Goal: Task Accomplishment & Management: Complete application form

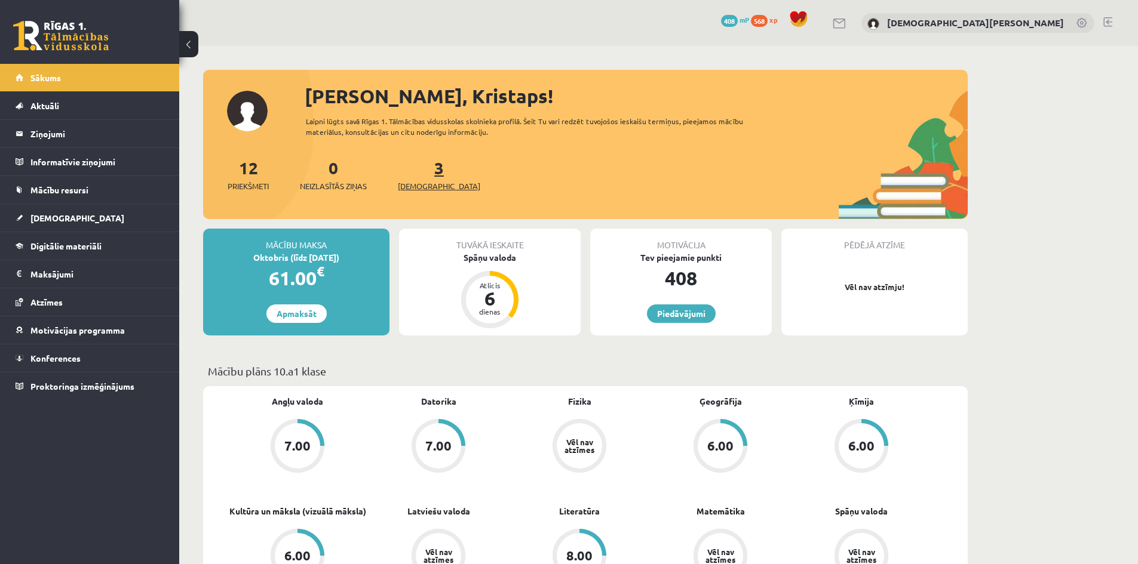
click at [413, 185] on span "[DEMOGRAPHIC_DATA]" at bounding box center [439, 186] width 82 height 12
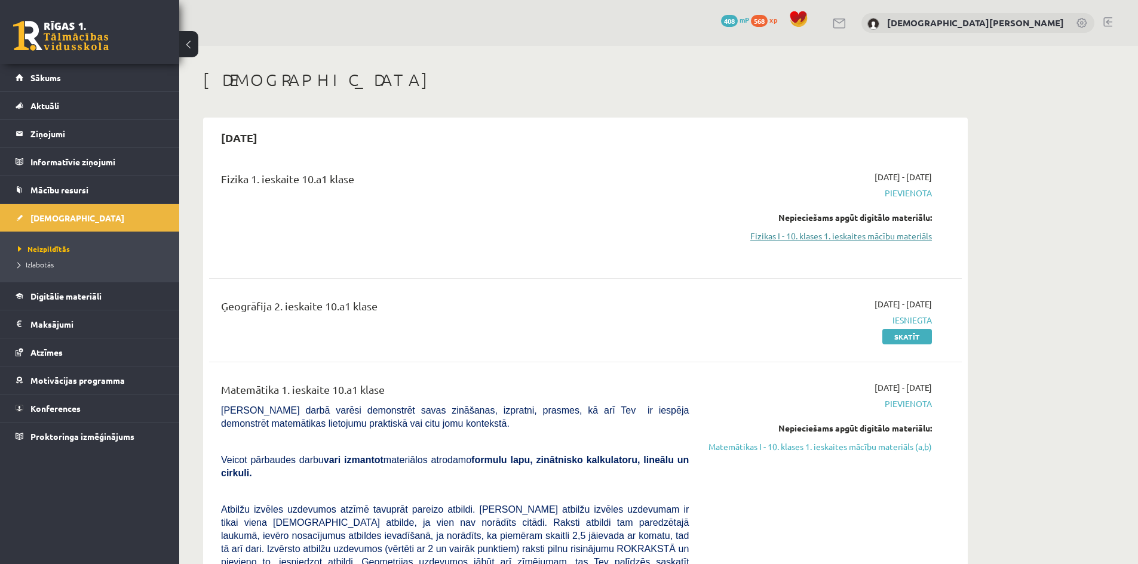
click at [809, 240] on link "Fizikas I - 10. klases 1. ieskaites mācību materiāls" at bounding box center [819, 236] width 225 height 13
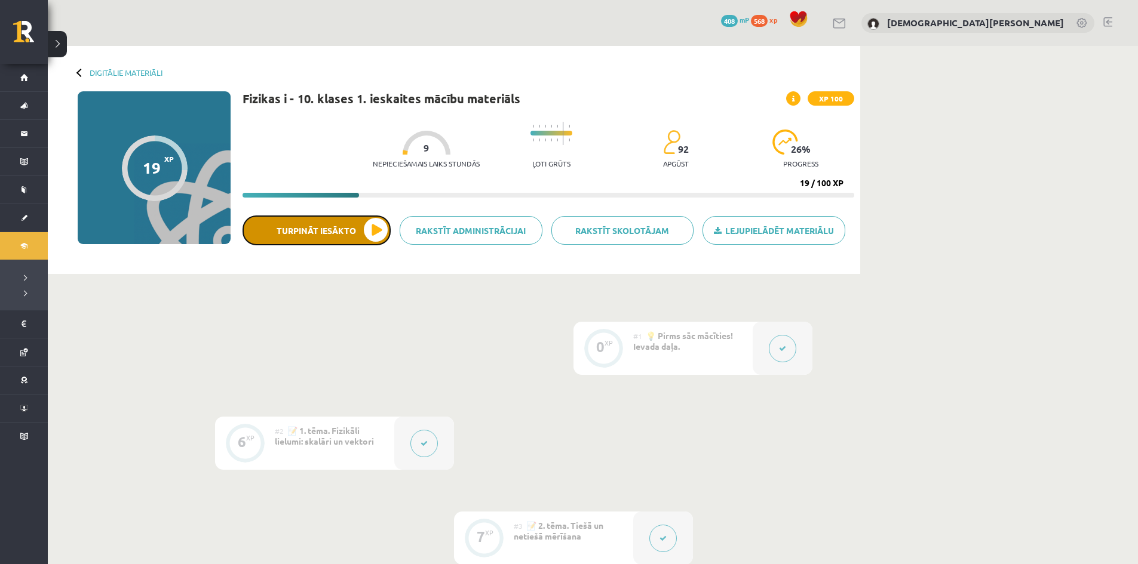
click at [346, 236] on button "Turpināt iesākto" at bounding box center [316, 231] width 148 height 30
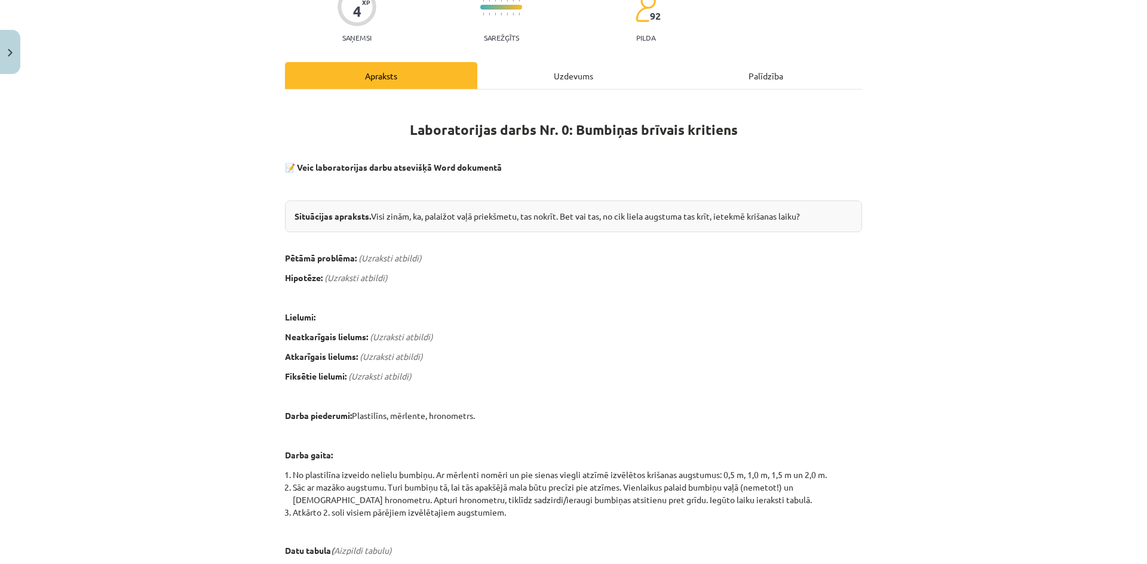
scroll to position [119, 0]
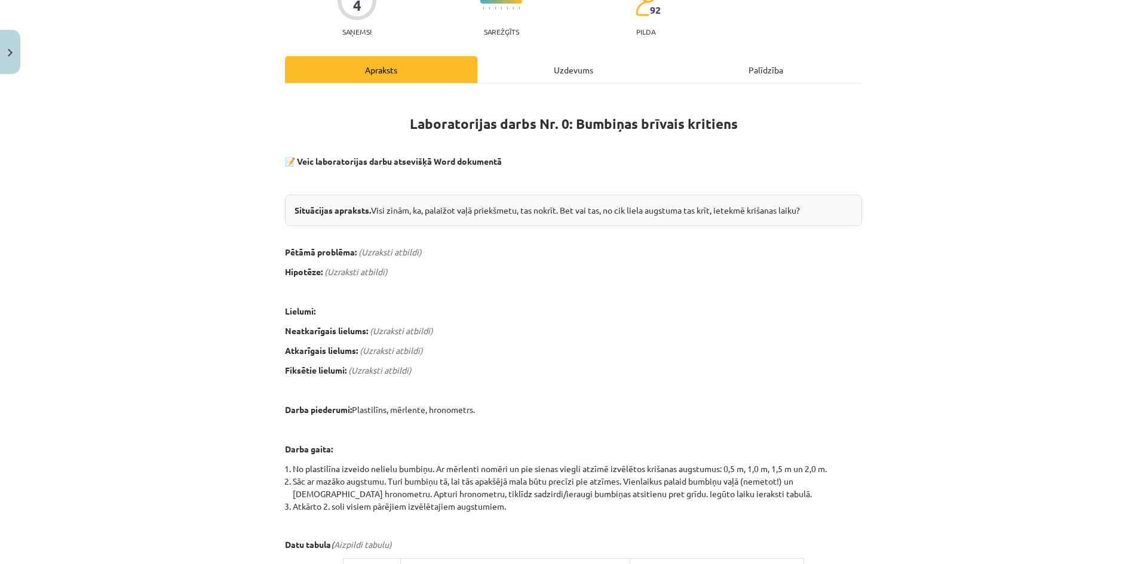
click at [569, 65] on div "Uzdevums" at bounding box center [573, 69] width 192 height 27
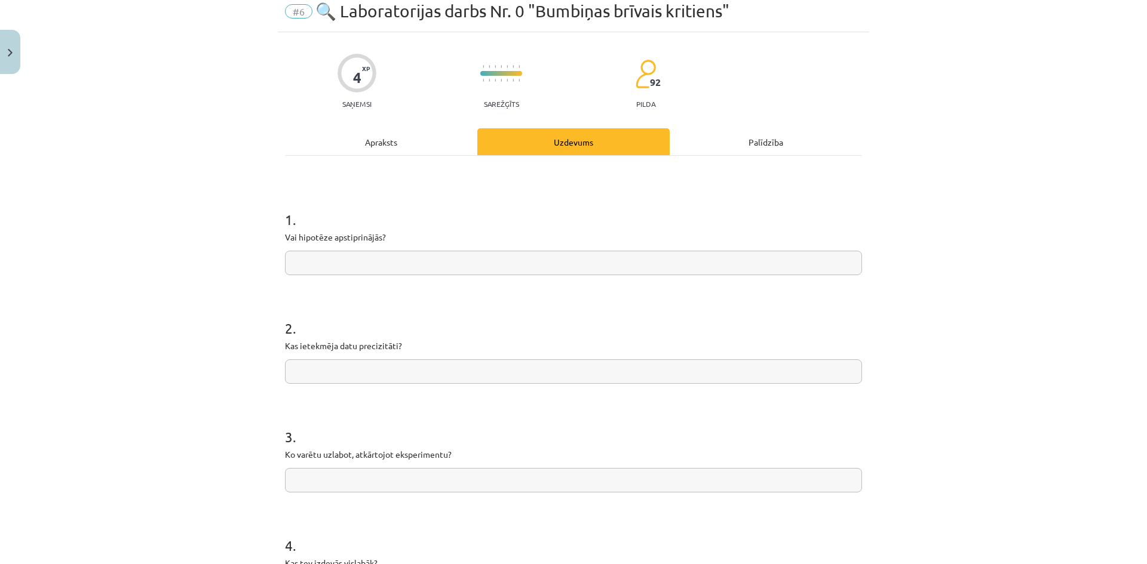
scroll to position [0, 0]
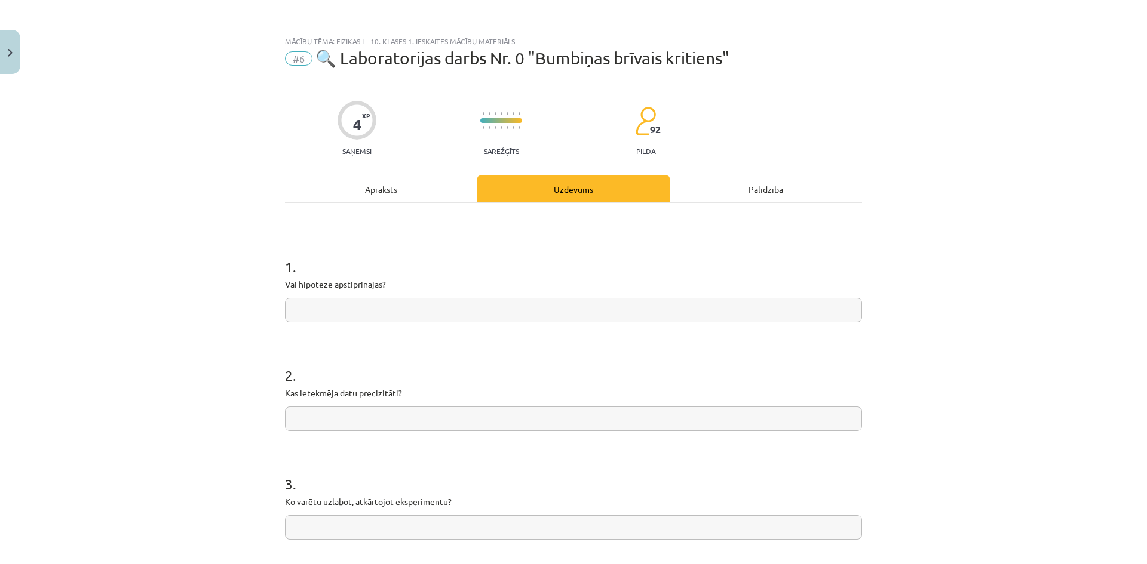
click at [408, 195] on div "Apraksts" at bounding box center [381, 189] width 192 height 27
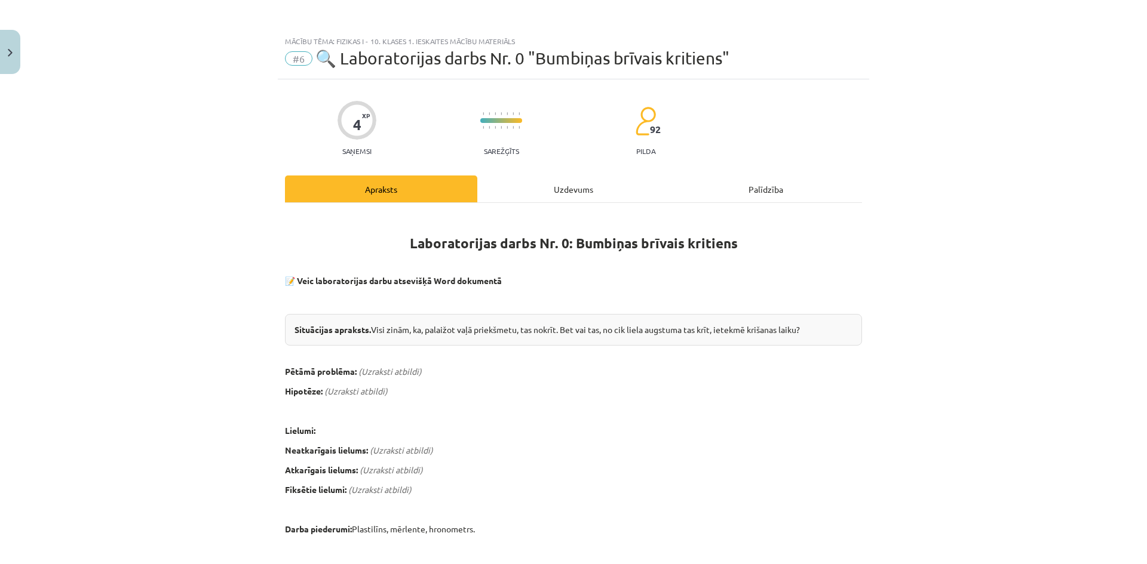
click at [552, 180] on div "Uzdevums" at bounding box center [573, 189] width 192 height 27
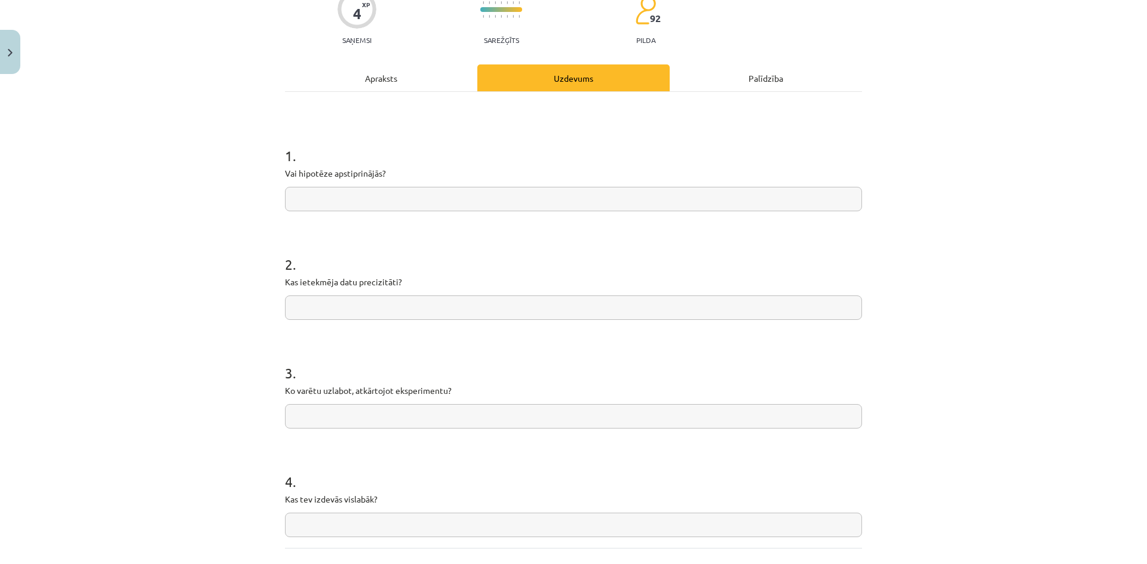
scroll to position [149, 0]
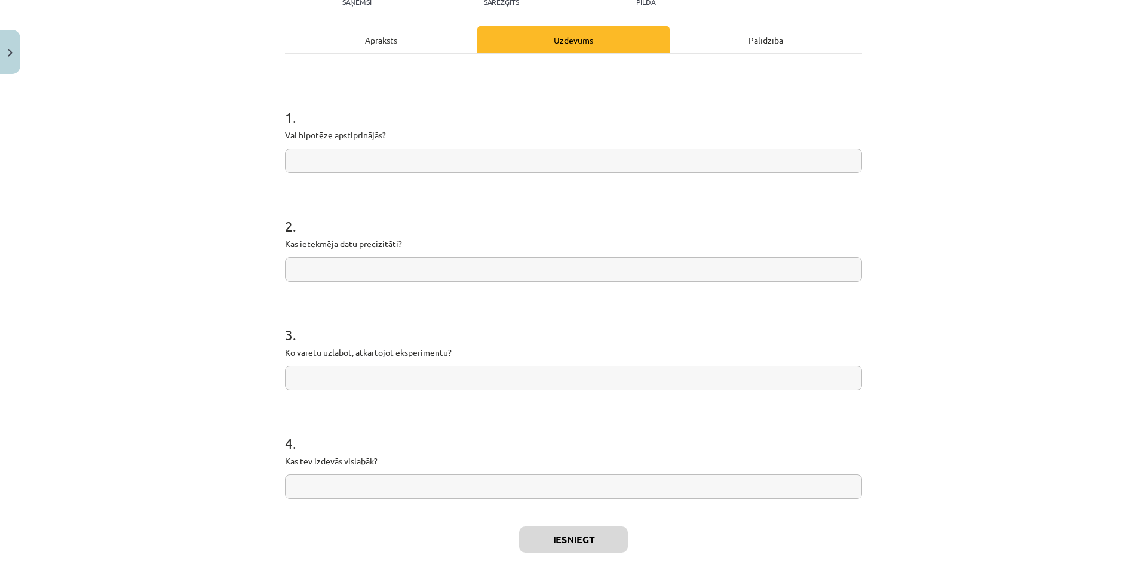
click at [411, 38] on div "Apraksts" at bounding box center [381, 39] width 192 height 27
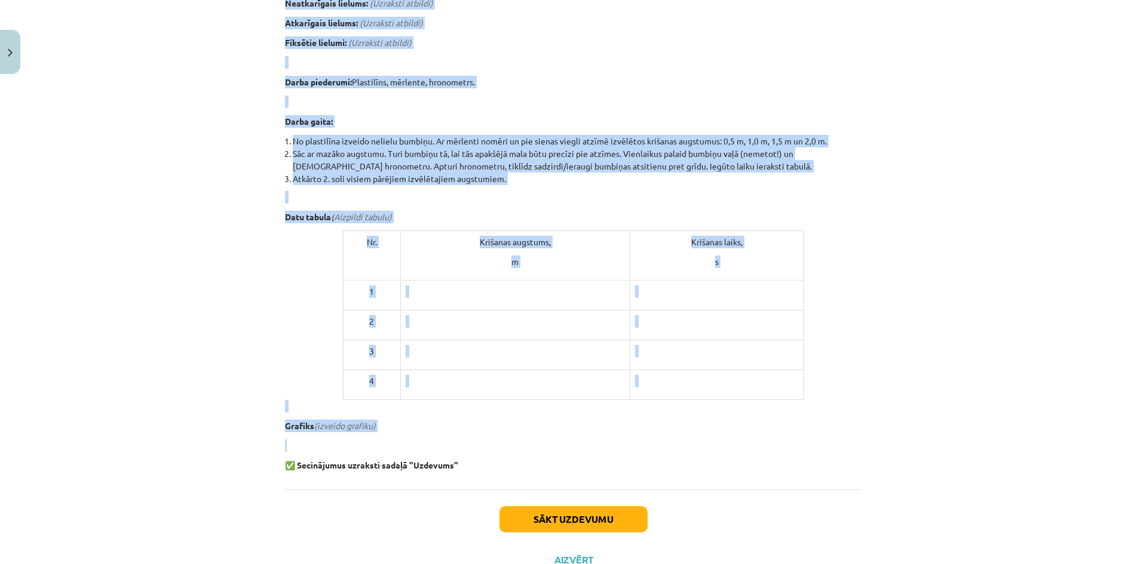
scroll to position [448, 0]
drag, startPoint x: 284, startPoint y: 297, endPoint x: 647, endPoint y: 472, distance: 403.6
click at [647, 472] on div "Laboratorijas darbs Nr. 0: Bumbiņas brīvais kritiens 📝 Veic laboratorijas darbu…" at bounding box center [573, 122] width 577 height 734
copy div "Situācijas apraksts. Visi zinām, ka, palaižot vaļā priekšmetu, tas nokrīt. Bet …"
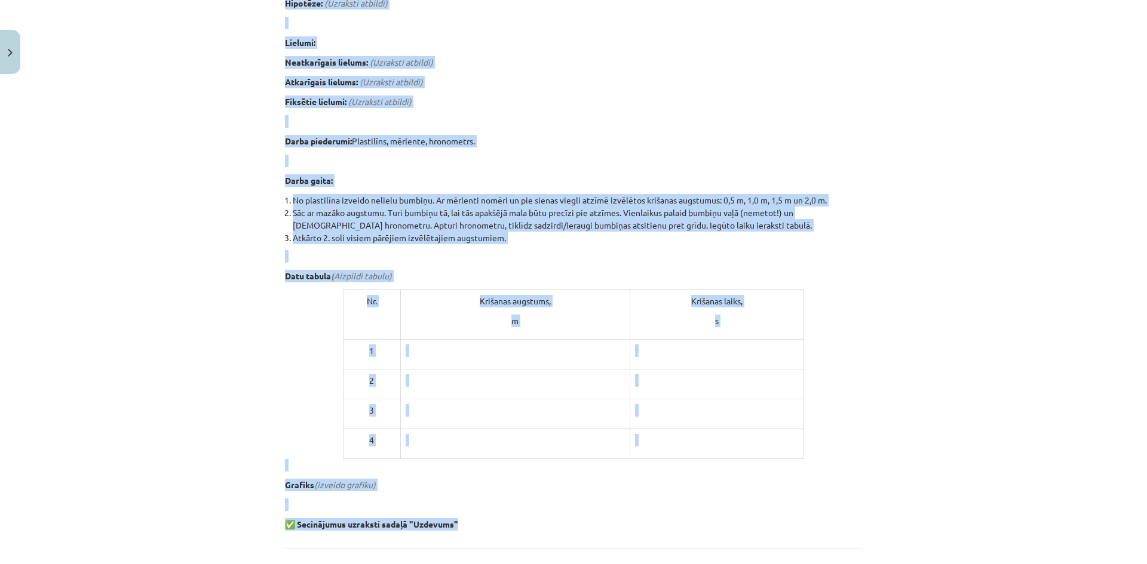
click at [185, 202] on div "Mācību tēma: Fizikas i - 10. klases 1. ieskaites mācību materiāls #6 🔍 Laborato…" at bounding box center [573, 282] width 1147 height 564
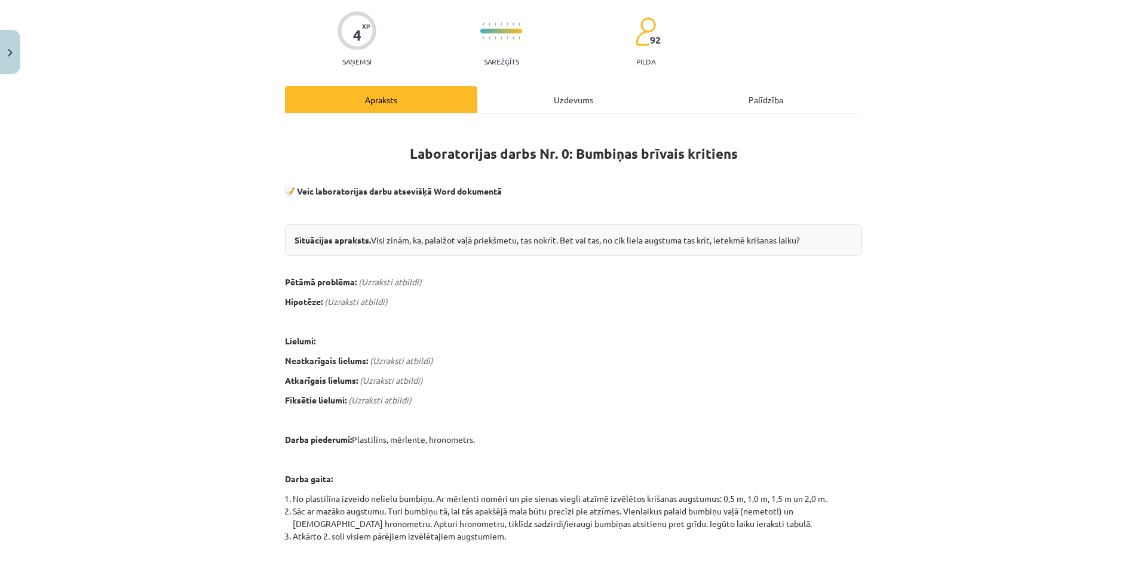
click at [521, 88] on div "Uzdevums" at bounding box center [573, 99] width 192 height 27
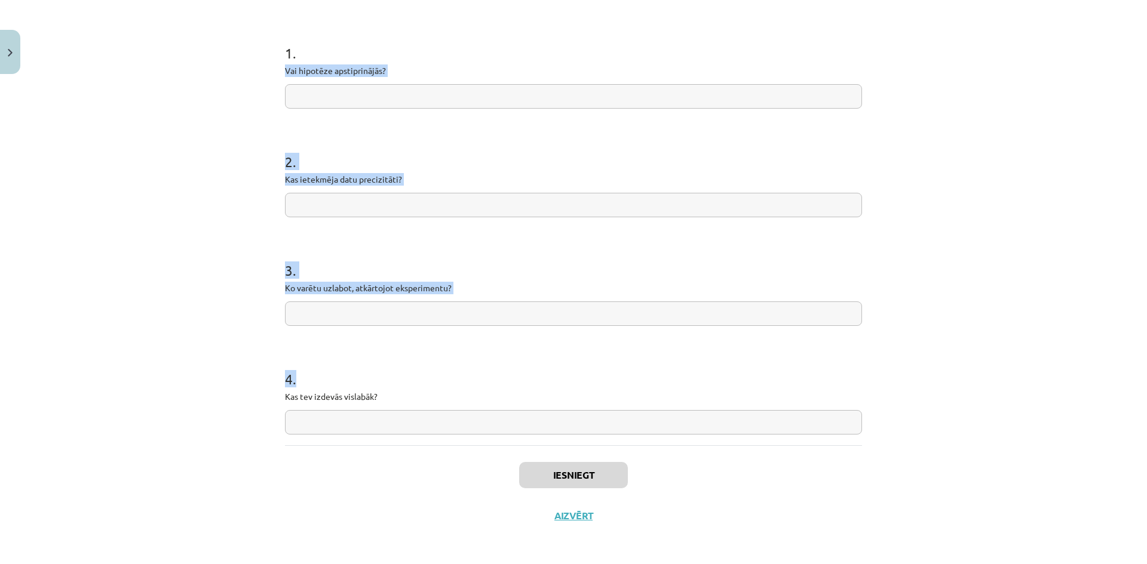
scroll to position [216, 0]
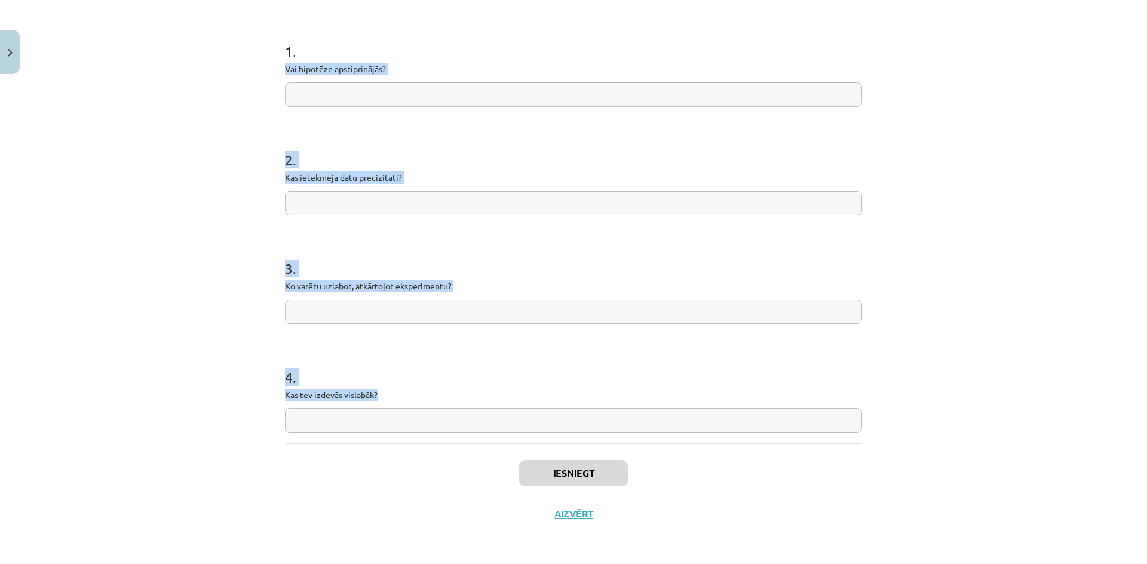
drag, startPoint x: 278, startPoint y: 250, endPoint x: 492, endPoint y: 397, distance: 258.9
click at [492, 397] on div "4 XP Saņemsi Sarežģīts 92 pilda Apraksts Uzdevums Palīdzība 1 . Vai hipotēze ap…" at bounding box center [573, 199] width 591 height 671
copy form "Vai hipotēze apstiprinājās? 2 . Kas ietekmēja datu precizitāti? 3 . Ko varētu u…"
click at [439, 94] on input "text" at bounding box center [573, 94] width 577 height 24
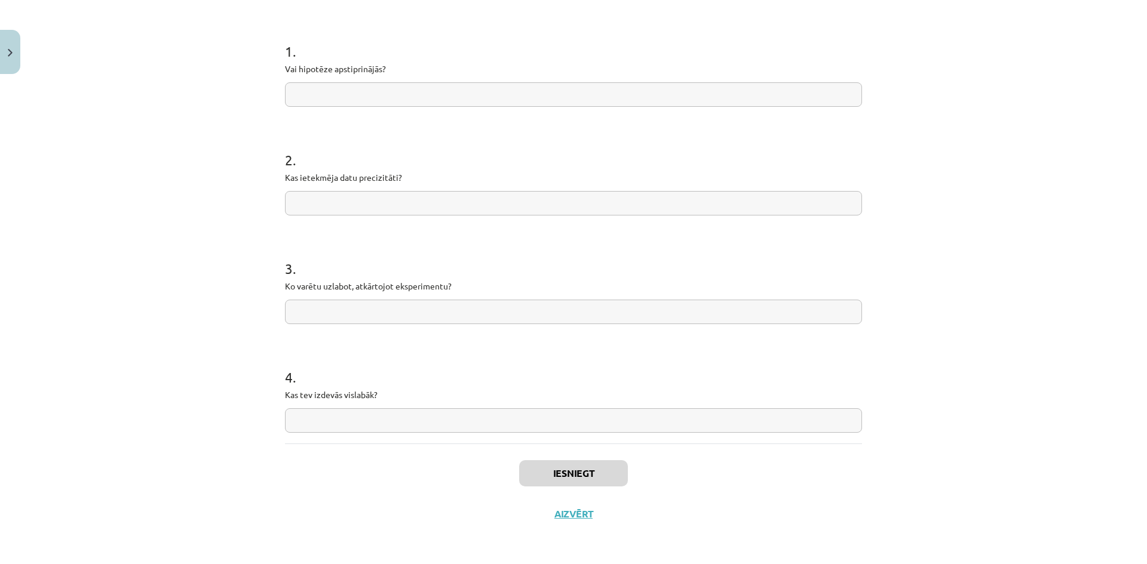
paste input "**********"
click at [313, 102] on input "**********" at bounding box center [573, 94] width 577 height 24
click at [389, 96] on input "**********" at bounding box center [573, 94] width 577 height 24
click at [358, 95] on input "**********" at bounding box center [573, 94] width 577 height 24
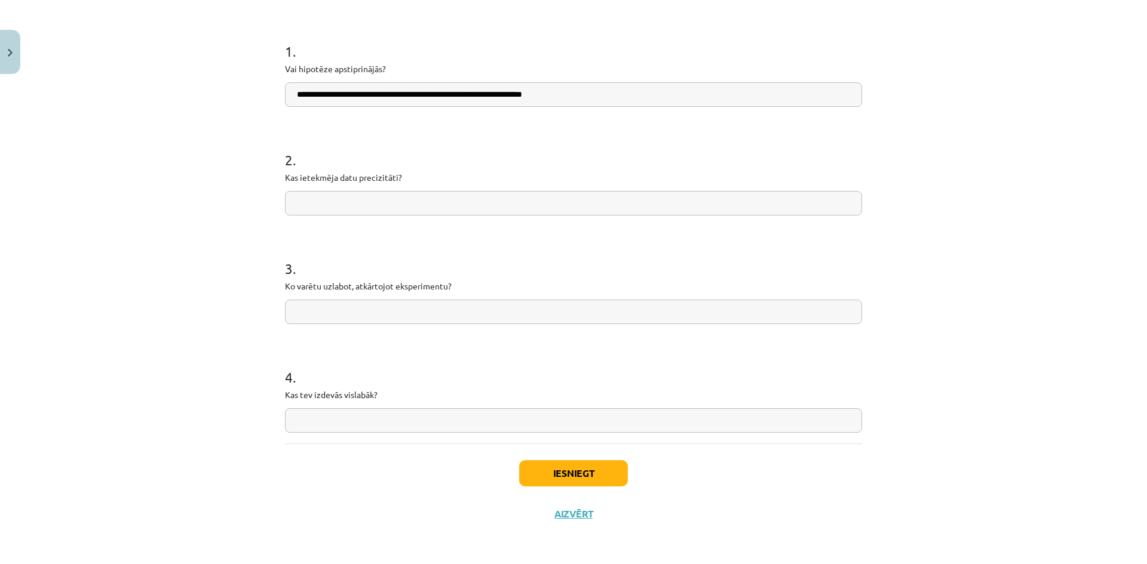
click at [532, 44] on h1 "1 ." at bounding box center [573, 40] width 577 height 37
click at [595, 96] on input "**********" at bounding box center [573, 94] width 577 height 24
type input "**********"
click at [449, 148] on h1 "2 ." at bounding box center [573, 149] width 577 height 37
click at [443, 205] on input "text" at bounding box center [573, 203] width 577 height 24
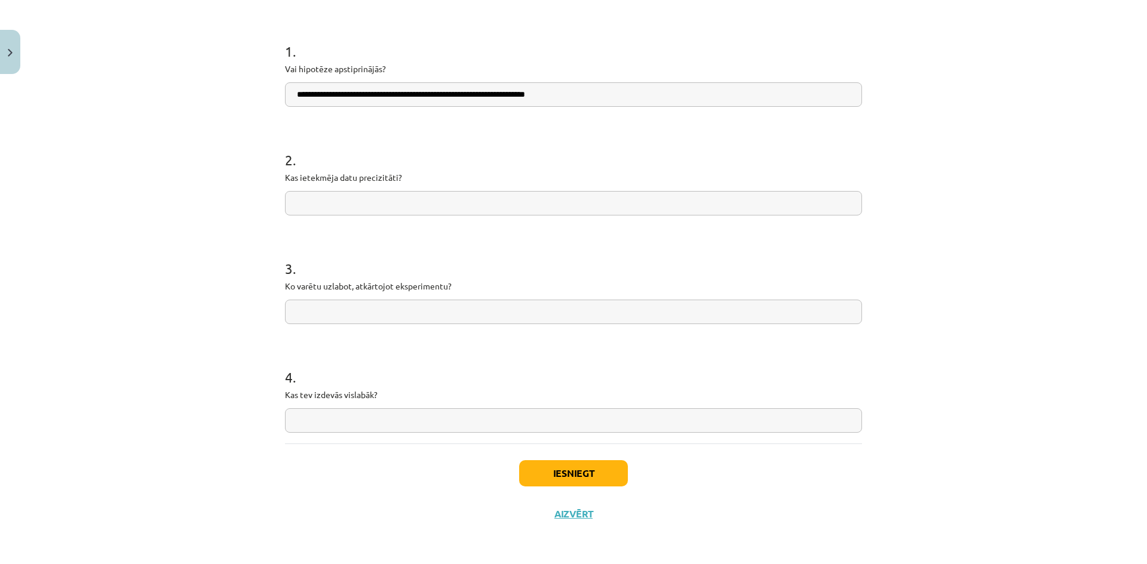
paste input "**********"
click at [154, 194] on div "**********" at bounding box center [573, 282] width 1147 height 564
drag, startPoint x: 319, startPoint y: 205, endPoint x: 280, endPoint y: 207, distance: 38.9
click at [285, 207] on input "**********" at bounding box center [573, 203] width 577 height 24
click at [297, 207] on input "**********" at bounding box center [573, 203] width 577 height 24
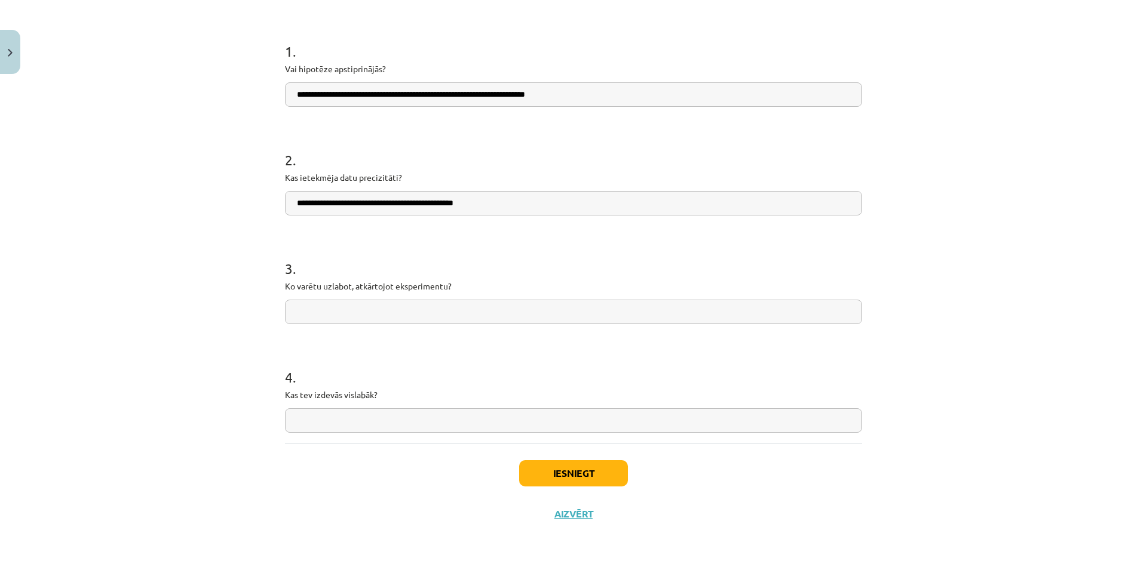
type input "**********"
click at [468, 142] on h1 "2 ." at bounding box center [573, 149] width 577 height 37
click at [369, 309] on input "text" at bounding box center [573, 312] width 577 height 24
paste input "**********"
type input "**********"
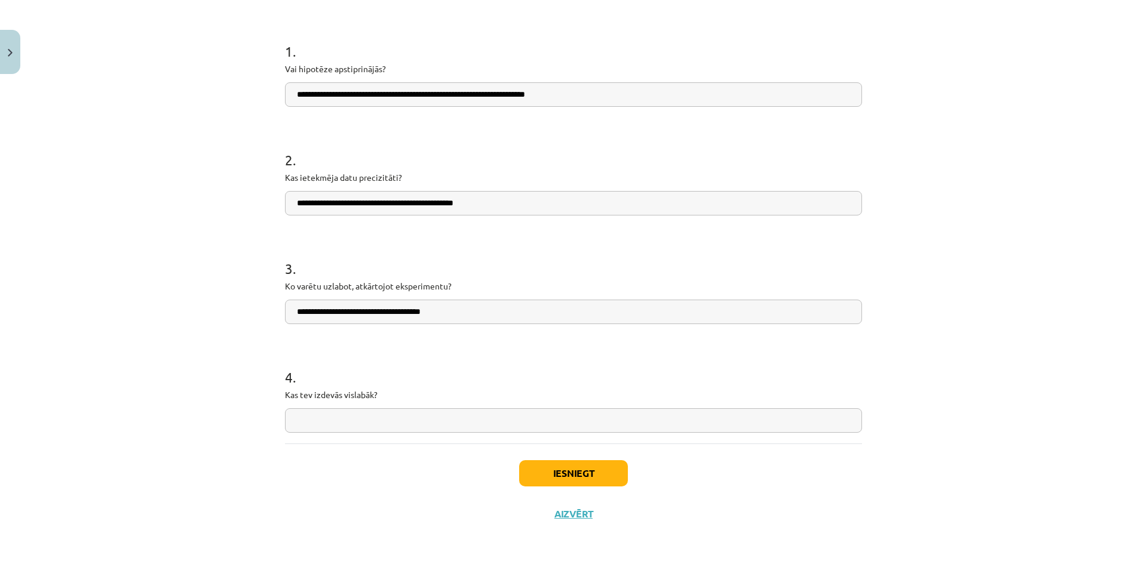
click at [161, 284] on div "**********" at bounding box center [573, 282] width 1147 height 564
click at [372, 414] on input "text" at bounding box center [573, 421] width 577 height 24
paste input "**********"
type input "**********"
click at [496, 376] on h1 "4 ." at bounding box center [573, 366] width 577 height 37
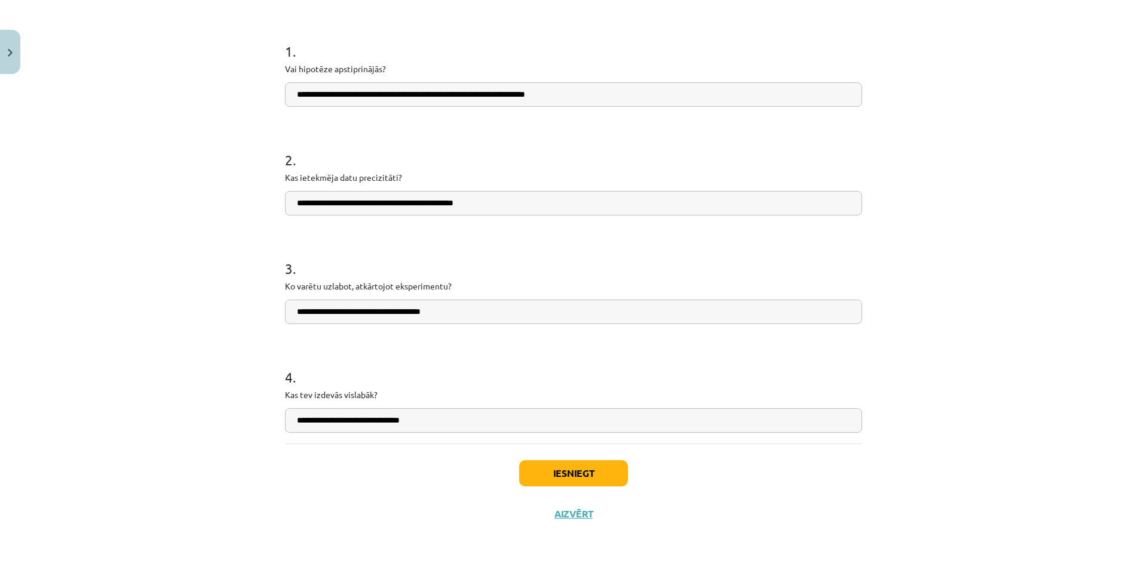
drag, startPoint x: 455, startPoint y: 422, endPoint x: 211, endPoint y: 398, distance: 244.9
click at [188, 397] on div "**********" at bounding box center [573, 282] width 1147 height 564
paste input "**********"
click at [297, 425] on input "**********" at bounding box center [573, 421] width 577 height 24
type input "**********"
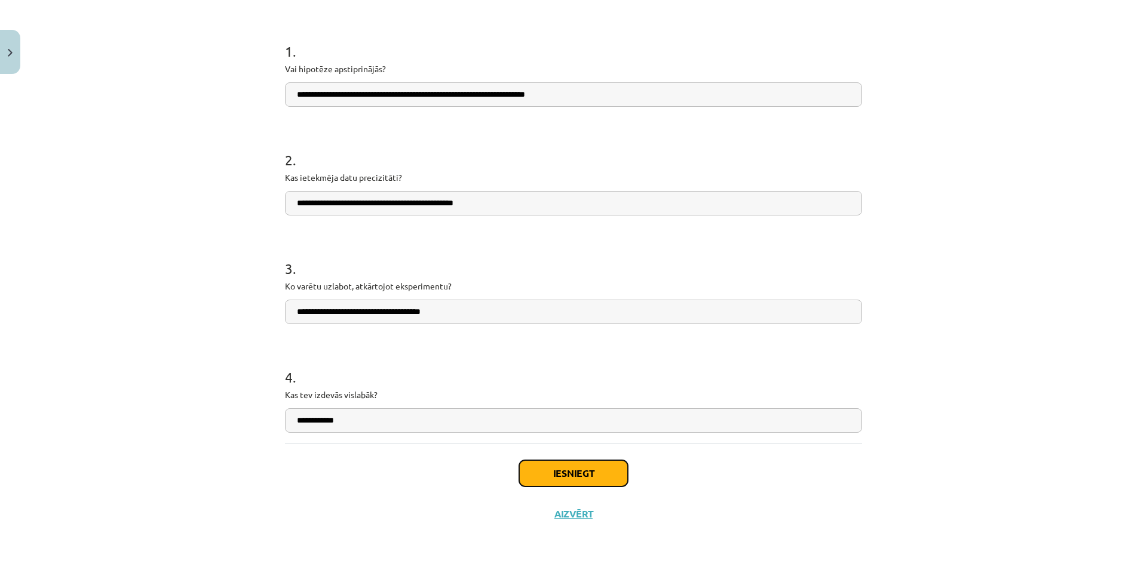
click at [584, 472] on button "Iesniegt" at bounding box center [573, 473] width 109 height 26
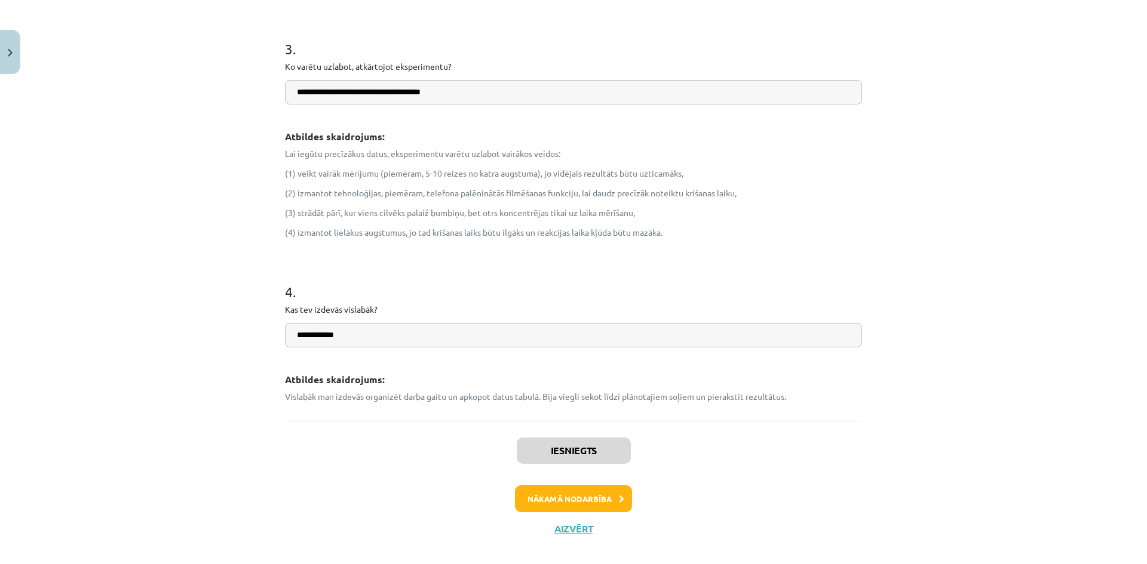
scroll to position [613, 0]
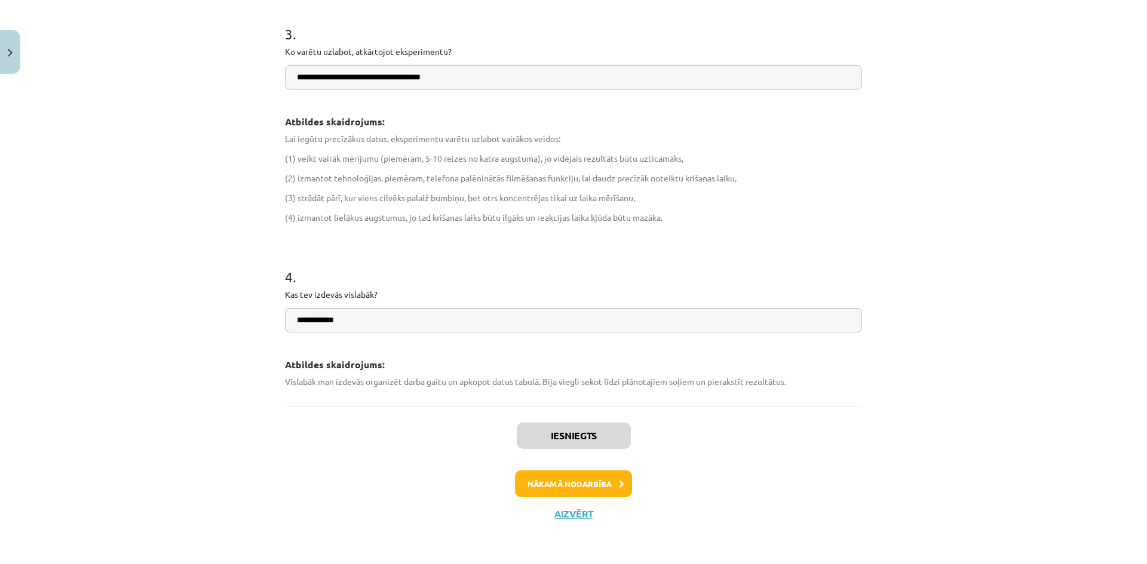
click at [223, 308] on div "**********" at bounding box center [573, 282] width 1147 height 564
click at [546, 479] on button "Nākamā nodarbība" at bounding box center [573, 484] width 117 height 27
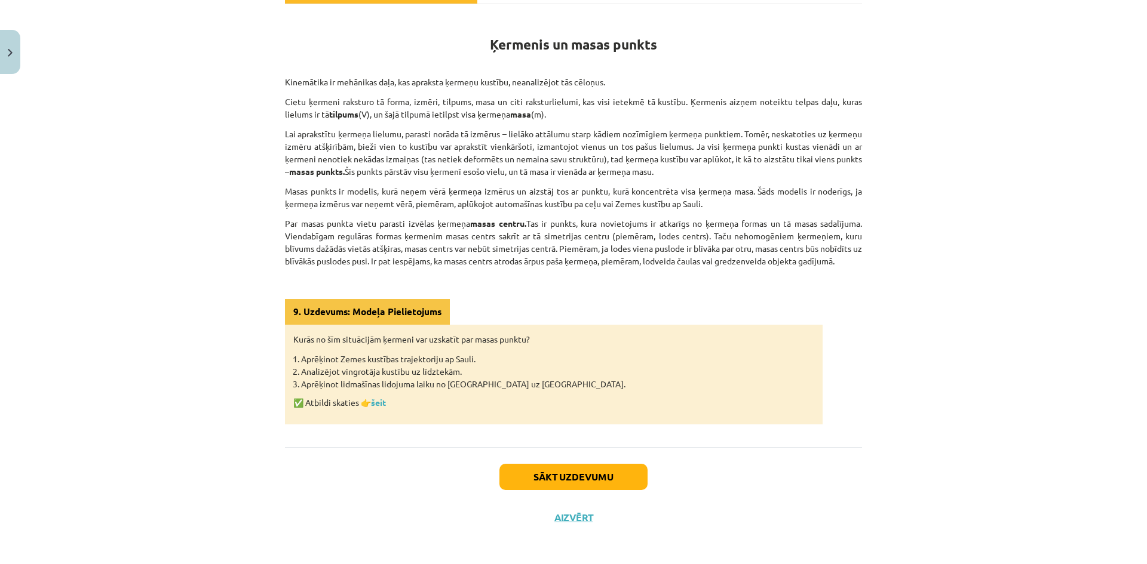
scroll to position [202, 0]
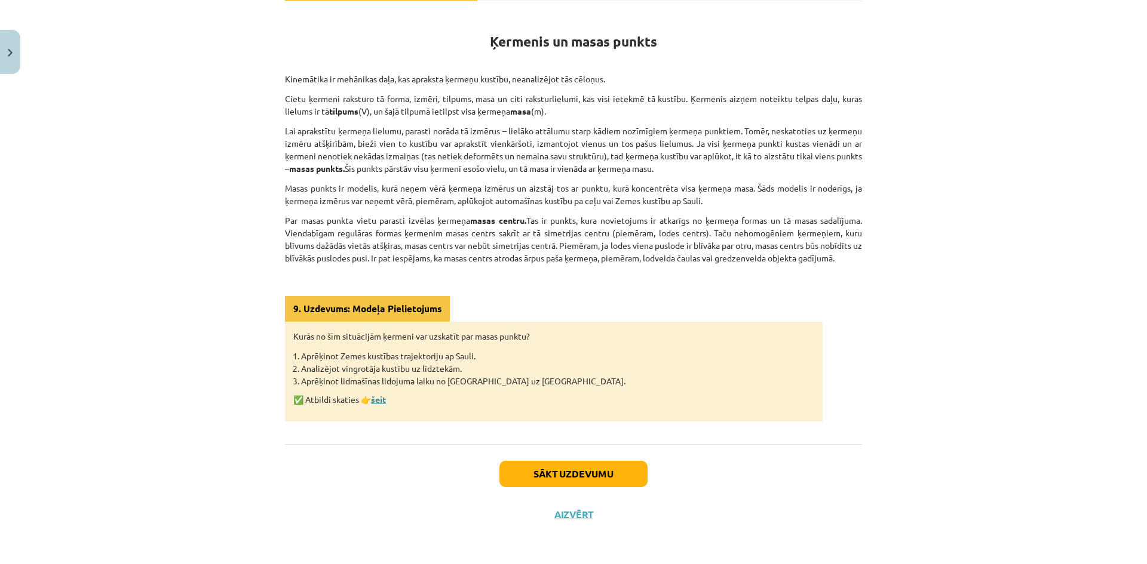
click at [382, 401] on link "šeit" at bounding box center [378, 399] width 15 height 11
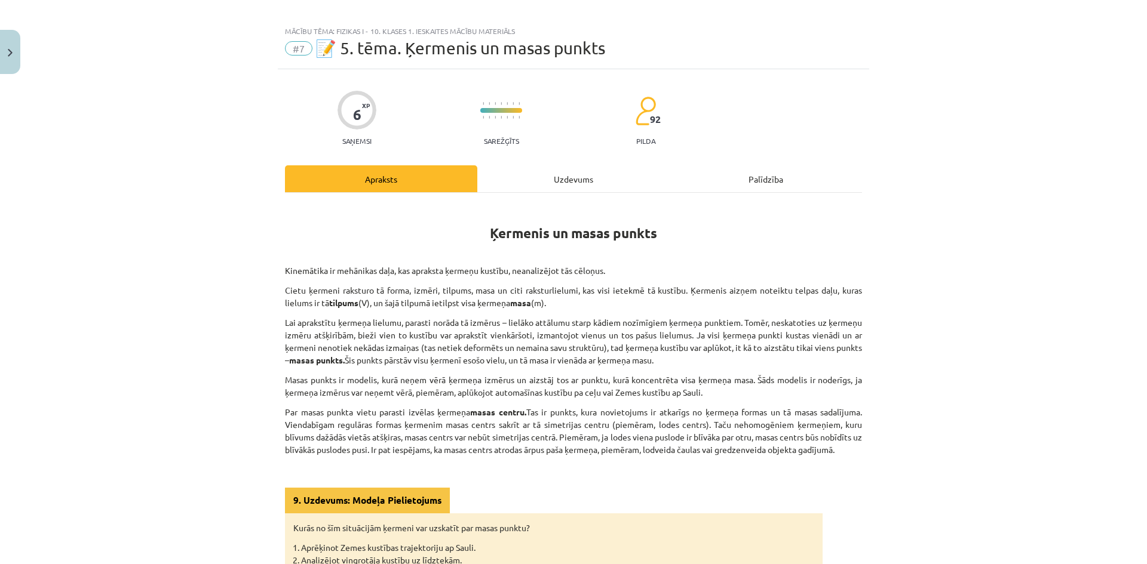
scroll to position [0, 0]
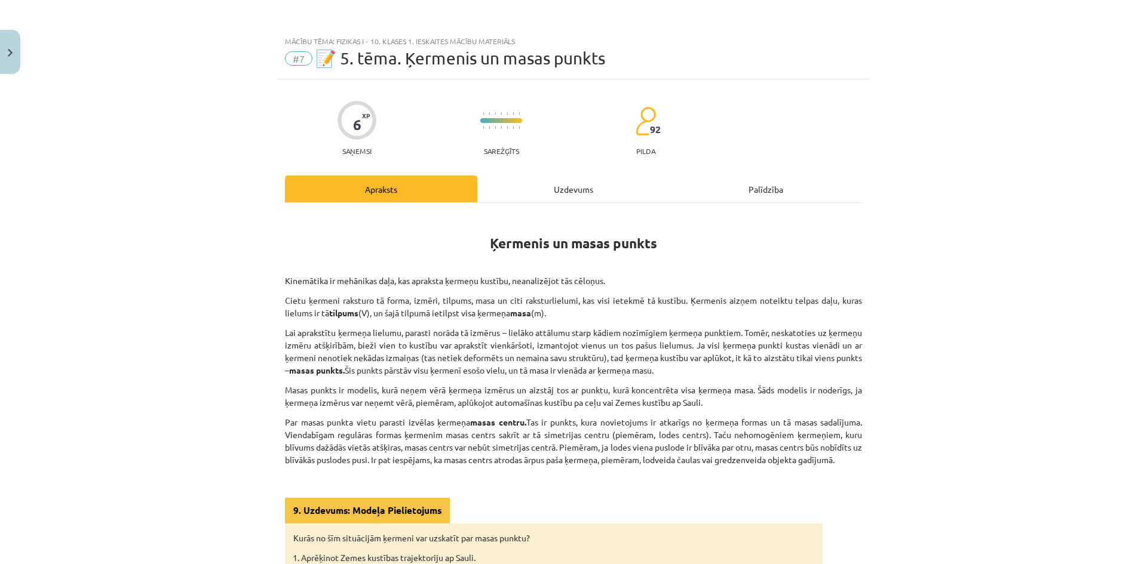
click at [542, 190] on div "Uzdevums" at bounding box center [573, 189] width 192 height 27
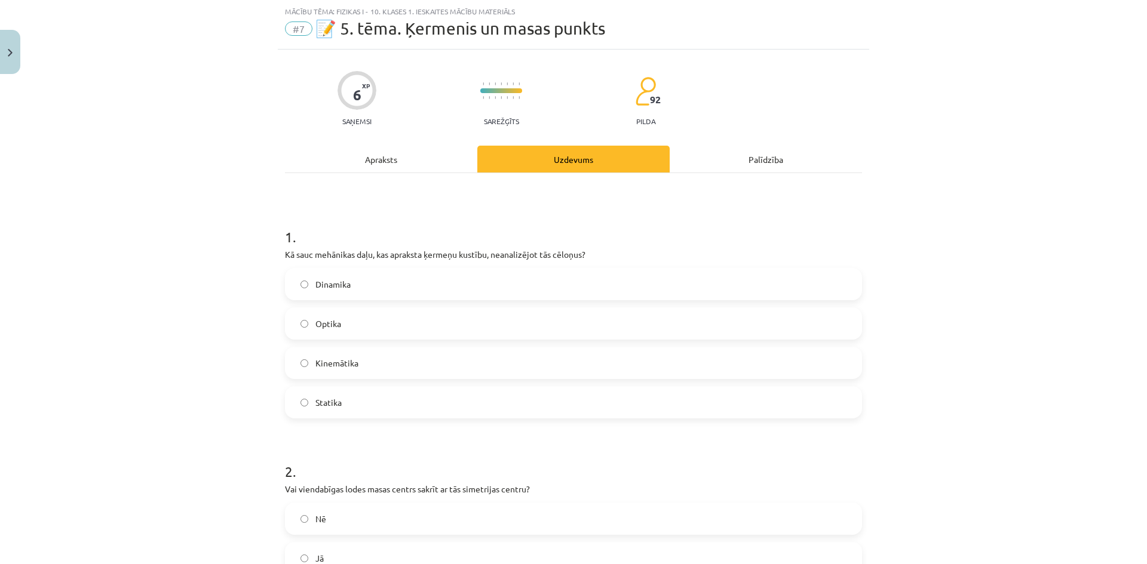
click at [376, 173] on hr at bounding box center [573, 173] width 577 height 1
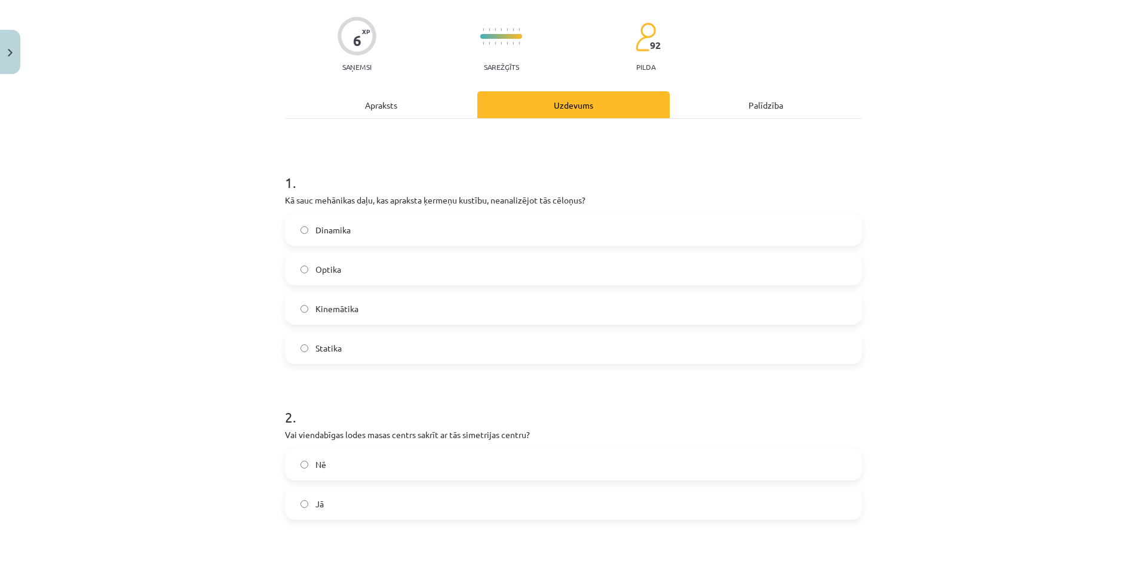
scroll to position [0, 0]
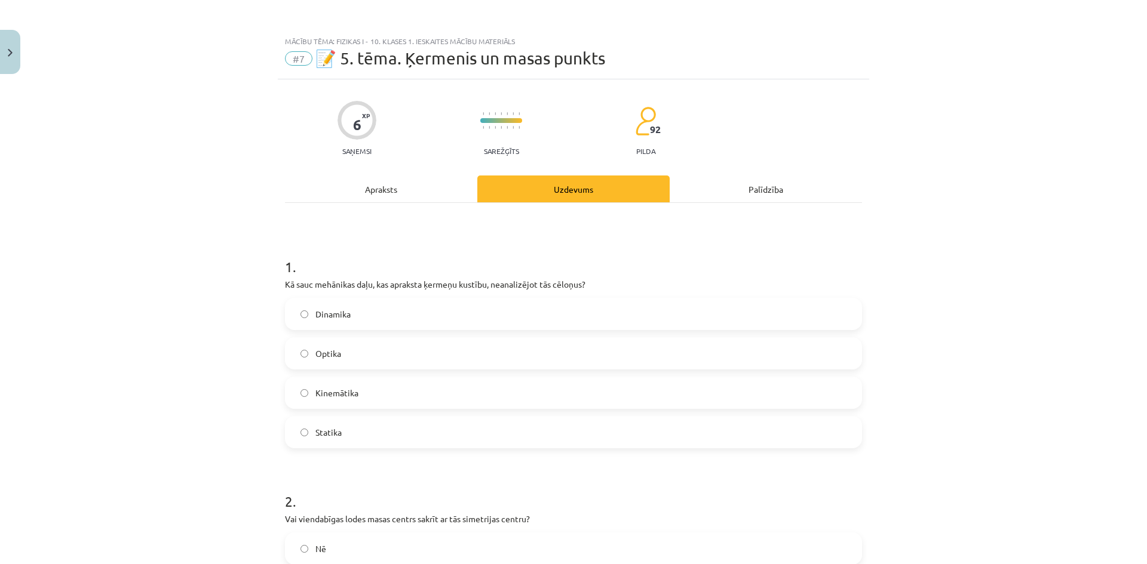
click at [390, 182] on div "Apraksts" at bounding box center [381, 189] width 192 height 27
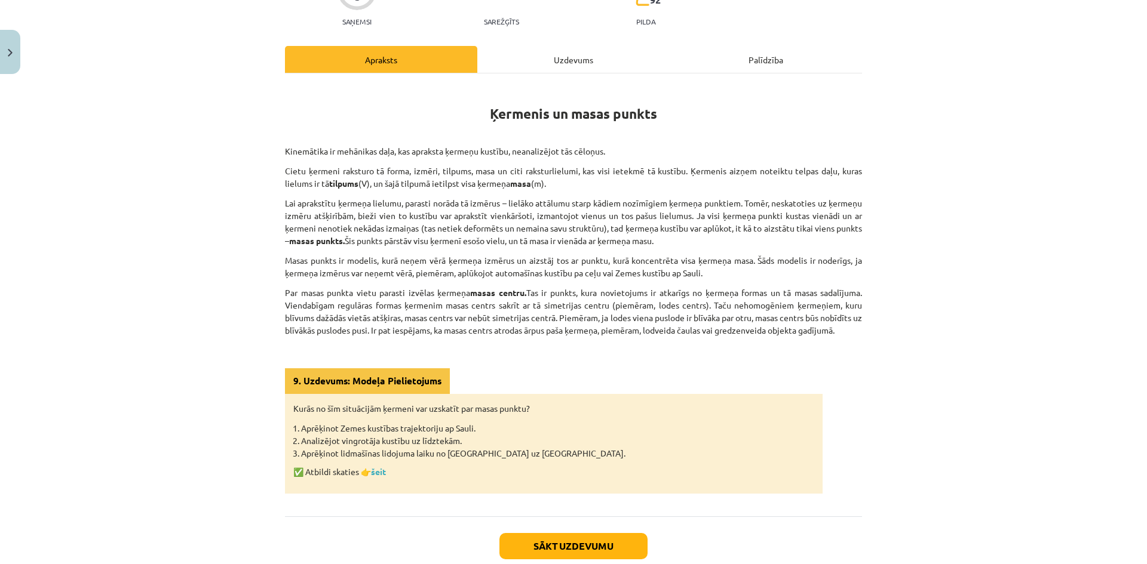
scroll to position [202, 0]
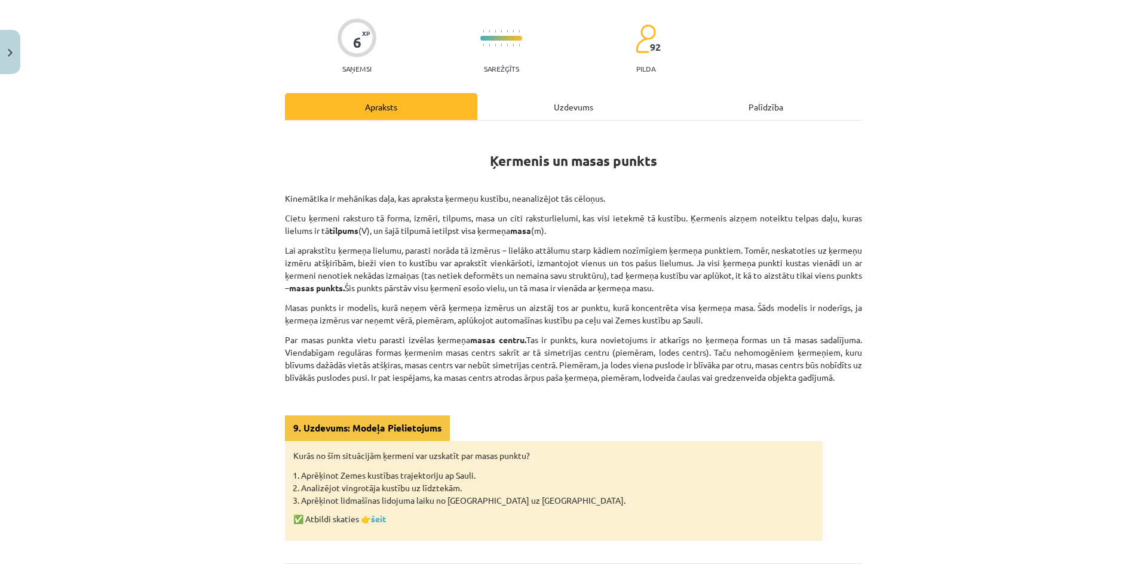
click at [537, 105] on div "Uzdevums" at bounding box center [573, 106] width 192 height 27
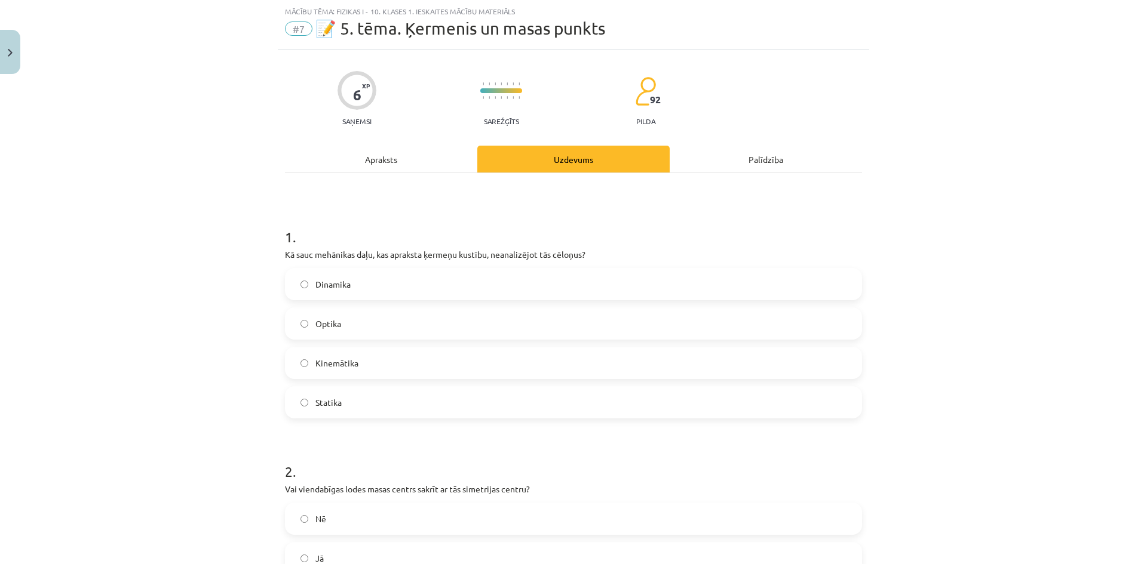
scroll to position [0, 0]
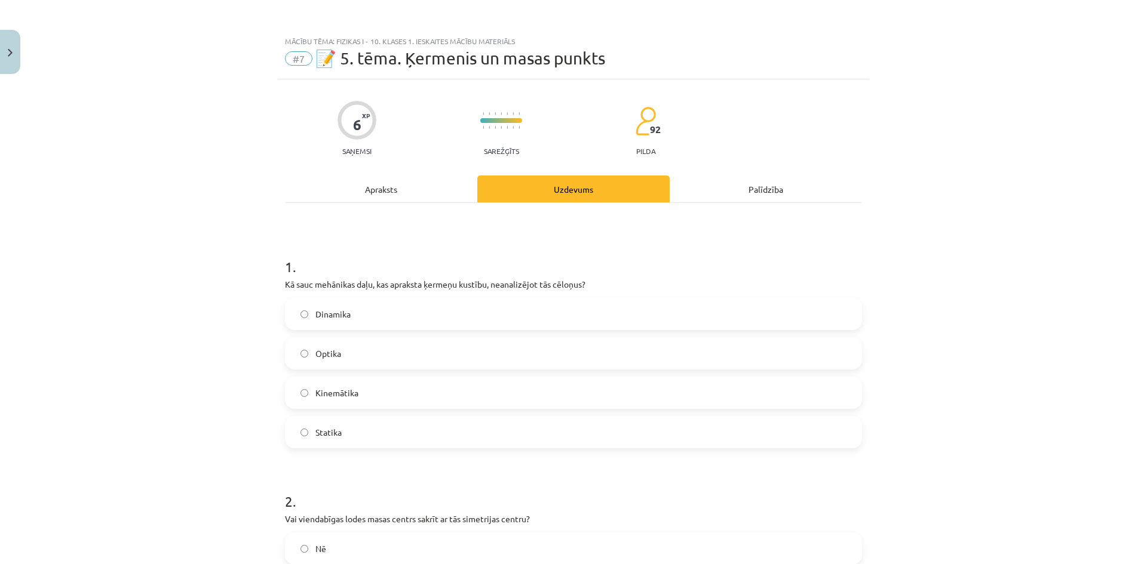
click at [412, 188] on div "Apraksts" at bounding box center [381, 189] width 192 height 27
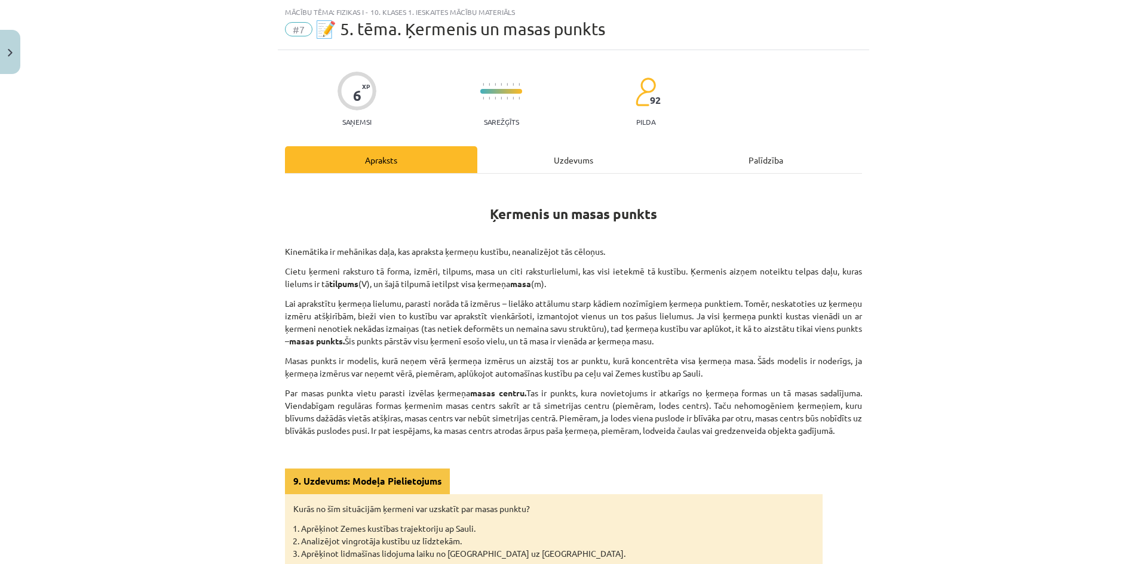
scroll to position [30, 0]
click at [582, 159] on div "Uzdevums" at bounding box center [573, 159] width 192 height 27
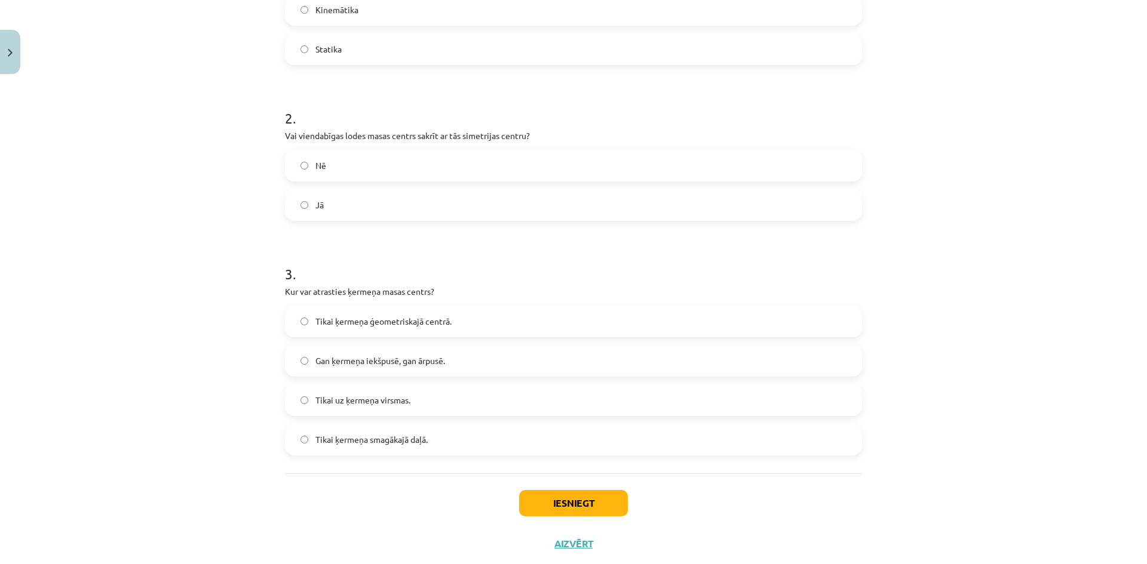
scroll to position [388, 0]
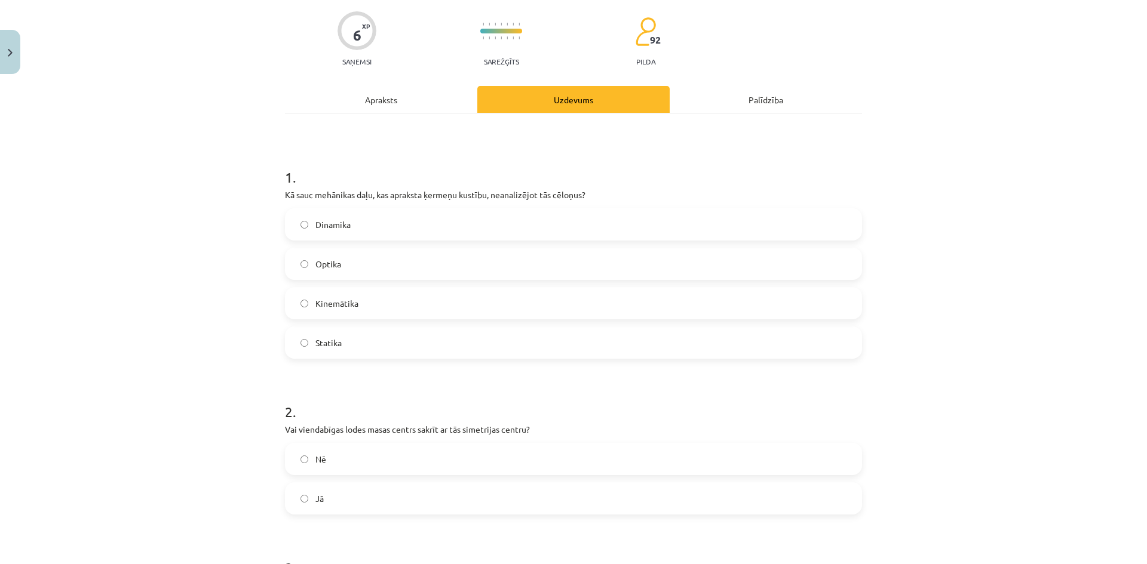
click at [419, 103] on div "Apraksts" at bounding box center [381, 99] width 192 height 27
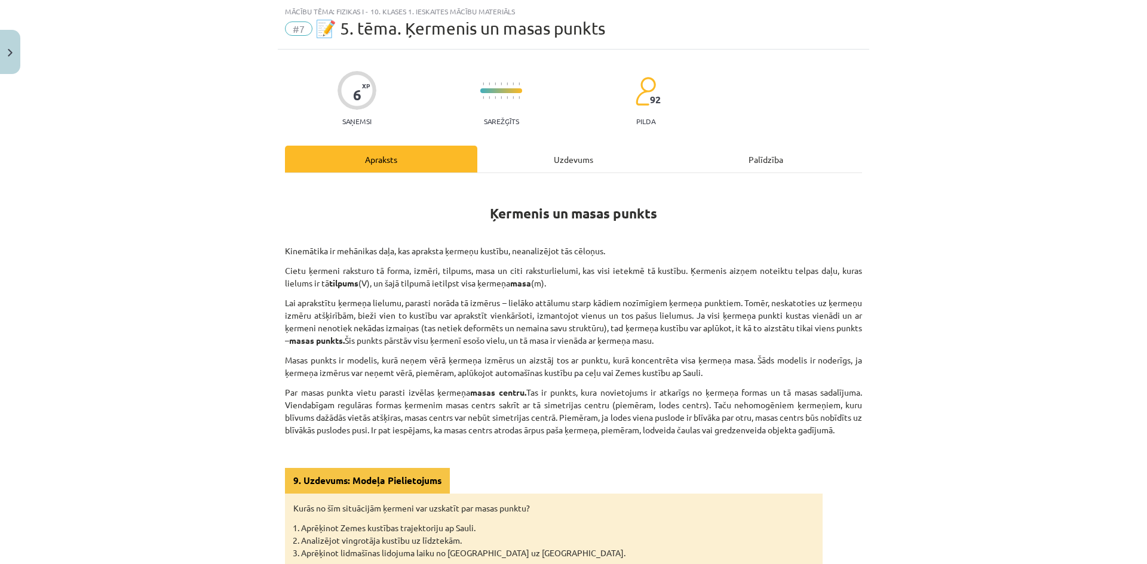
click at [539, 155] on div "Uzdevums" at bounding box center [573, 159] width 192 height 27
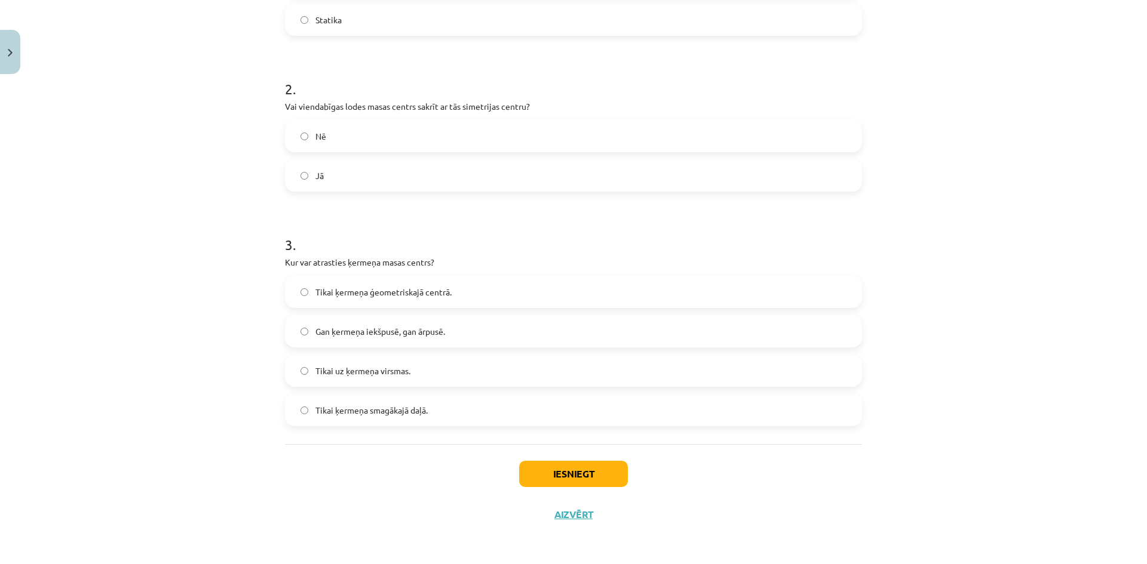
scroll to position [413, 0]
drag, startPoint x: 295, startPoint y: 334, endPoint x: 257, endPoint y: 326, distance: 38.5
click at [258, 325] on div "Mācību tēma: Fizikas i - 10. klases 1. ieskaites mācību materiāls #7 📝 5. tēma.…" at bounding box center [573, 282] width 1147 height 564
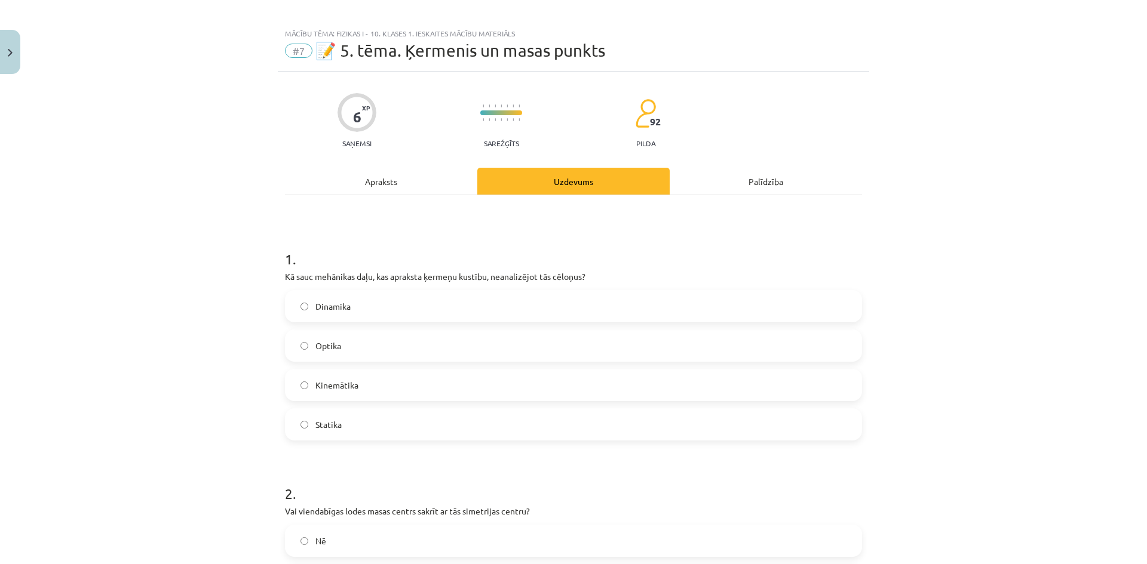
scroll to position [0, 0]
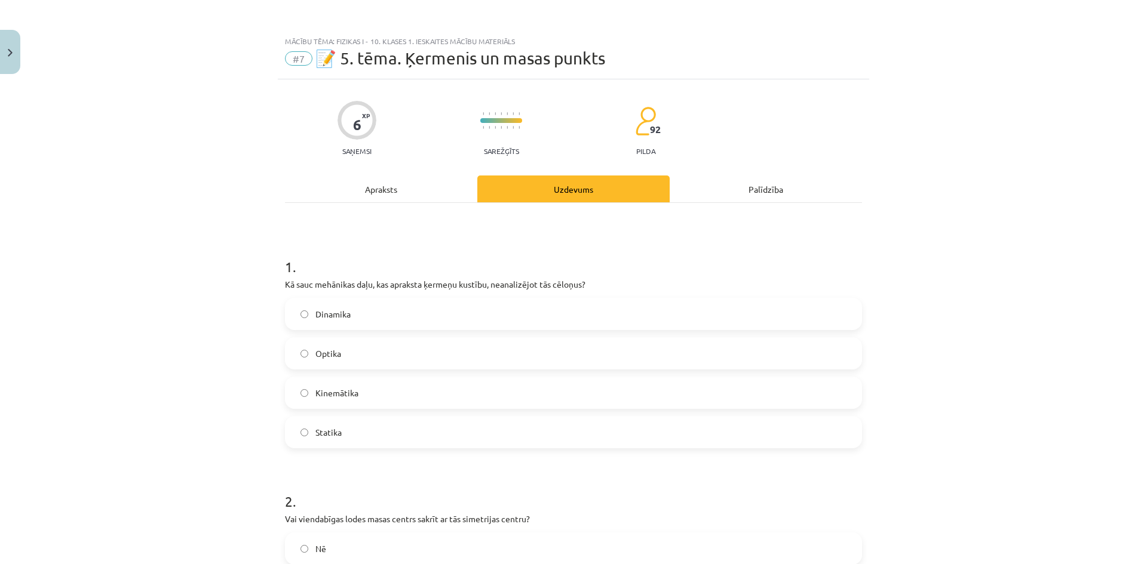
click at [403, 183] on div "Apraksts" at bounding box center [381, 189] width 192 height 27
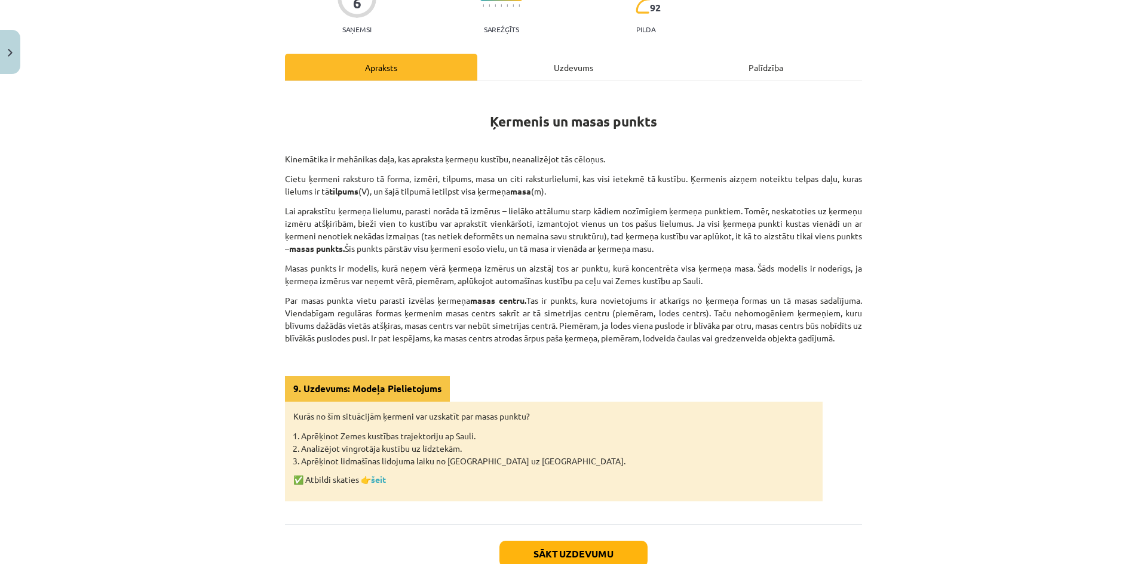
scroll to position [149, 0]
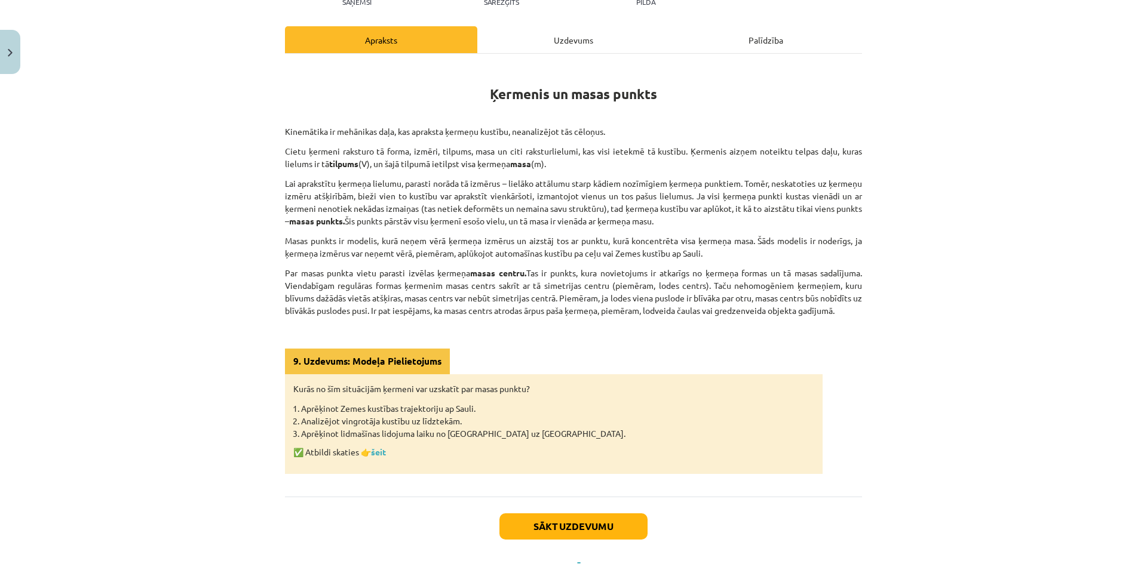
click at [235, 312] on div "Mācību tēma: Fizikas i - 10. klases 1. ieskaites mācību materiāls #7 📝 5. tēma.…" at bounding box center [573, 282] width 1147 height 564
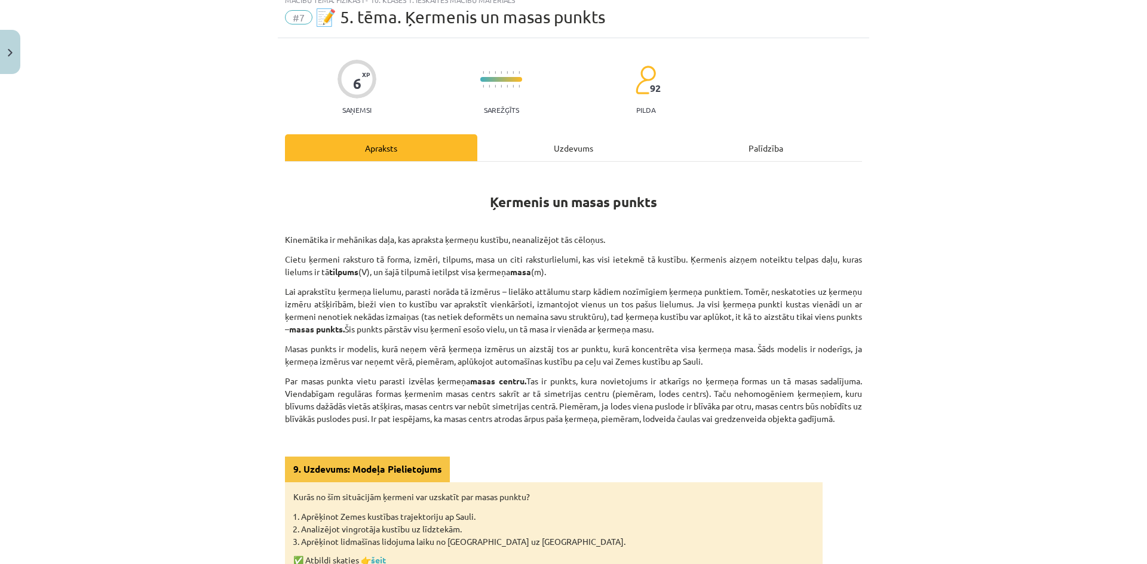
scroll to position [30, 0]
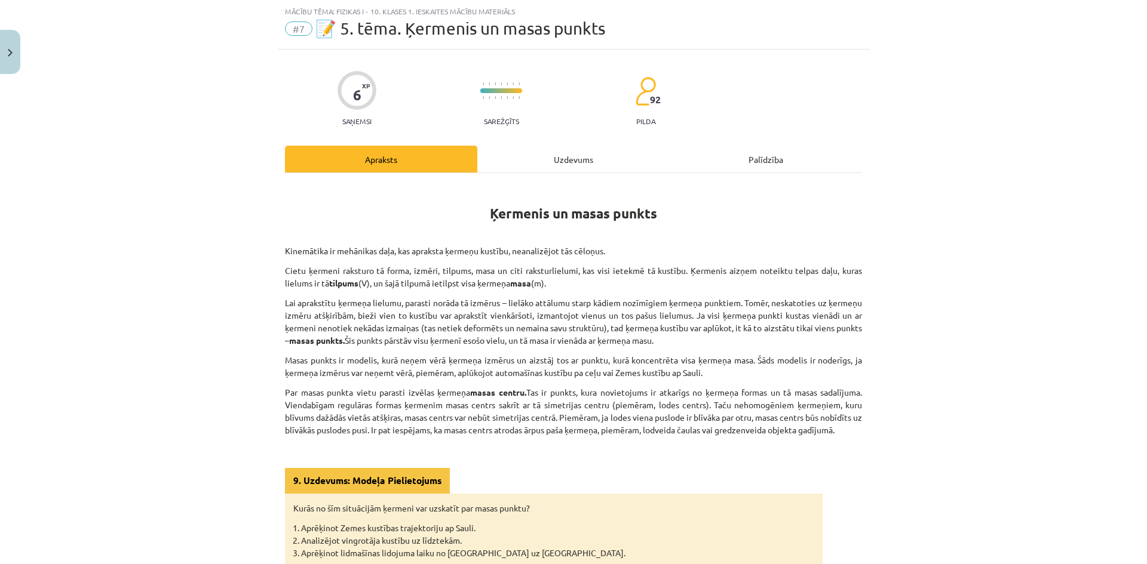
click at [592, 161] on div "Uzdevums" at bounding box center [573, 159] width 192 height 27
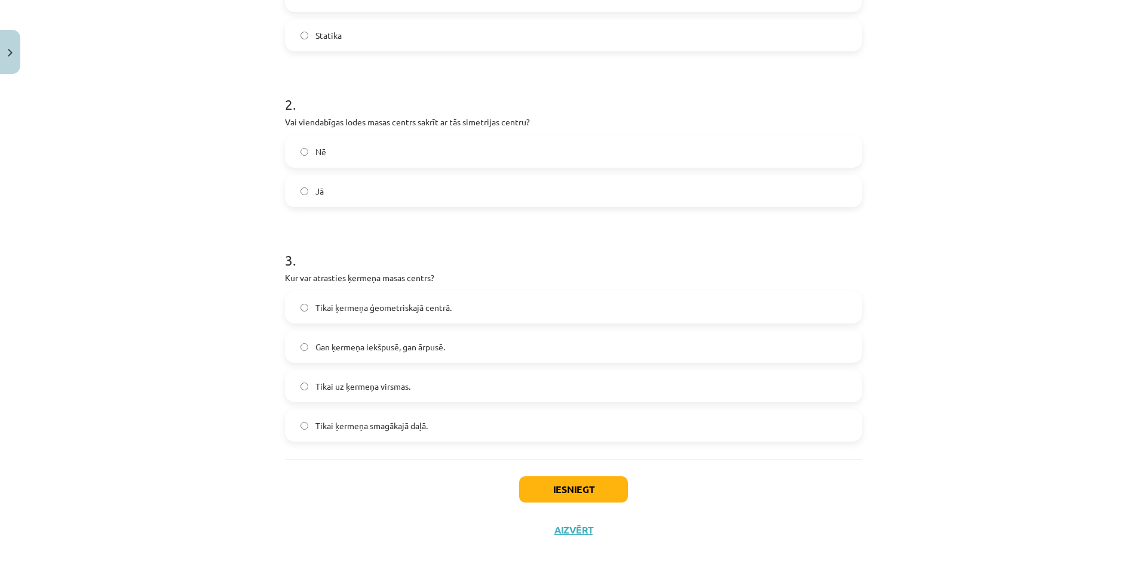
scroll to position [413, 0]
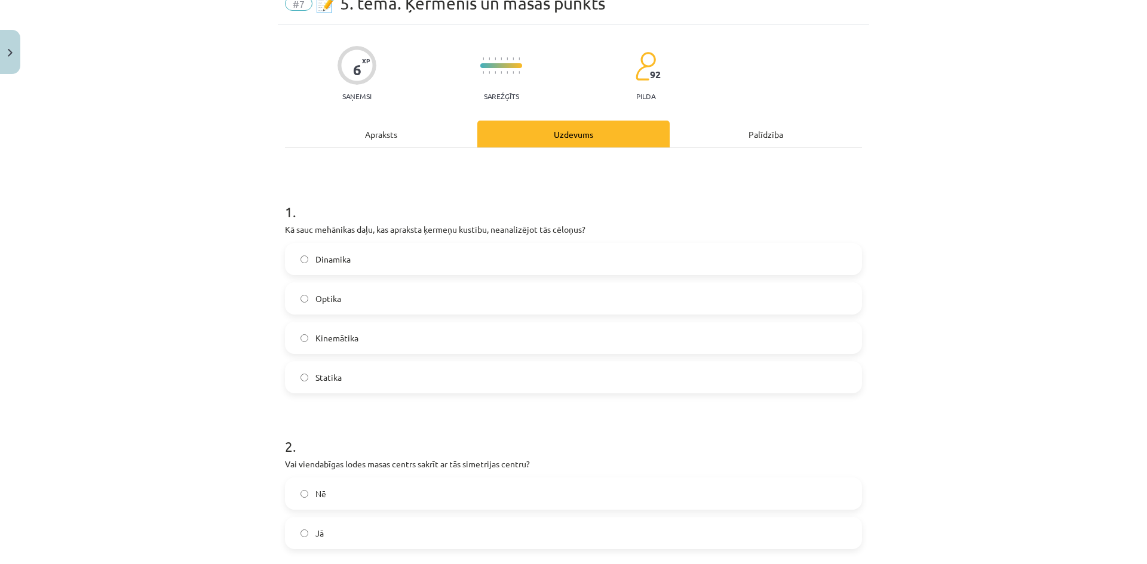
click at [347, 122] on div "Apraksts" at bounding box center [381, 134] width 192 height 27
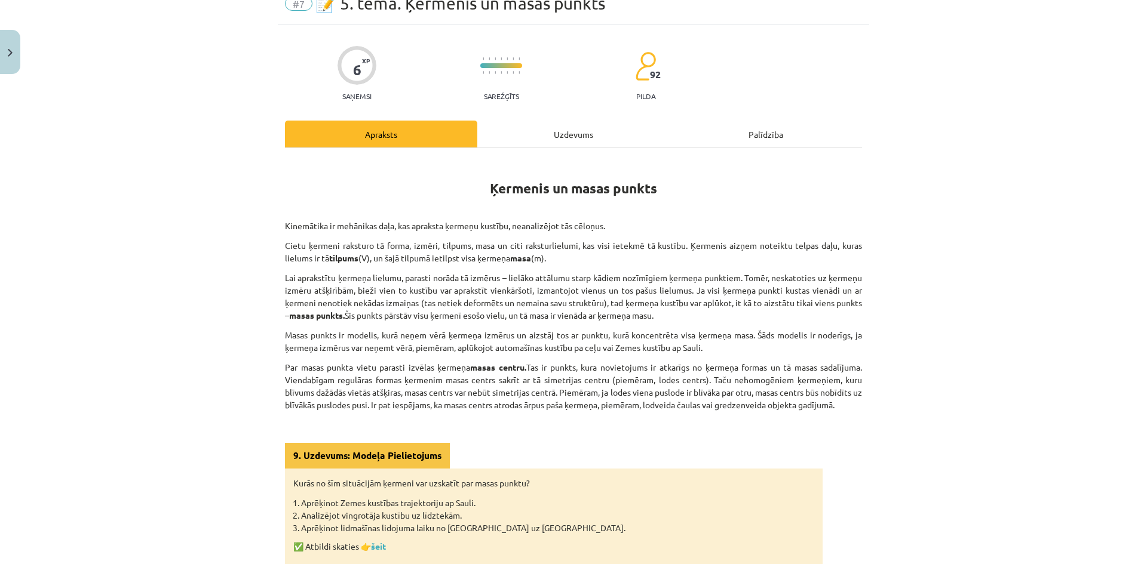
scroll to position [30, 0]
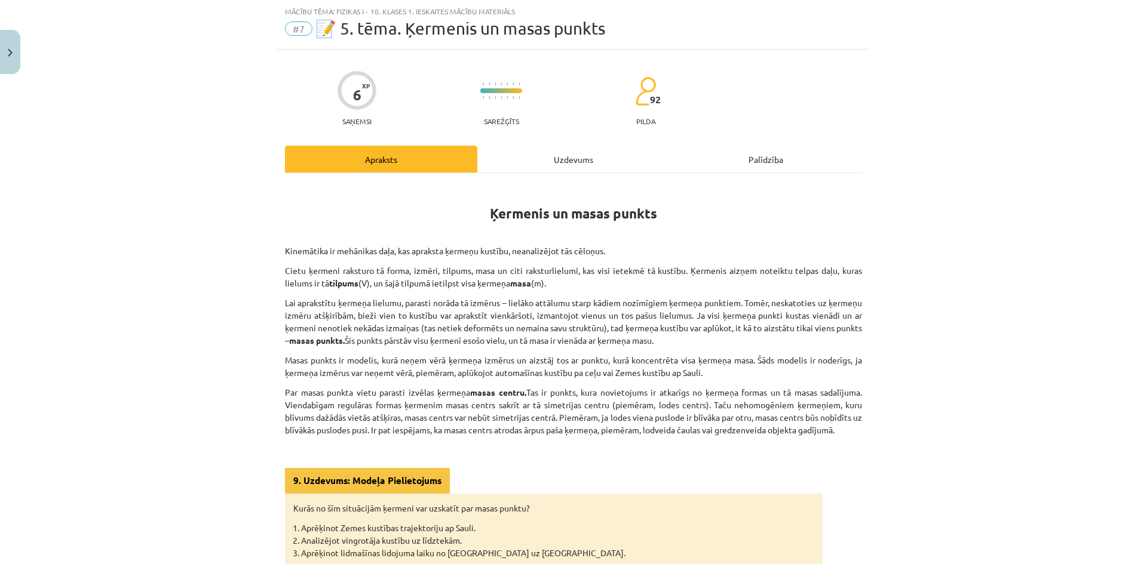
drag, startPoint x: 576, startPoint y: 392, endPoint x: 796, endPoint y: 472, distance: 233.7
click at [796, 472] on div "9. Uzdevums: Modeļa Pielietojums Kurās no šīm situācijām ķermeni var uzskatīt p…" at bounding box center [554, 530] width 538 height 125
click at [592, 160] on div "Uzdevums" at bounding box center [573, 159] width 192 height 27
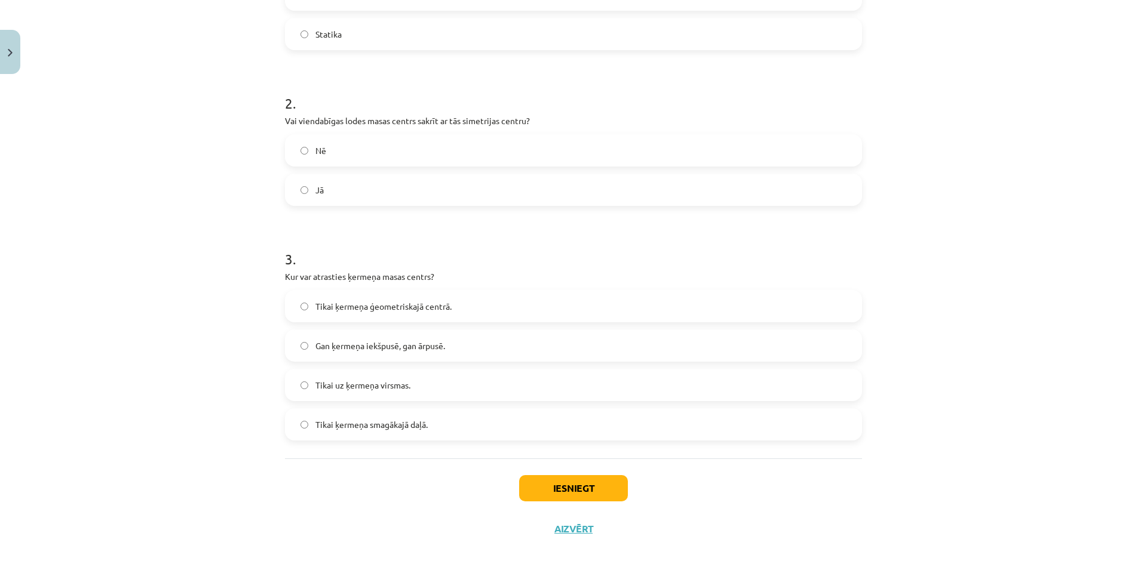
scroll to position [413, 0]
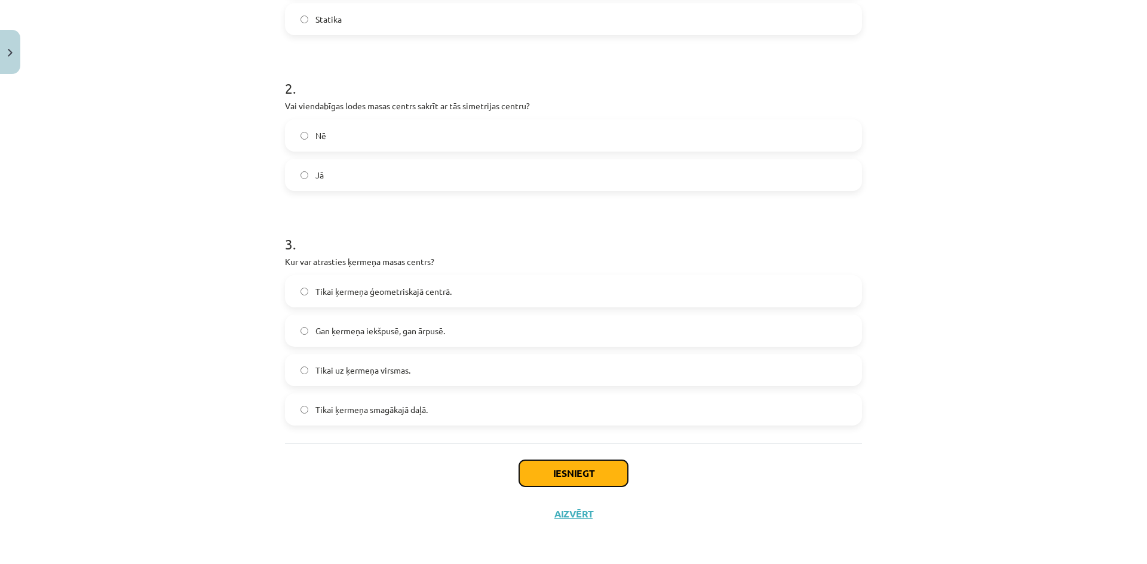
click at [536, 469] on button "Iesniegt" at bounding box center [573, 473] width 109 height 26
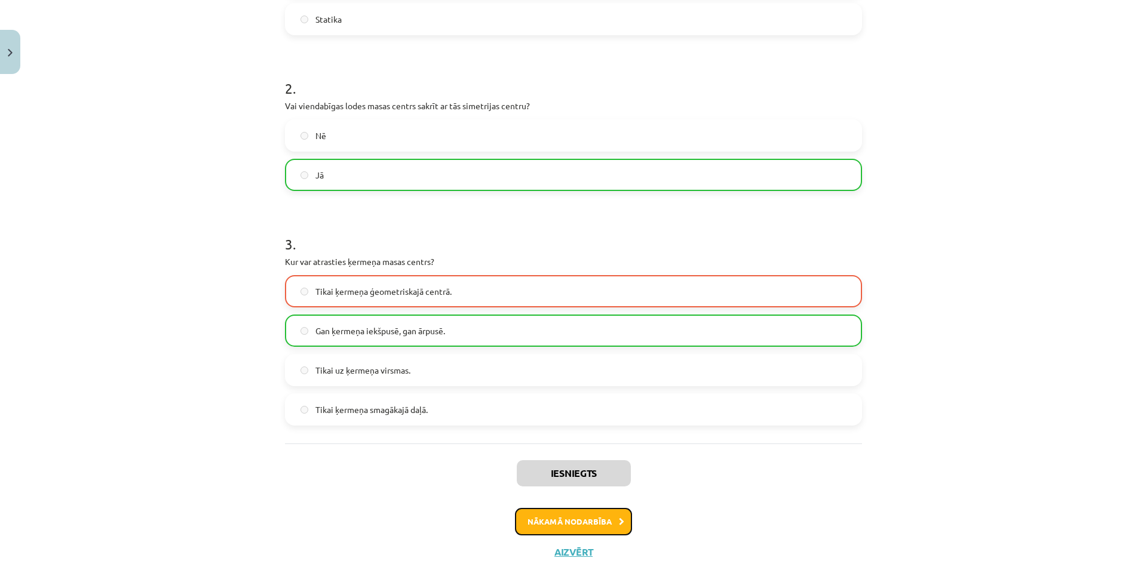
click at [541, 522] on button "Nākamā nodarbība" at bounding box center [573, 521] width 117 height 27
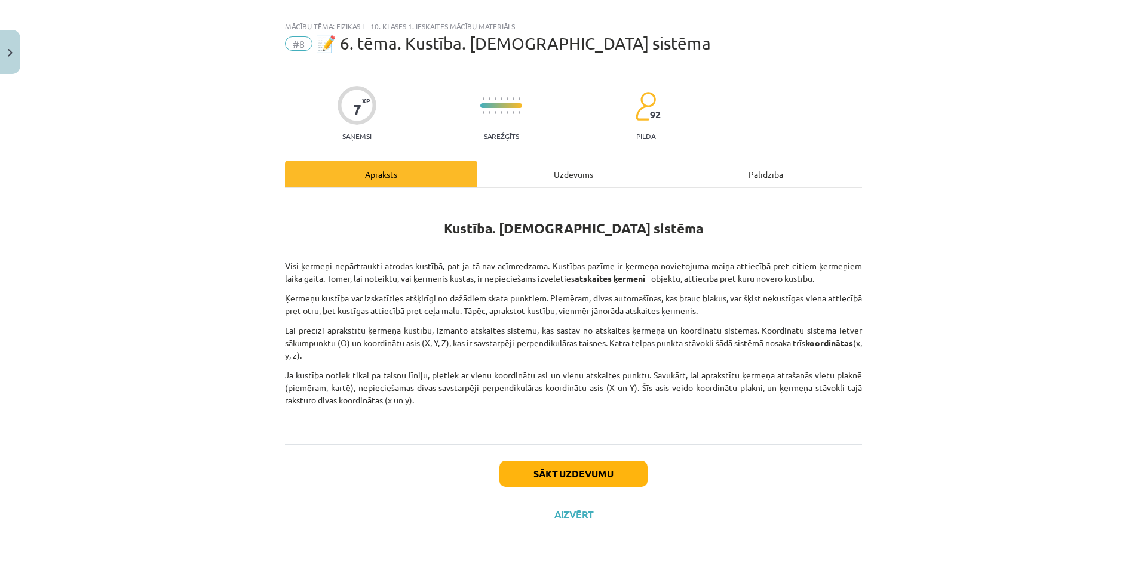
click at [541, 176] on div "Uzdevums" at bounding box center [573, 174] width 192 height 27
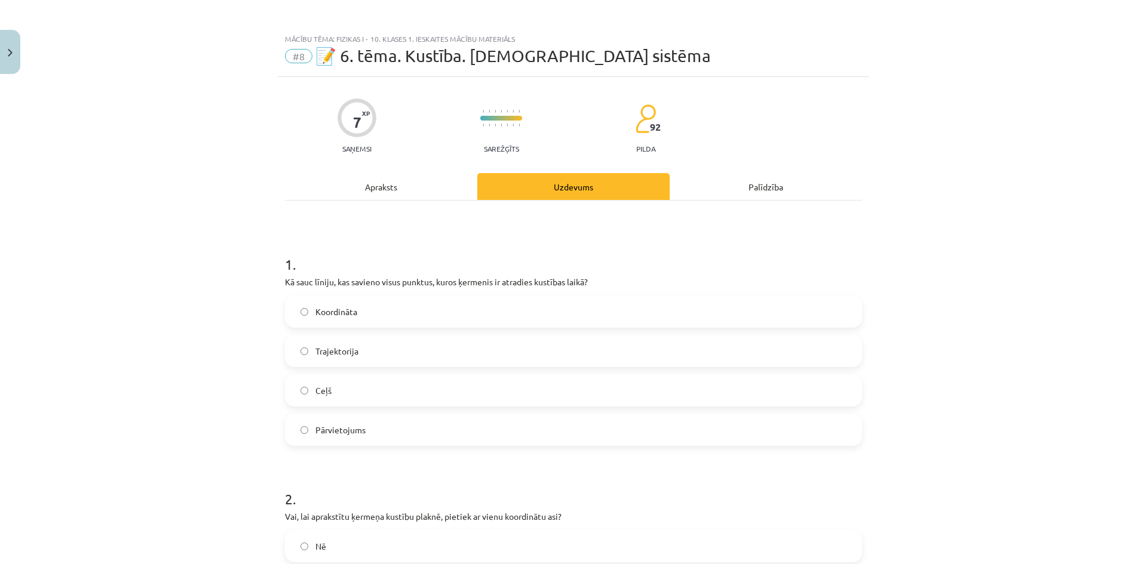
scroll to position [0, 0]
click at [374, 177] on div "Apraksts" at bounding box center [381, 189] width 192 height 27
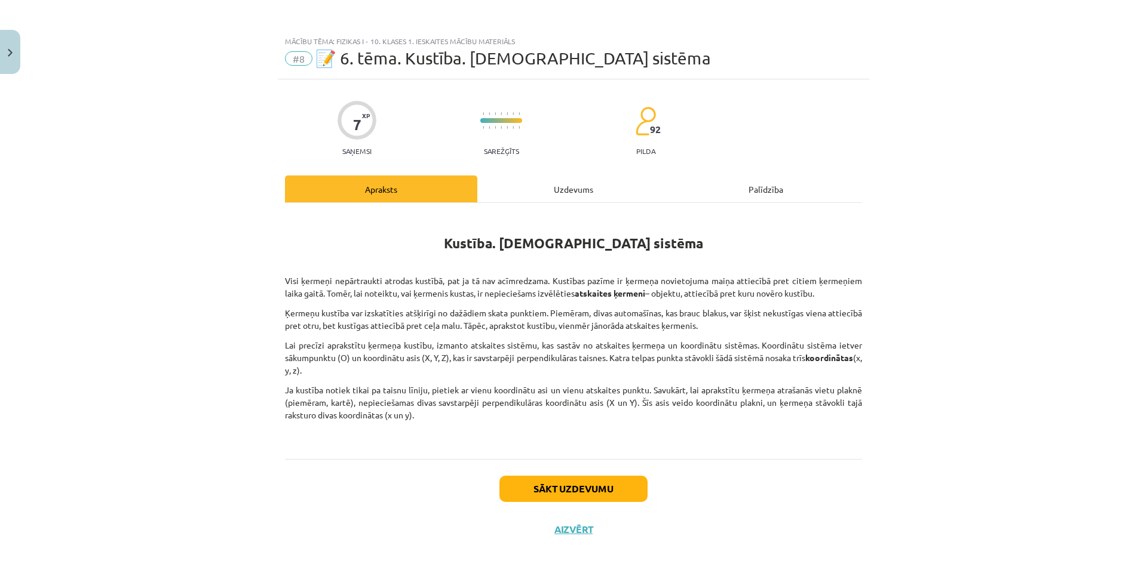
scroll to position [15, 0]
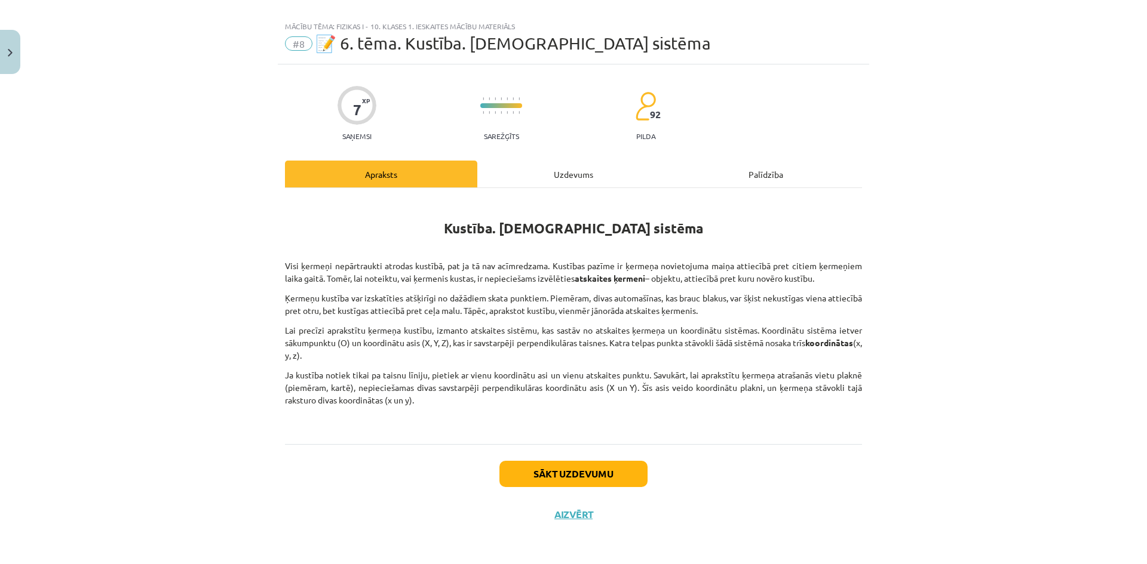
click at [511, 173] on div "Uzdevums" at bounding box center [573, 174] width 192 height 27
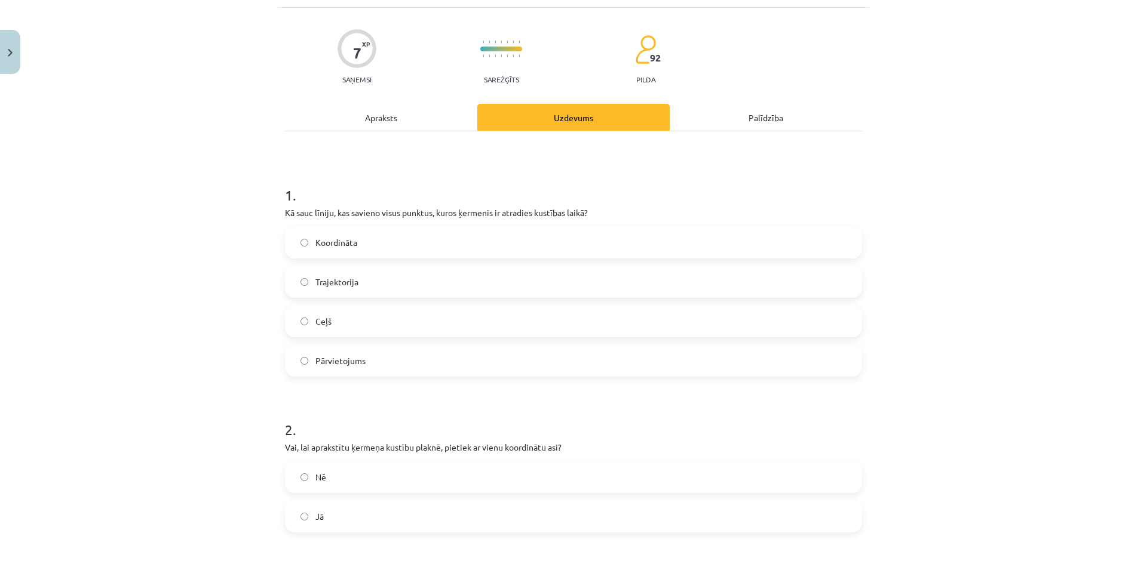
scroll to position [75, 0]
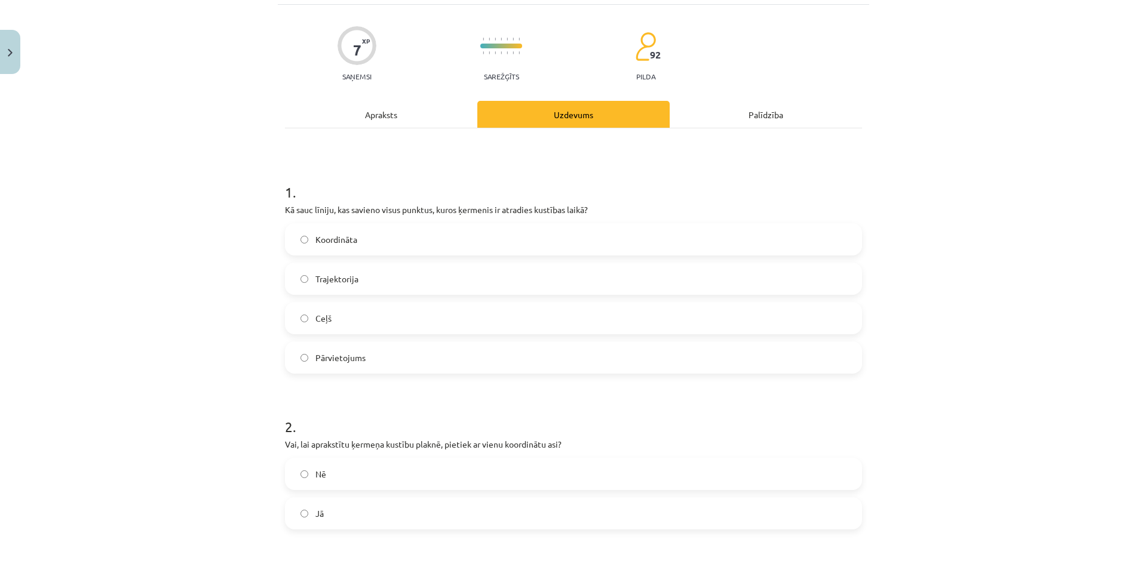
click at [293, 238] on label "Koordināta" at bounding box center [573, 240] width 575 height 30
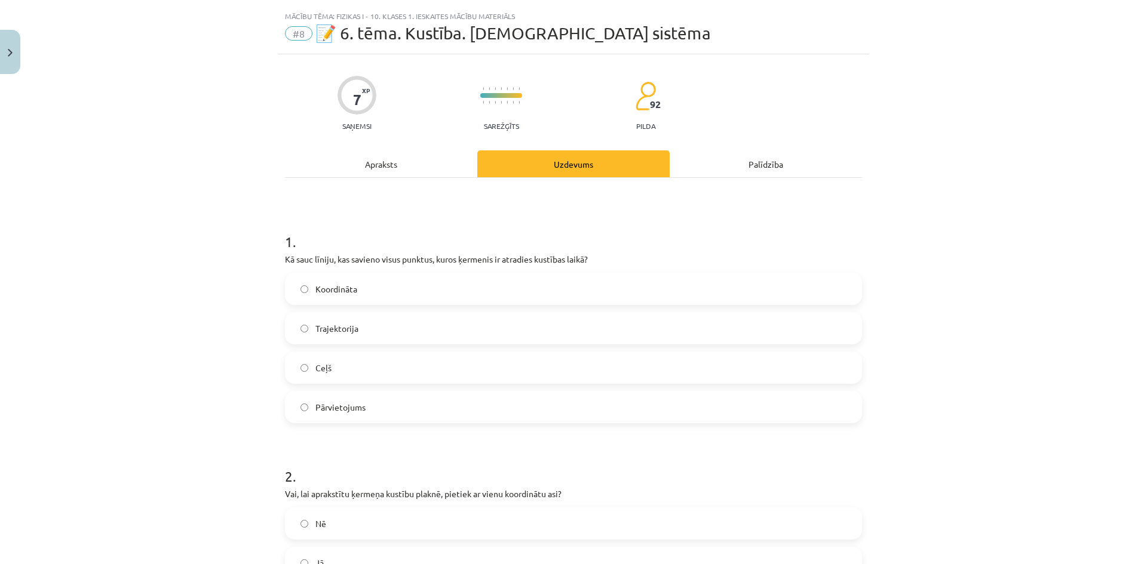
scroll to position [0, 0]
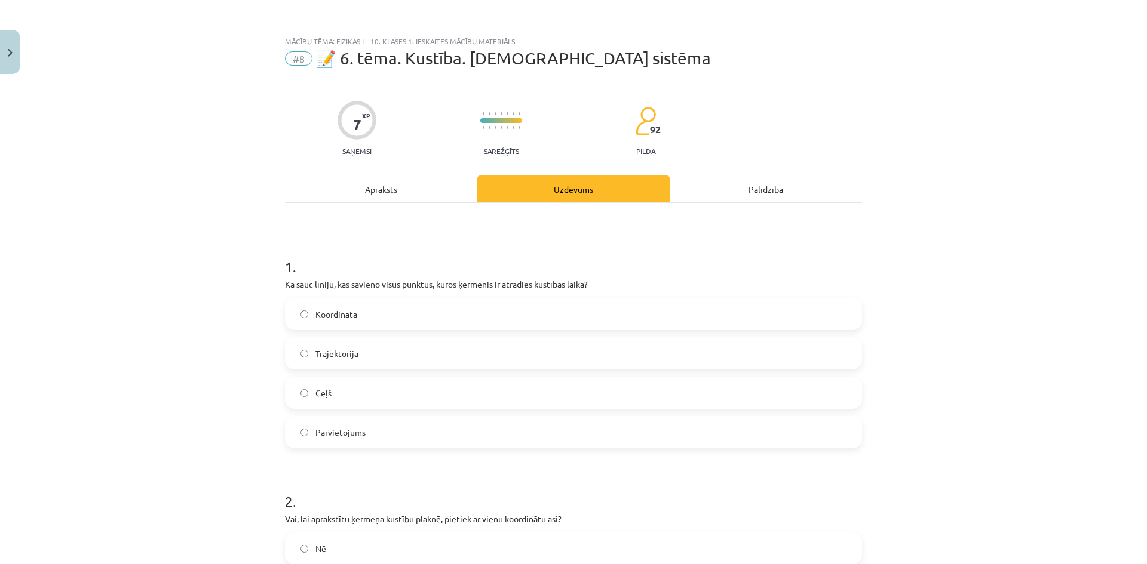
click at [388, 187] on div "Apraksts" at bounding box center [381, 189] width 192 height 27
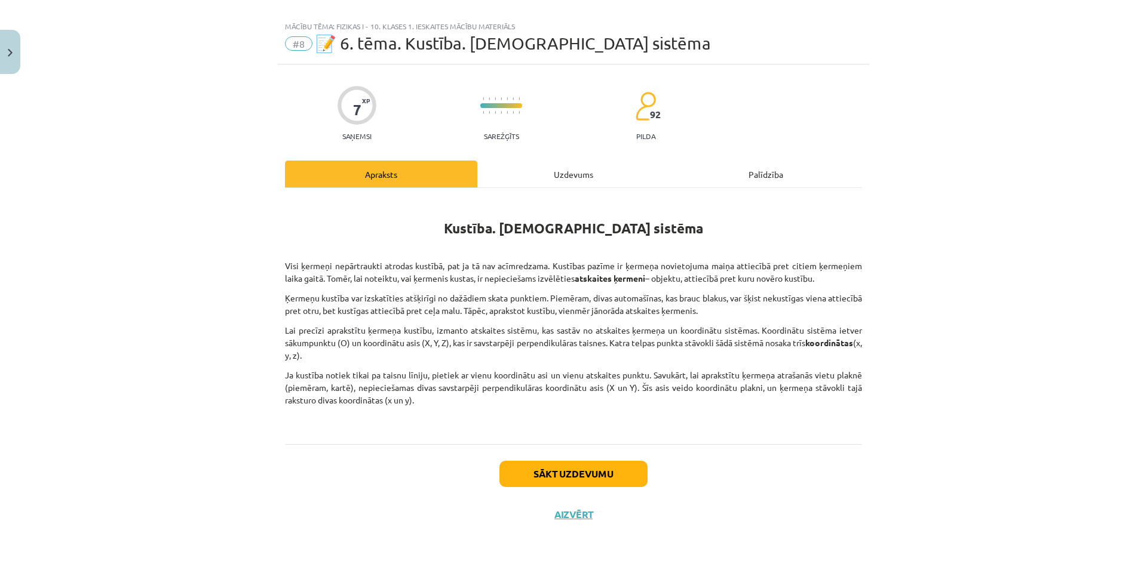
click at [494, 185] on div "Uzdevums" at bounding box center [573, 174] width 192 height 27
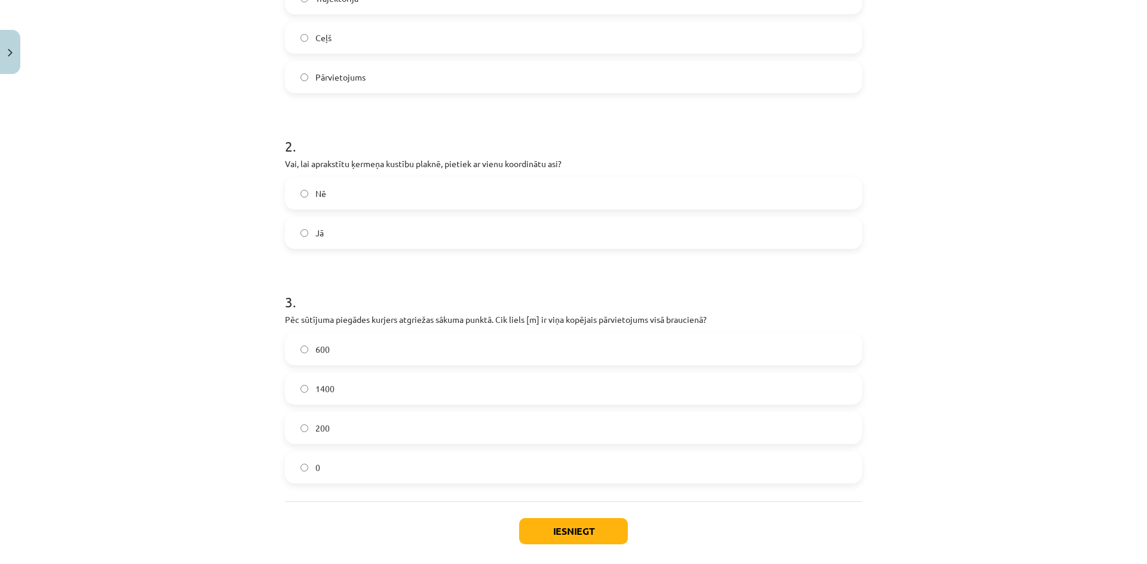
scroll to position [413, 0]
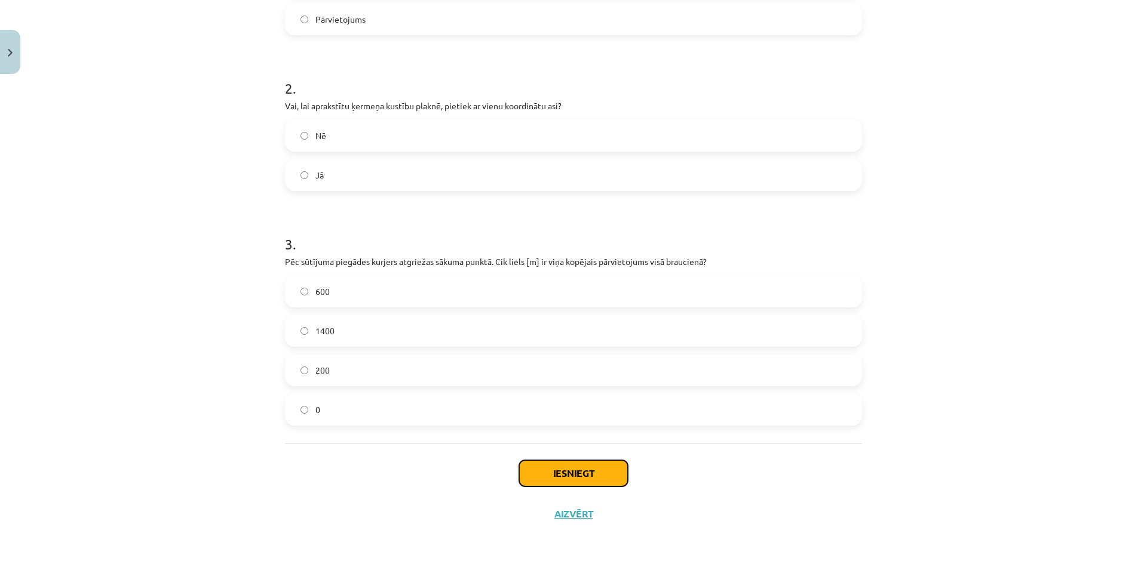
click at [545, 478] on button "Iesniegt" at bounding box center [573, 473] width 109 height 26
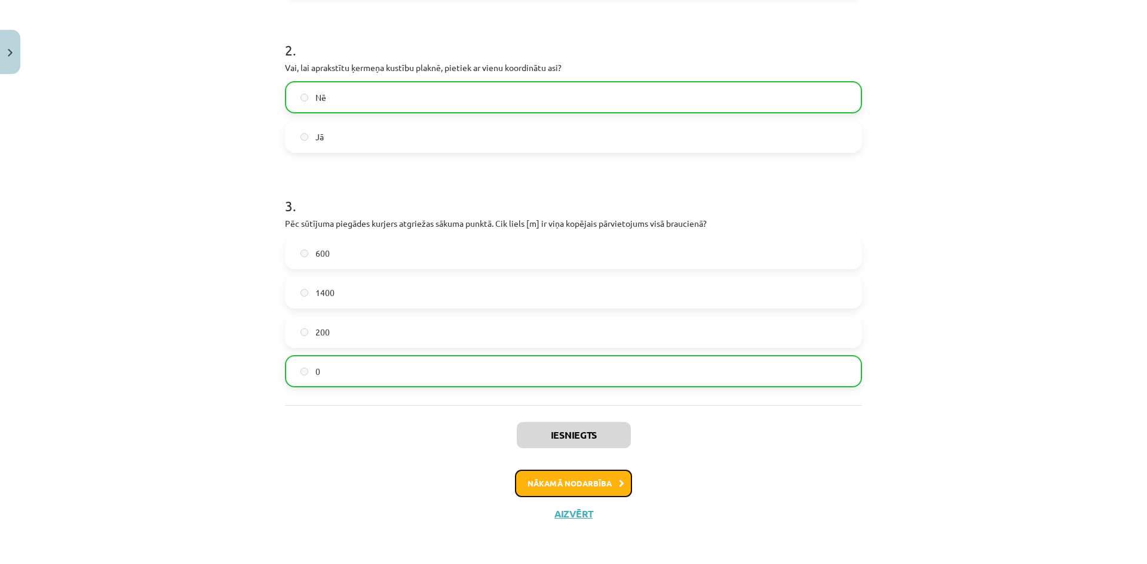
click at [558, 489] on button "Nākamā nodarbība" at bounding box center [573, 483] width 117 height 27
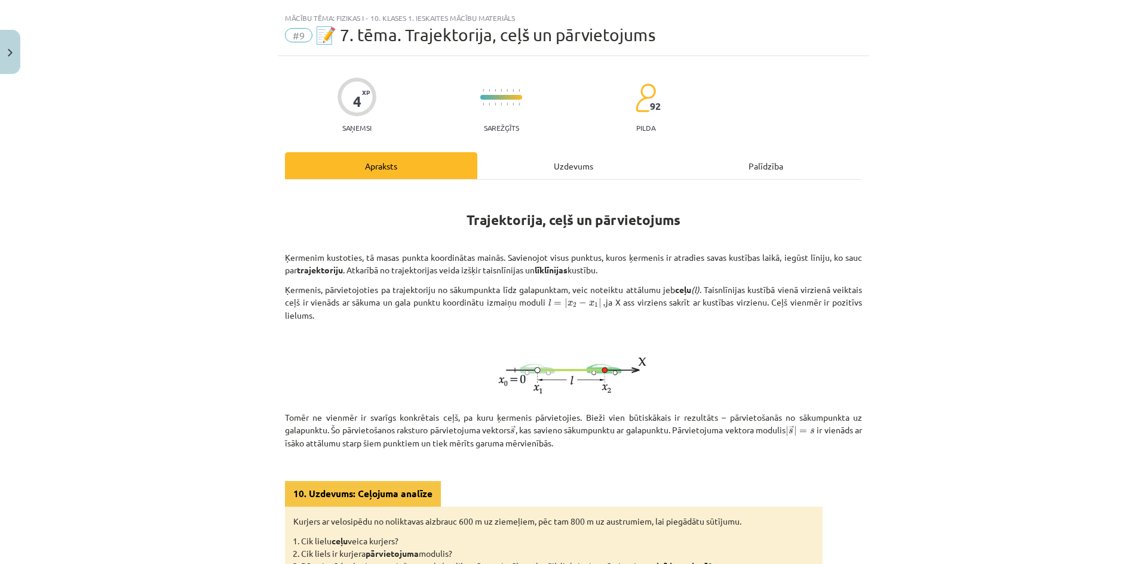
scroll to position [0, 0]
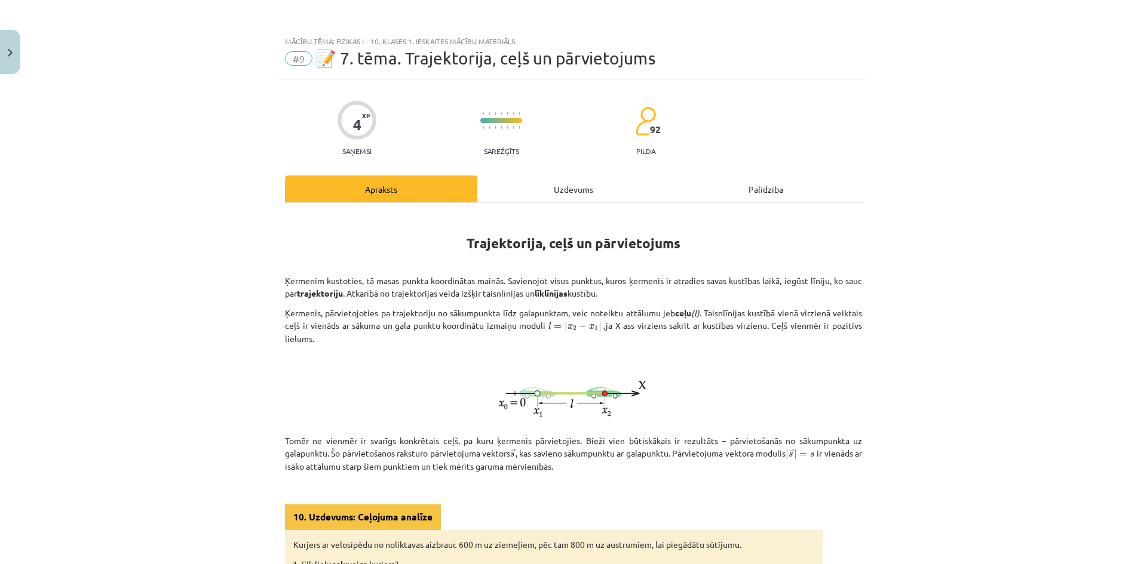
click at [527, 199] on div "Uzdevums" at bounding box center [573, 189] width 192 height 27
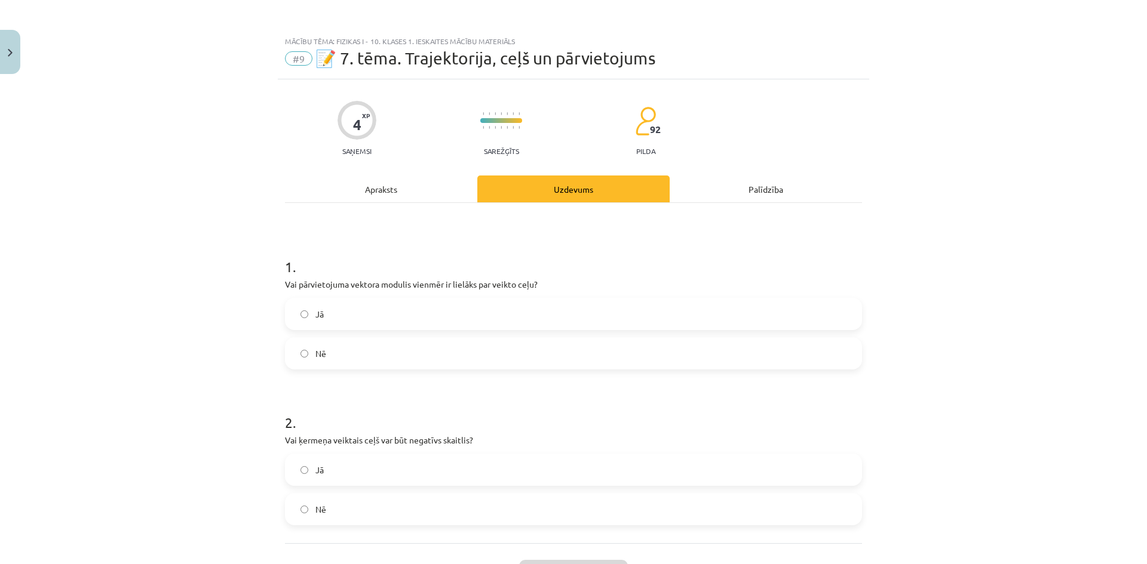
scroll to position [30, 0]
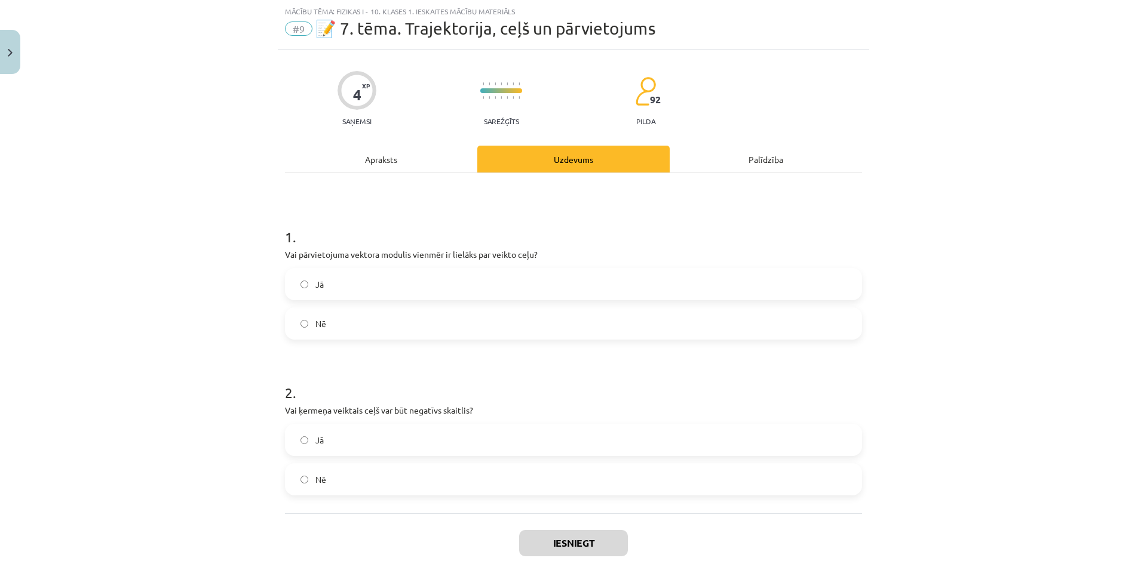
click at [307, 173] on hr at bounding box center [573, 173] width 577 height 1
click at [324, 162] on div "Apraksts" at bounding box center [381, 159] width 192 height 27
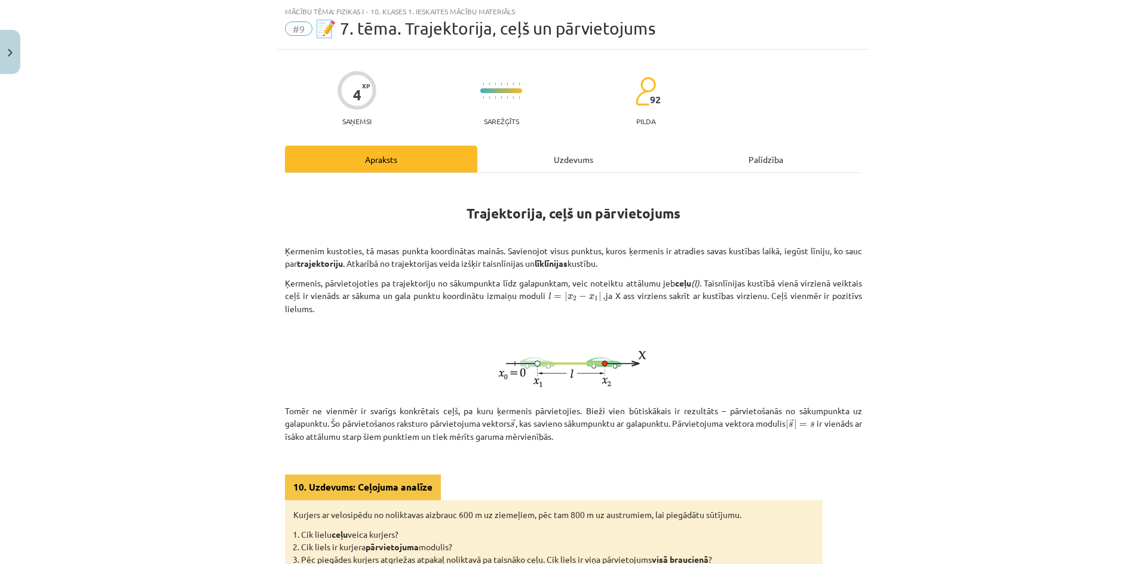
click at [149, 228] on div "Mācību tēma: Fizikas i - 10. klases 1. ieskaites mācību materiāls #9 📝 7. tēma.…" at bounding box center [573, 282] width 1147 height 564
click at [5, 47] on button "Close" at bounding box center [10, 52] width 20 height 44
click at [24, 73] on div "Mācību tēma: Fizikas i - 10. klases 1. ieskaites mācību materiāls #9 📝 7. tēma.…" at bounding box center [573, 282] width 1147 height 564
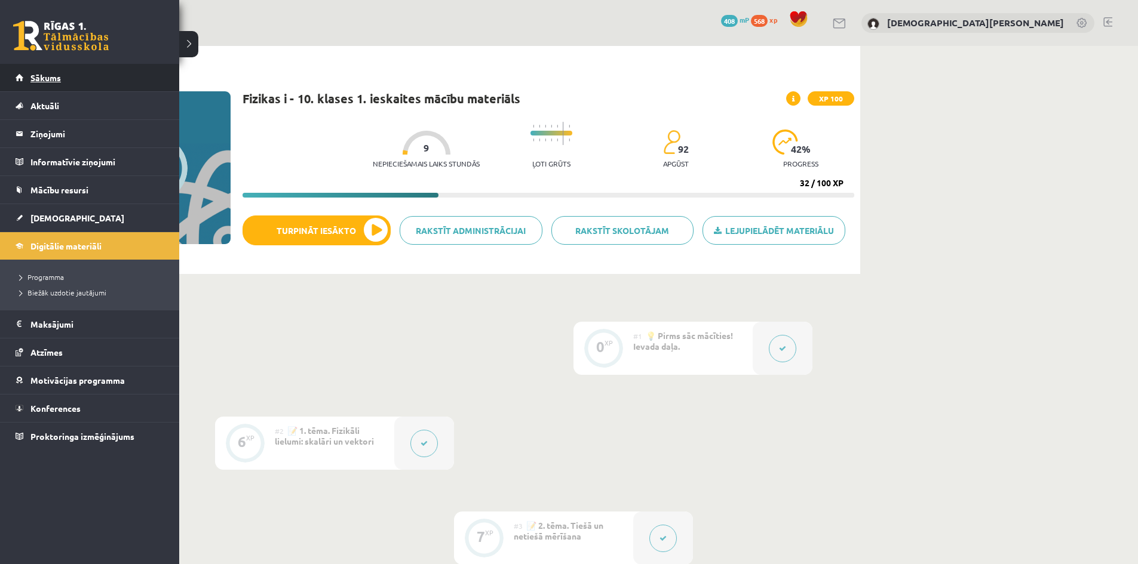
click at [29, 82] on link "Sākums" at bounding box center [90, 77] width 149 height 27
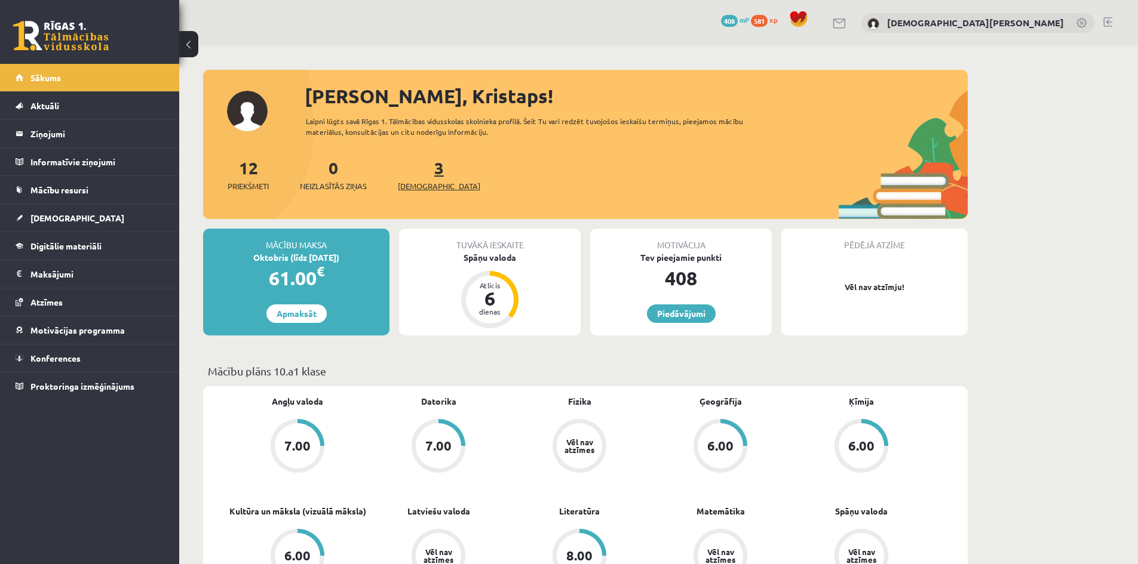
click at [422, 176] on link "3 Ieskaites" at bounding box center [439, 174] width 82 height 35
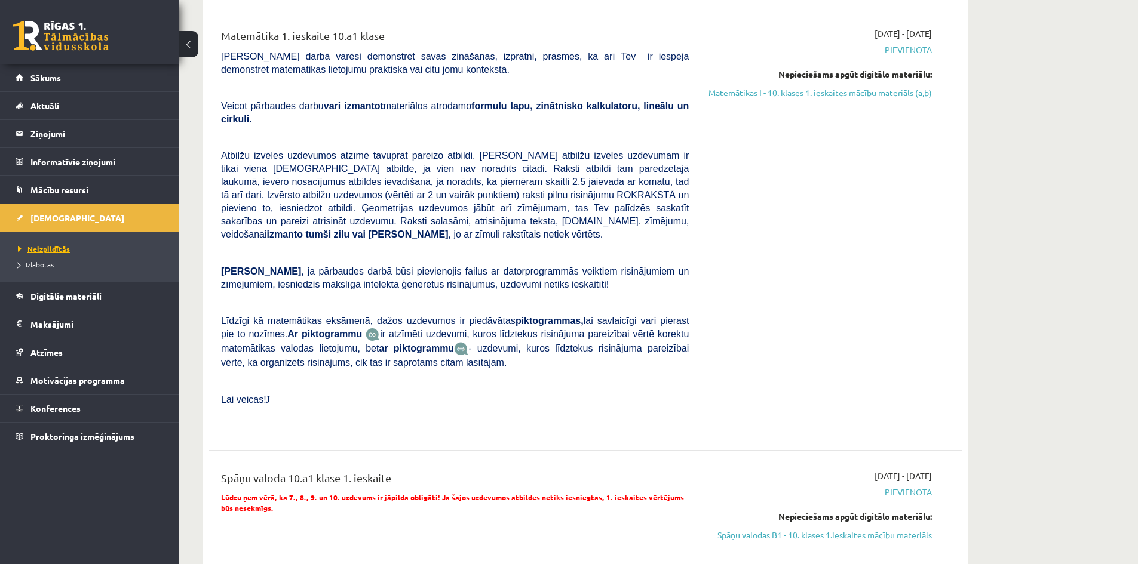
scroll to position [299, 0]
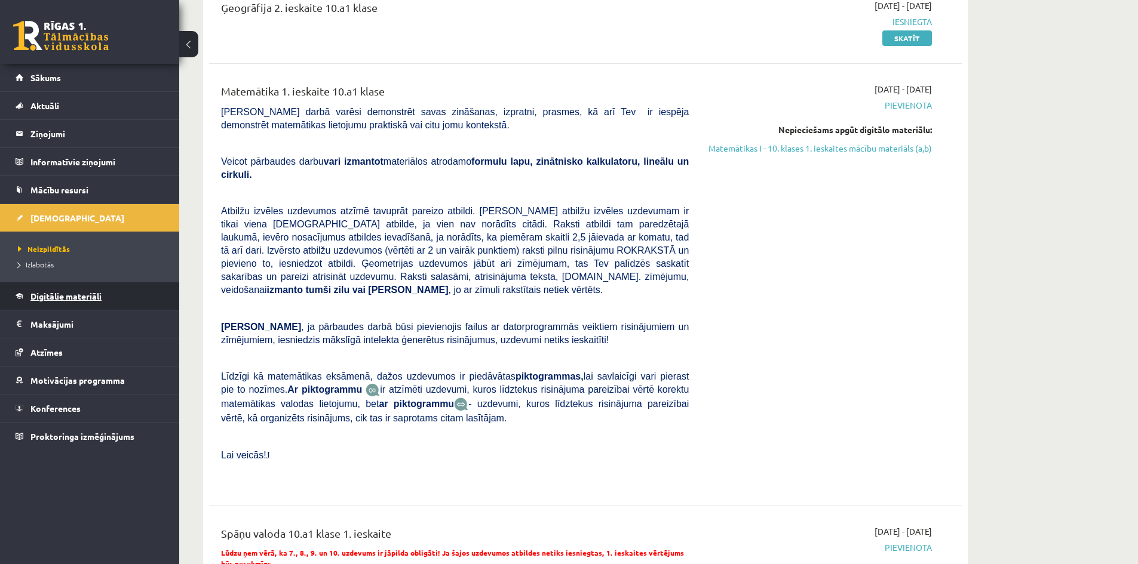
click at [90, 302] on link "Digitālie materiāli" at bounding box center [90, 296] width 149 height 27
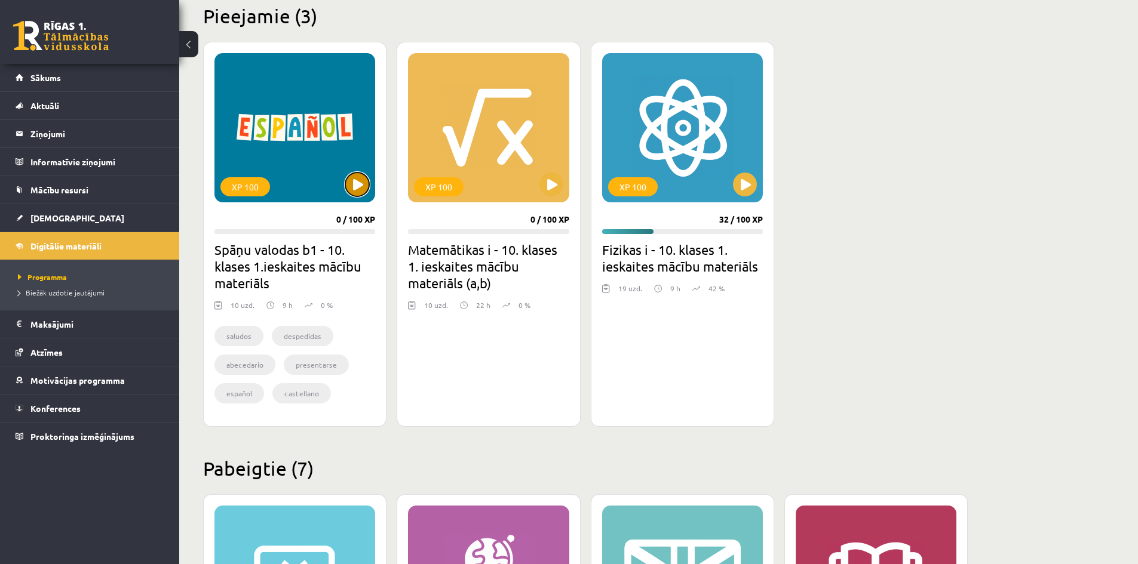
click at [352, 189] on button at bounding box center [357, 185] width 24 height 24
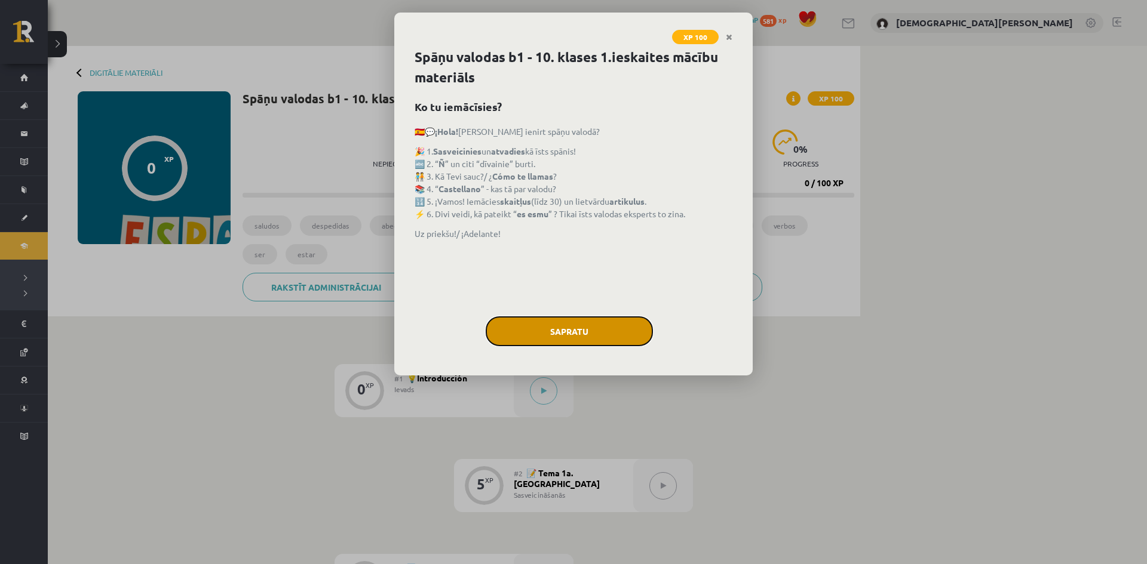
click at [557, 331] on button "Sapratu" at bounding box center [569, 332] width 167 height 30
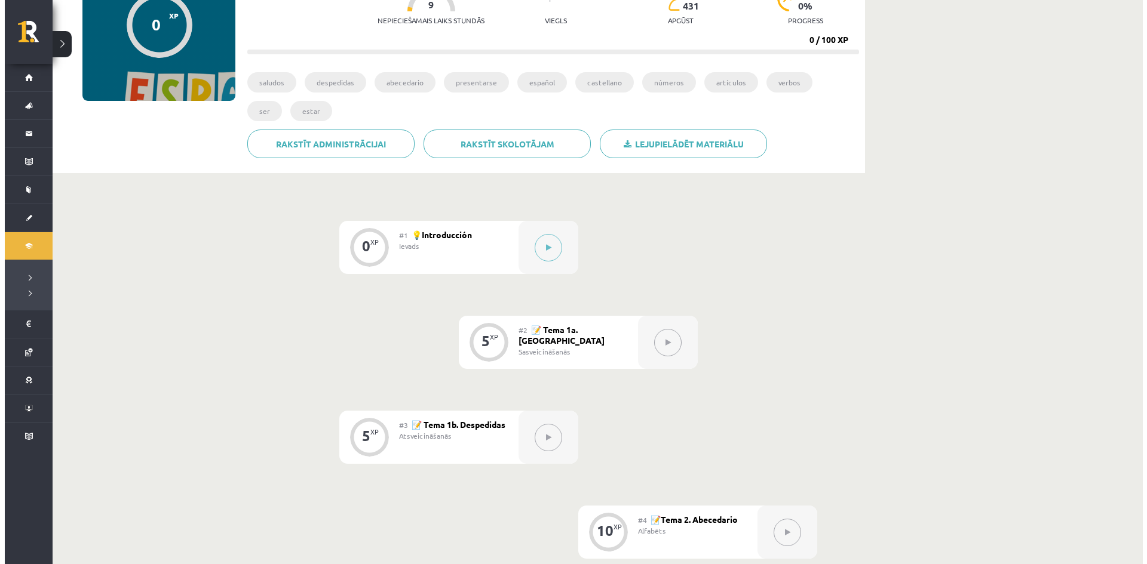
scroll to position [140, 0]
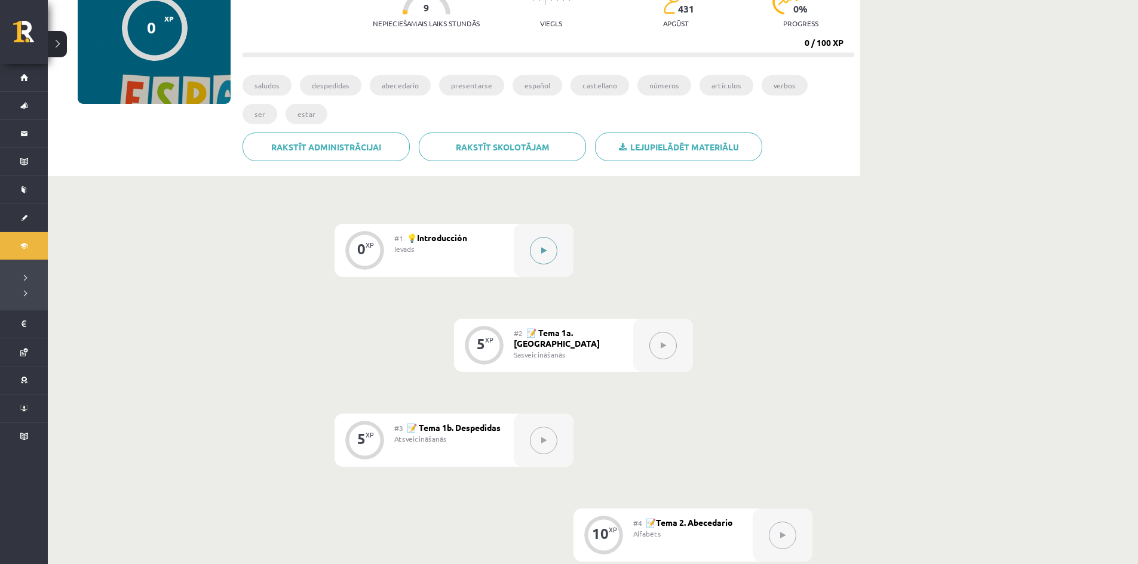
click at [541, 239] on button at bounding box center [543, 250] width 27 height 27
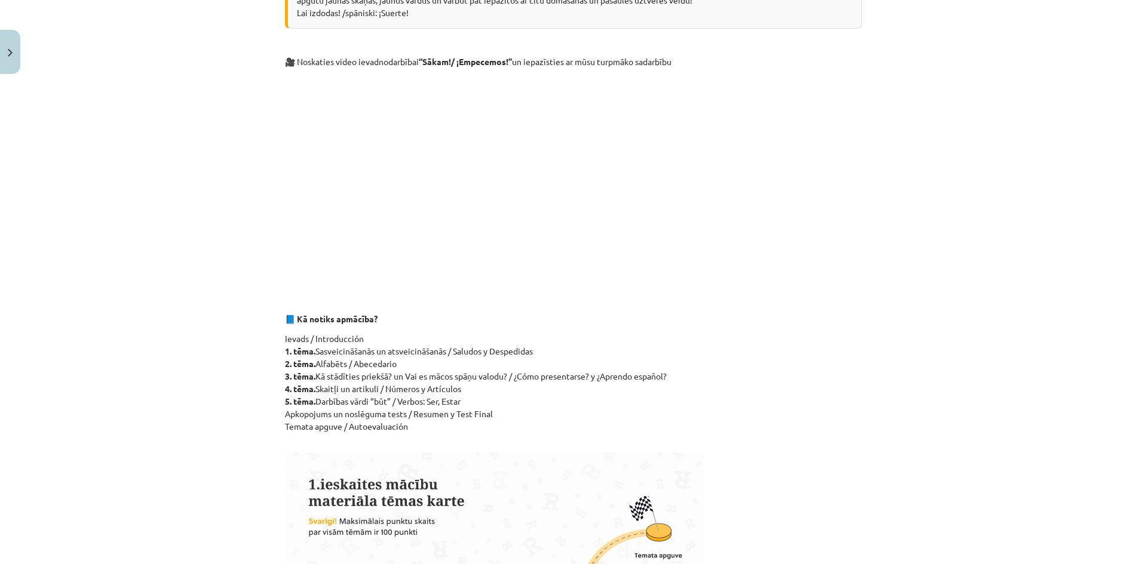
scroll to position [299, 0]
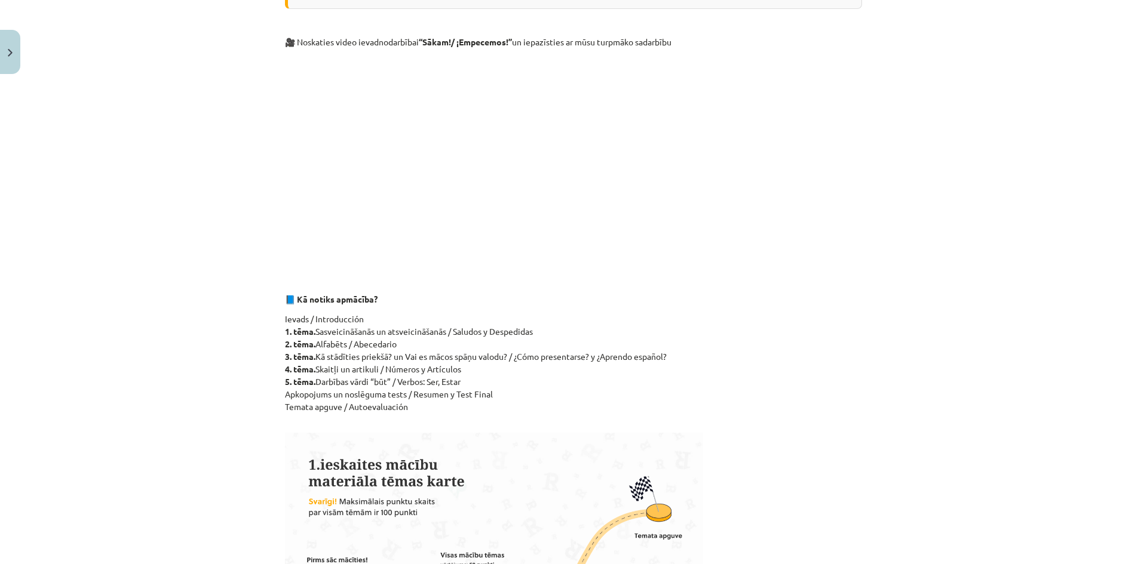
click at [568, 364] on p "Ievads / Introducción 1. tēma. Sasveicināšanās un atsveicināšanās / Saludos y D…" at bounding box center [573, 369] width 577 height 113
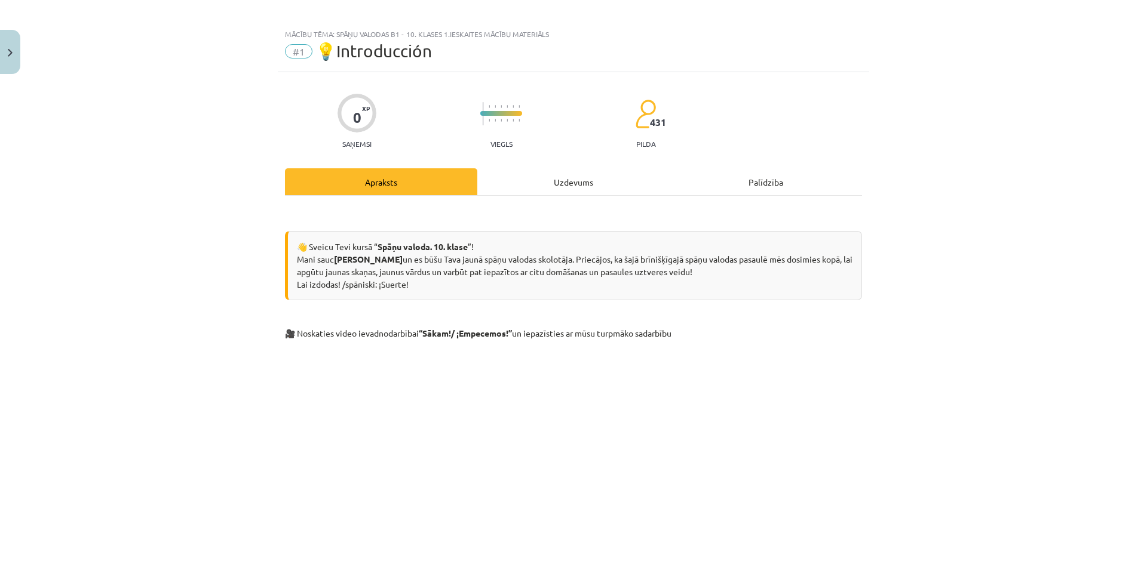
scroll to position [0, 0]
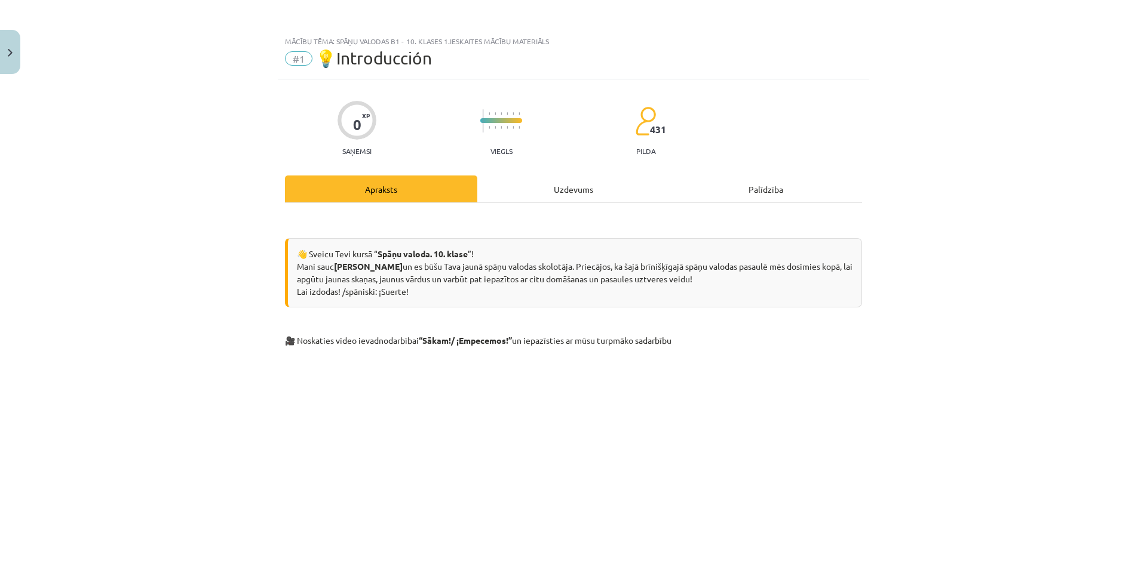
click at [568, 177] on div "Uzdevums" at bounding box center [573, 189] width 192 height 27
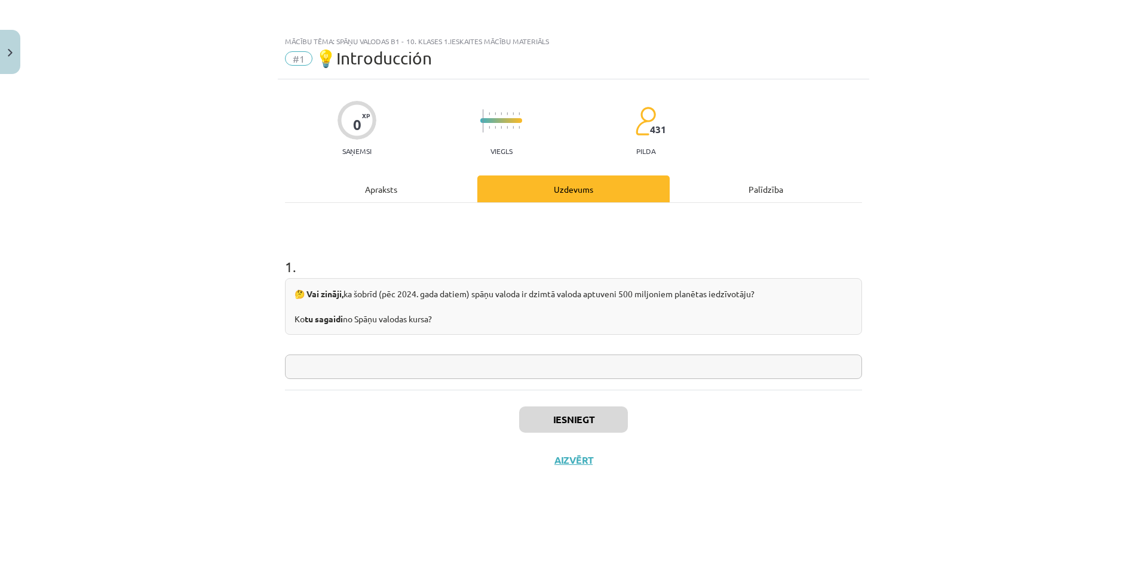
click at [380, 366] on input "text" at bounding box center [573, 367] width 577 height 24
click at [444, 413] on div "Iesniegt Aizvērt" at bounding box center [573, 432] width 577 height 84
click at [383, 371] on input "**********" at bounding box center [573, 367] width 577 height 24
type input "**********"
click at [425, 472] on div "Iesniegt Aizvērt" at bounding box center [573, 432] width 577 height 84
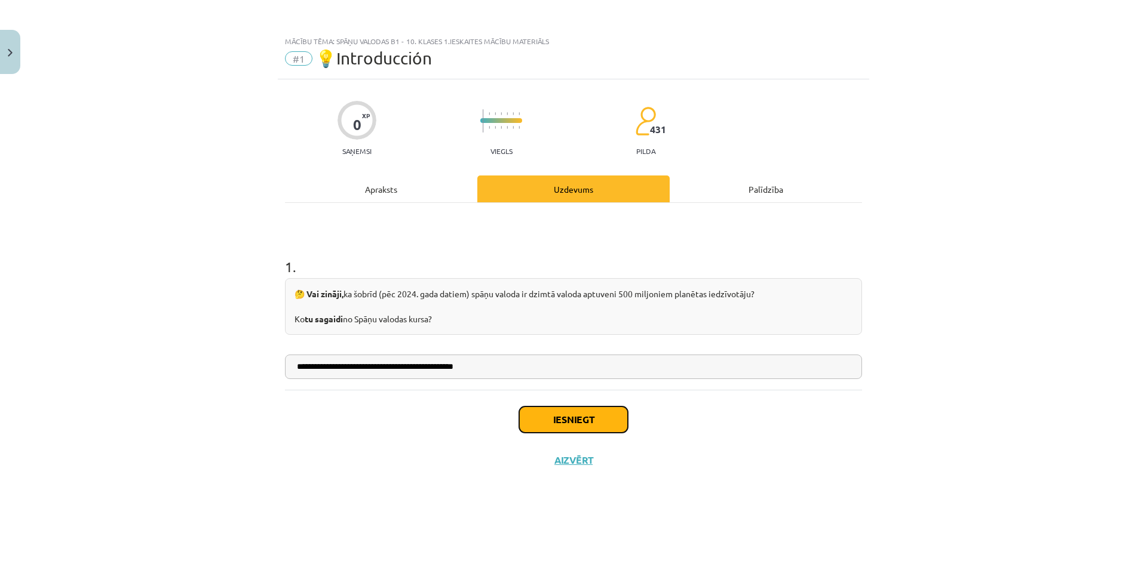
click at [540, 411] on button "Iesniegt" at bounding box center [573, 420] width 109 height 26
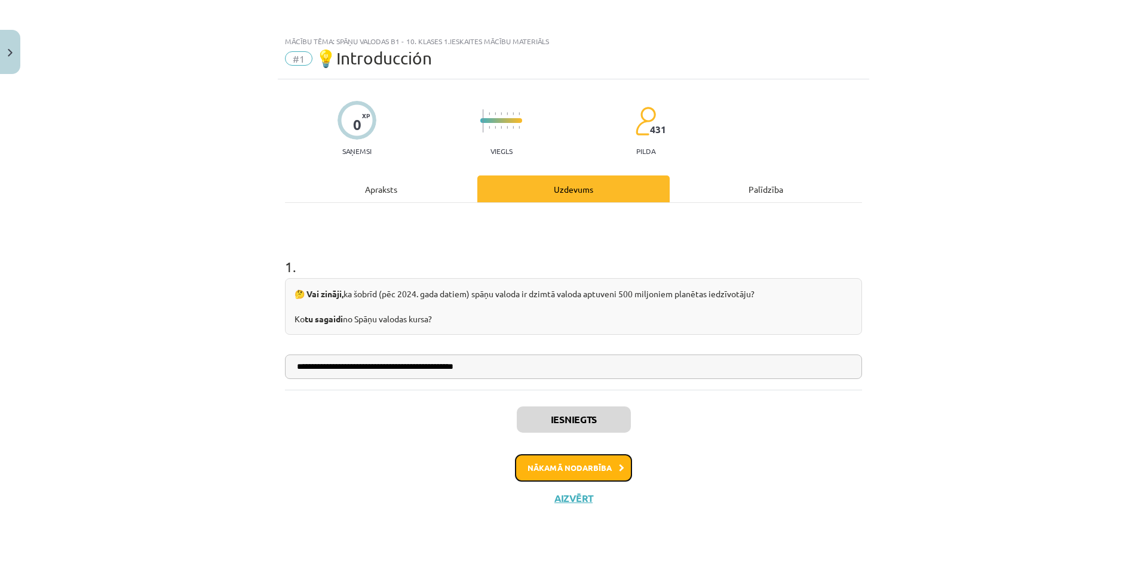
click at [545, 471] on button "Nākamā nodarbība" at bounding box center [573, 468] width 117 height 27
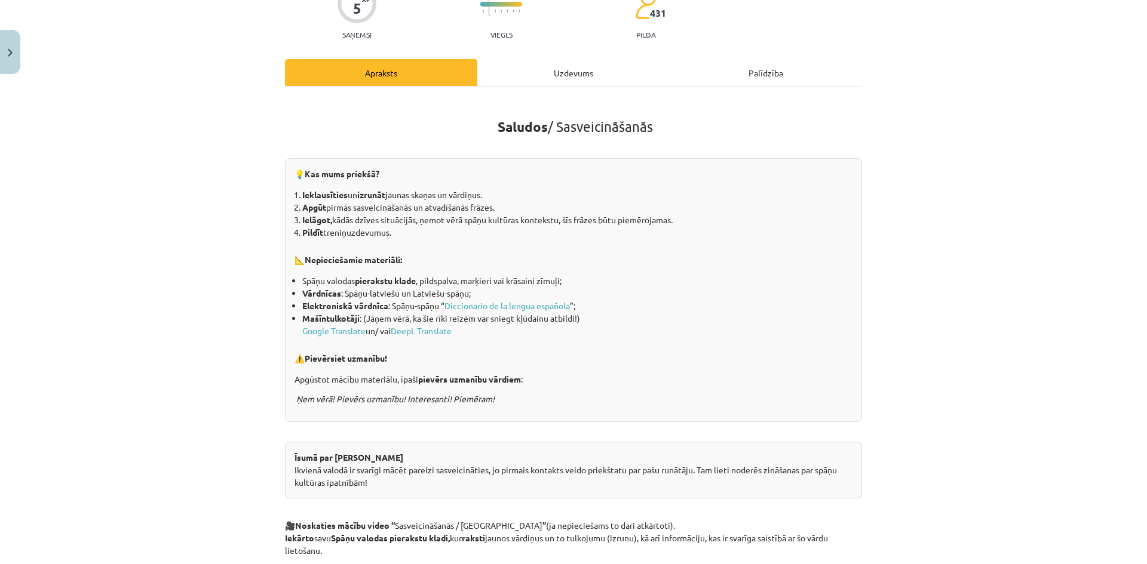
scroll to position [119, 0]
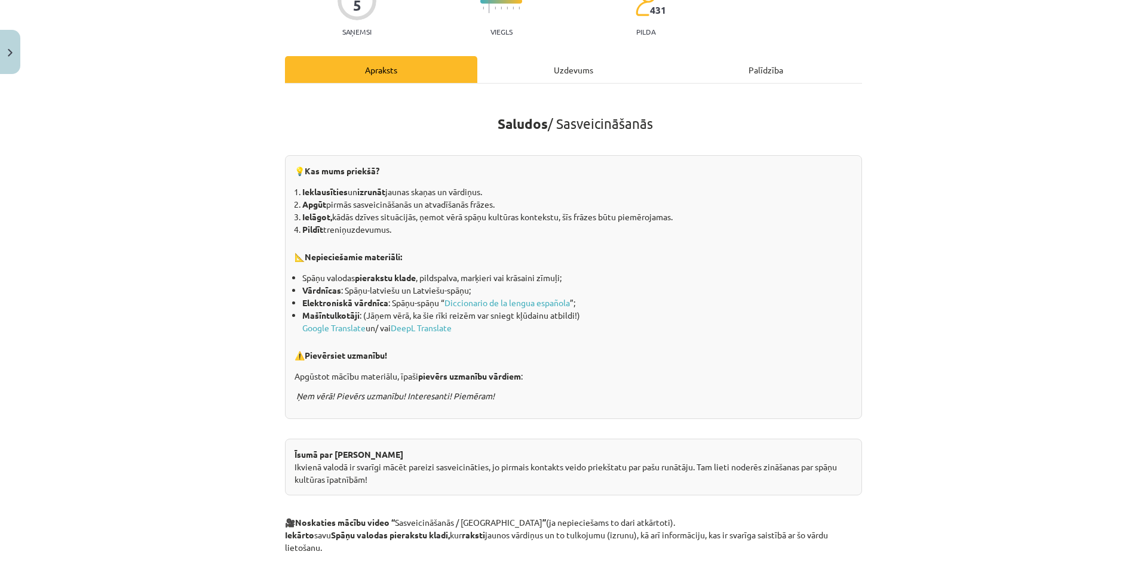
click at [570, 59] on div "Uzdevums" at bounding box center [573, 69] width 192 height 27
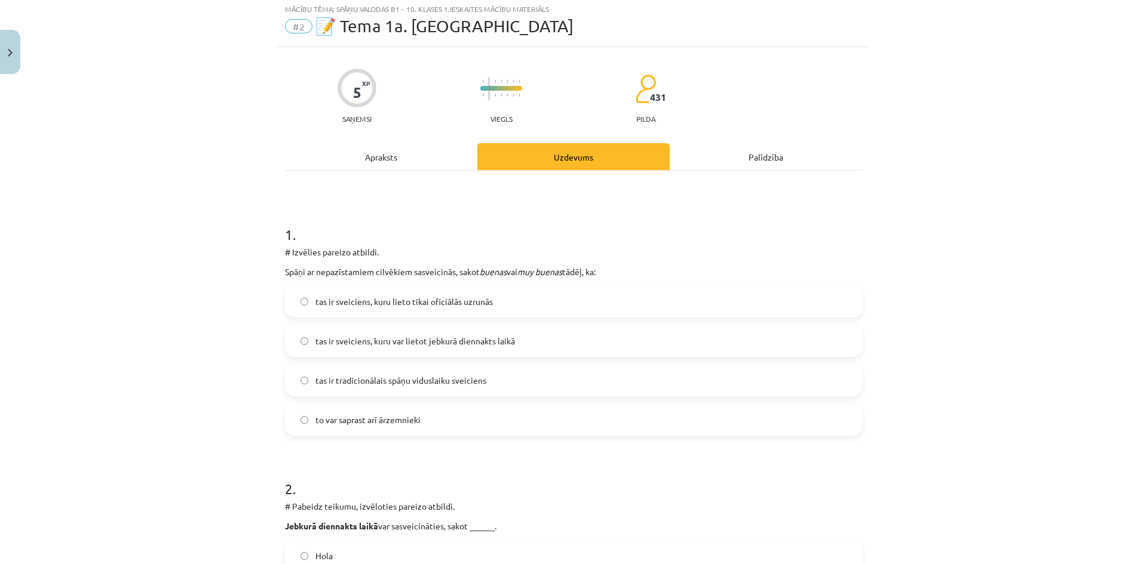
scroll to position [30, 0]
click at [401, 170] on div "Apraksts" at bounding box center [381, 159] width 192 height 27
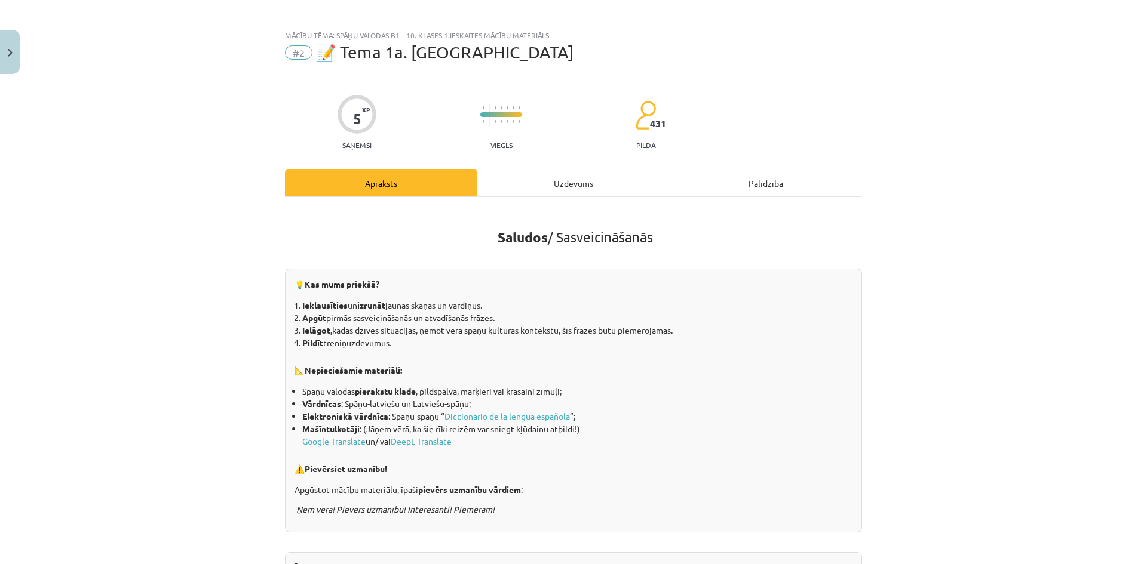
scroll to position [0, 0]
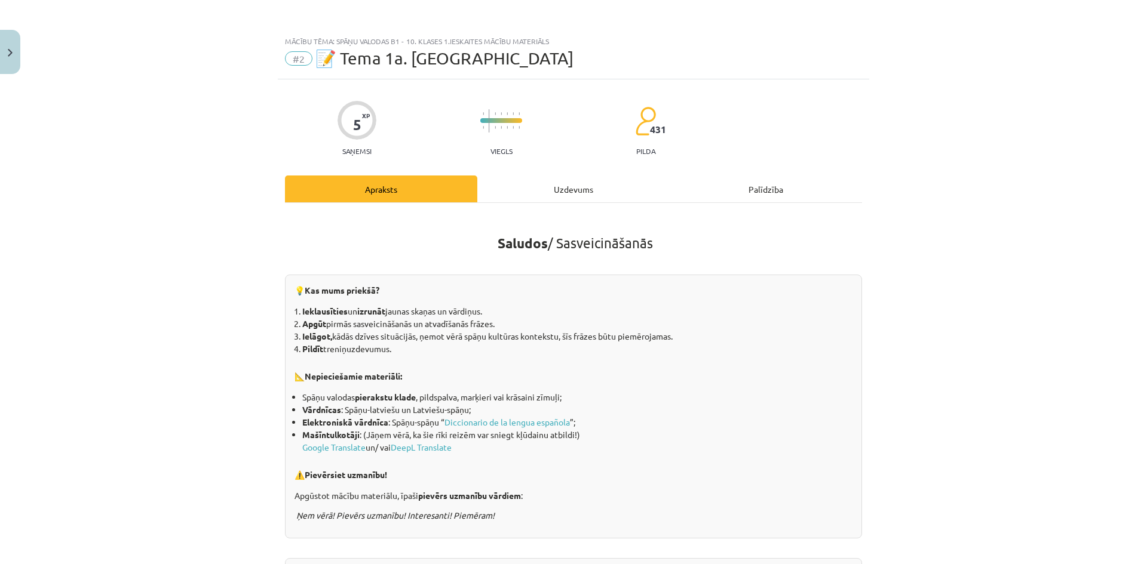
click at [570, 195] on div "Uzdevums" at bounding box center [573, 189] width 192 height 27
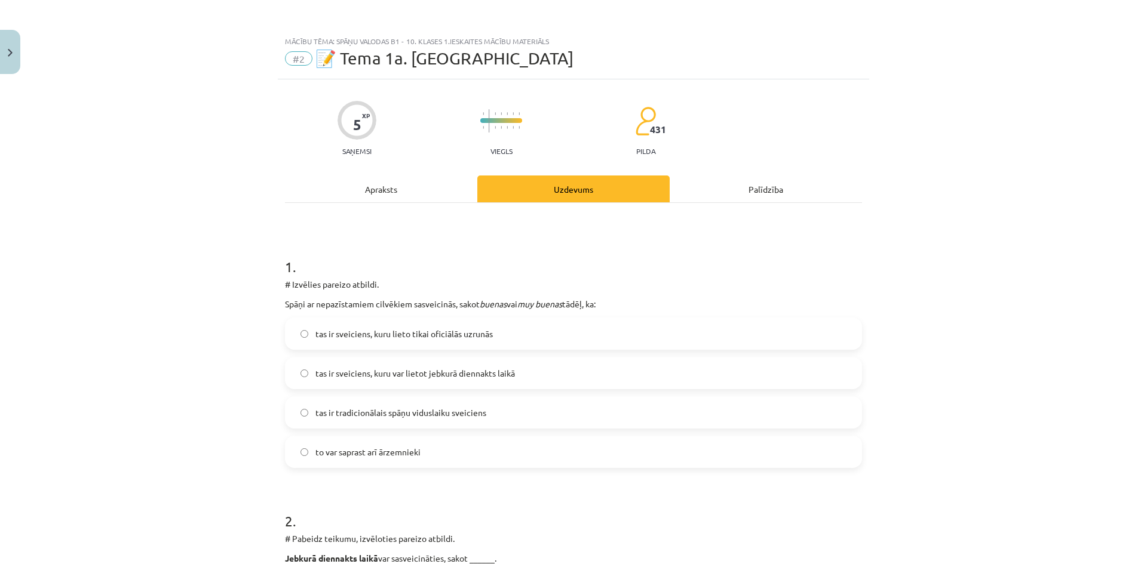
scroll to position [30, 0]
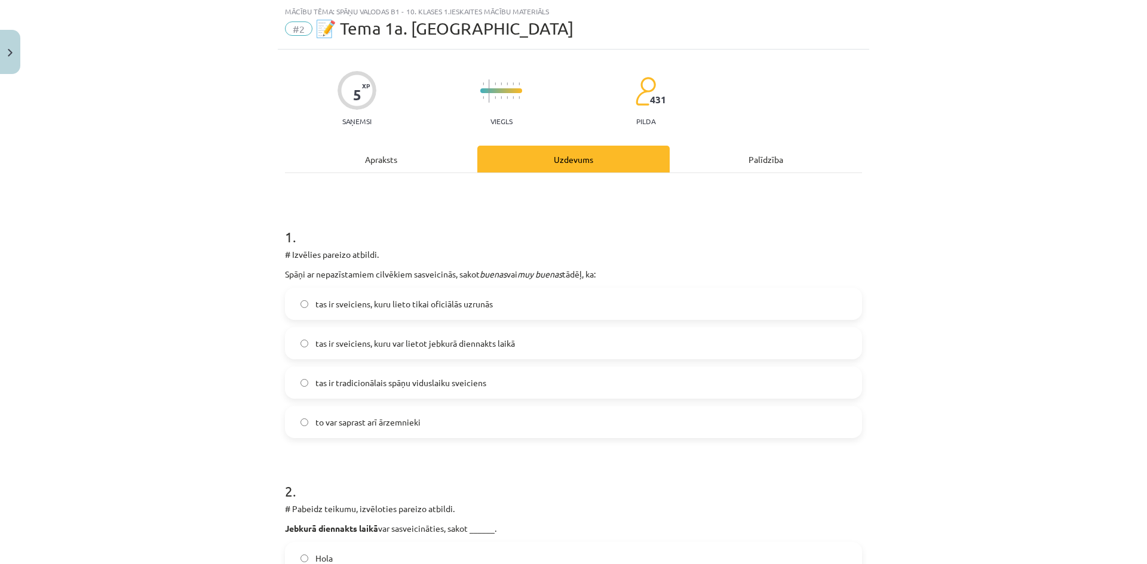
click at [289, 342] on label "tas ir sveiciens, kuru var lietot jebkurā diennakts laikā" at bounding box center [573, 344] width 575 height 30
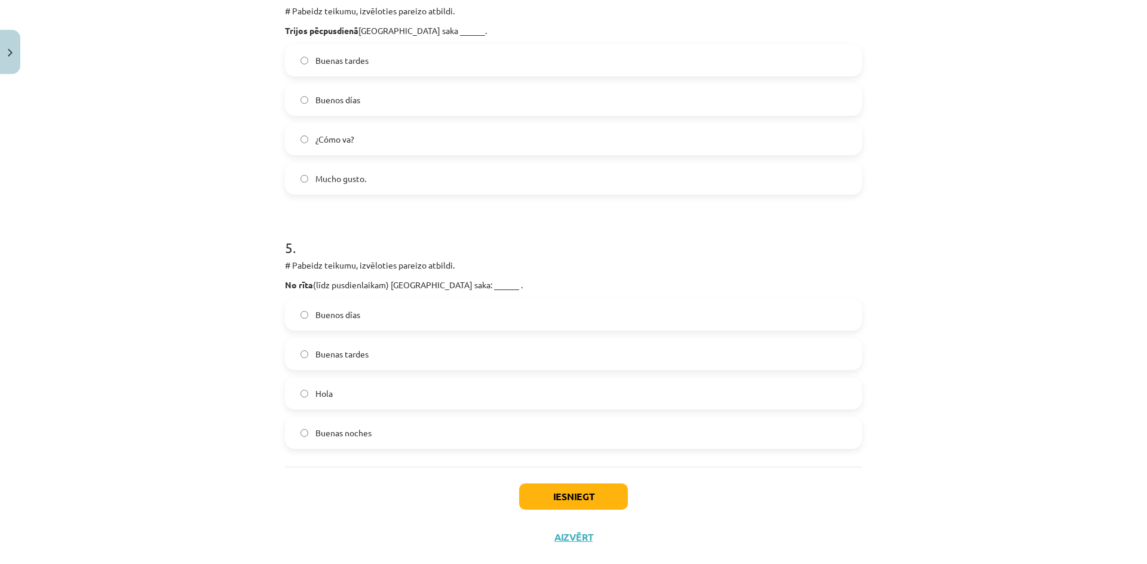
scroll to position [1045, 0]
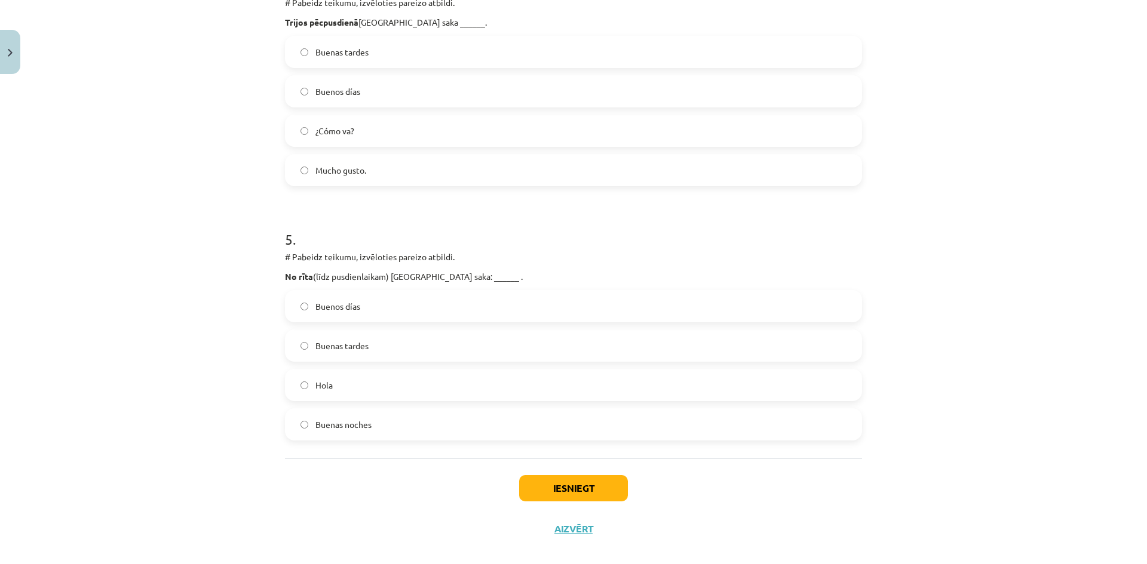
click at [315, 310] on span "Buenos días" at bounding box center [337, 306] width 45 height 13
click at [560, 489] on button "Iesniegt" at bounding box center [573, 488] width 109 height 26
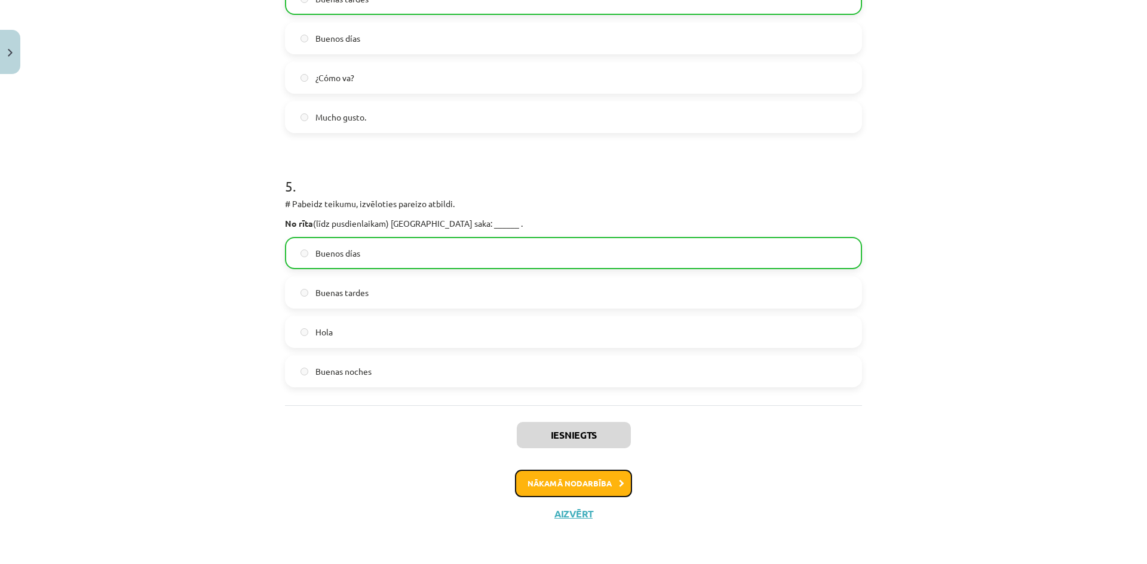
click at [564, 490] on button "Nākamā nodarbība" at bounding box center [573, 483] width 117 height 27
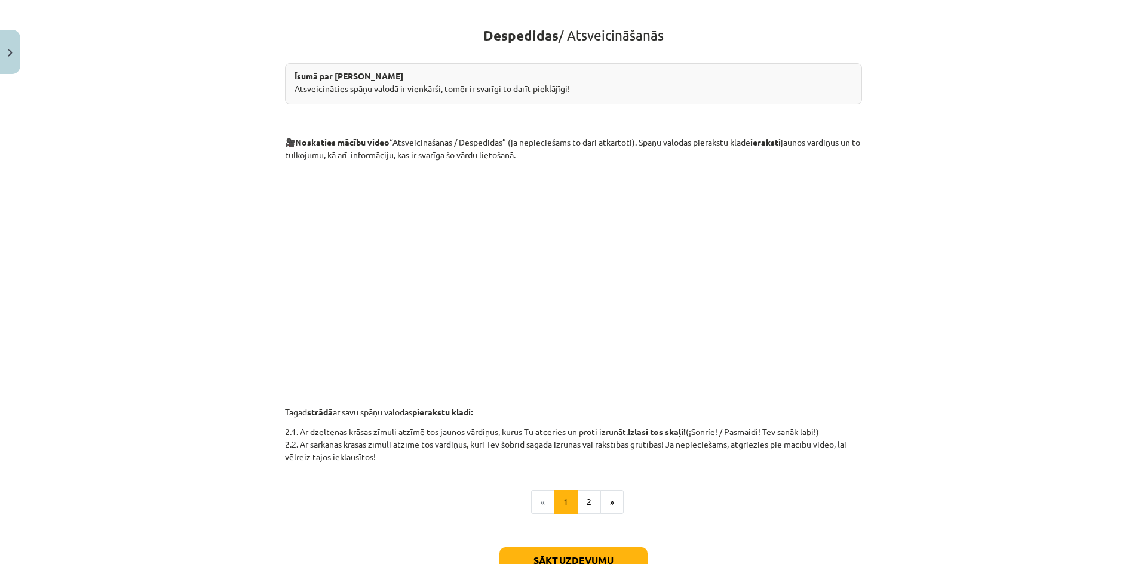
scroll to position [0, 0]
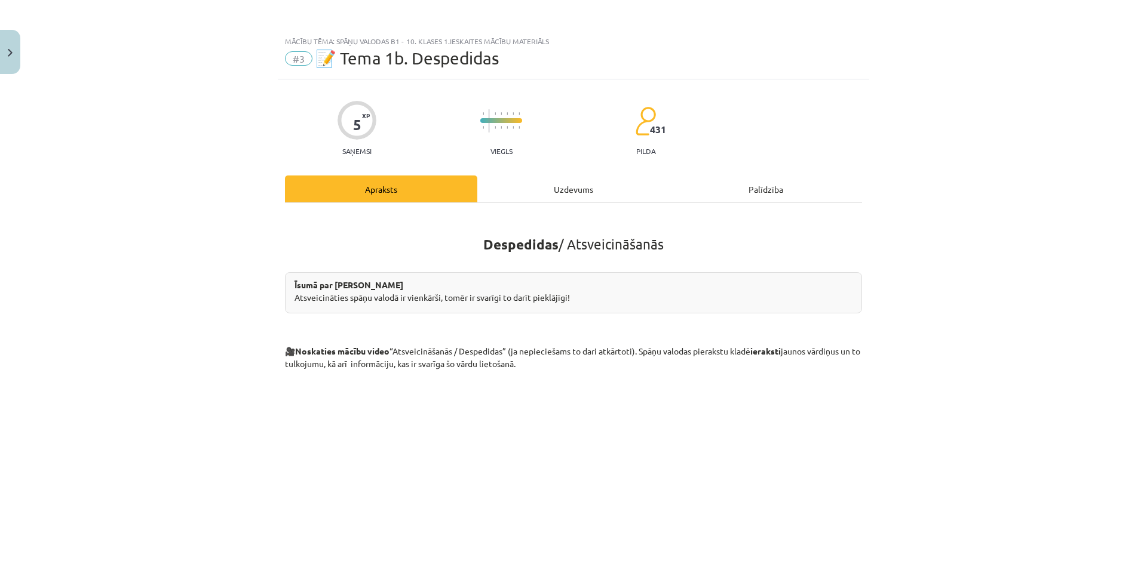
click at [558, 192] on div "Uzdevums" at bounding box center [573, 189] width 192 height 27
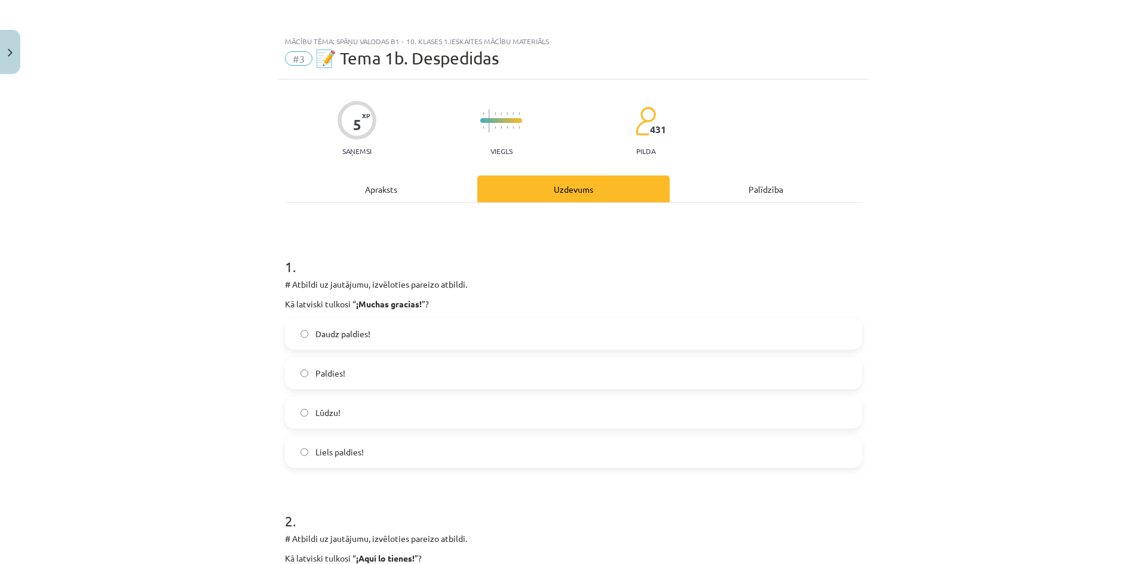
scroll to position [30, 0]
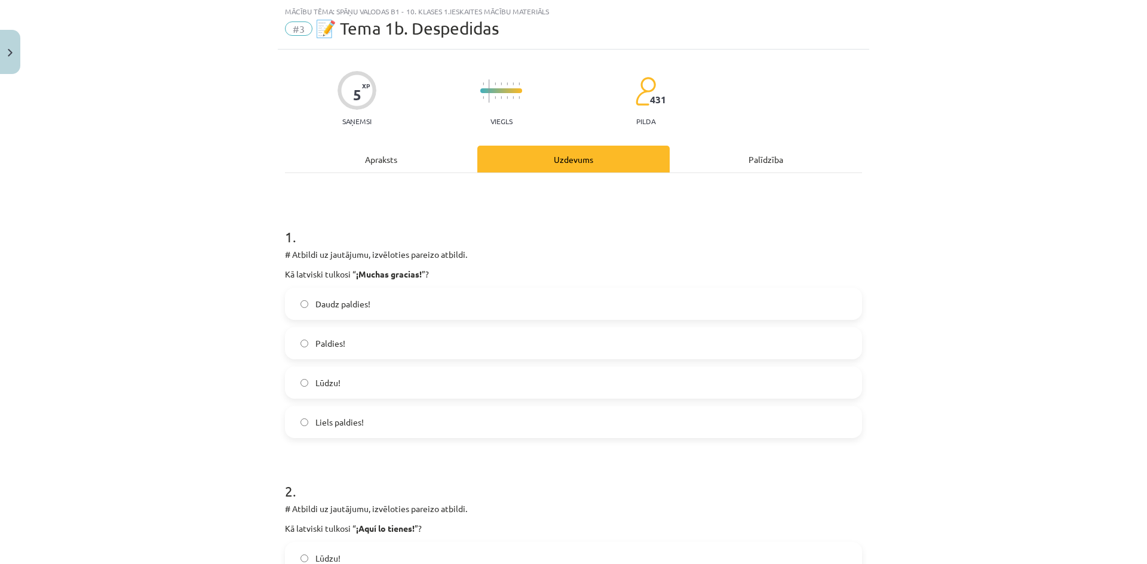
click at [295, 418] on label "Liels paldies!" at bounding box center [573, 422] width 575 height 30
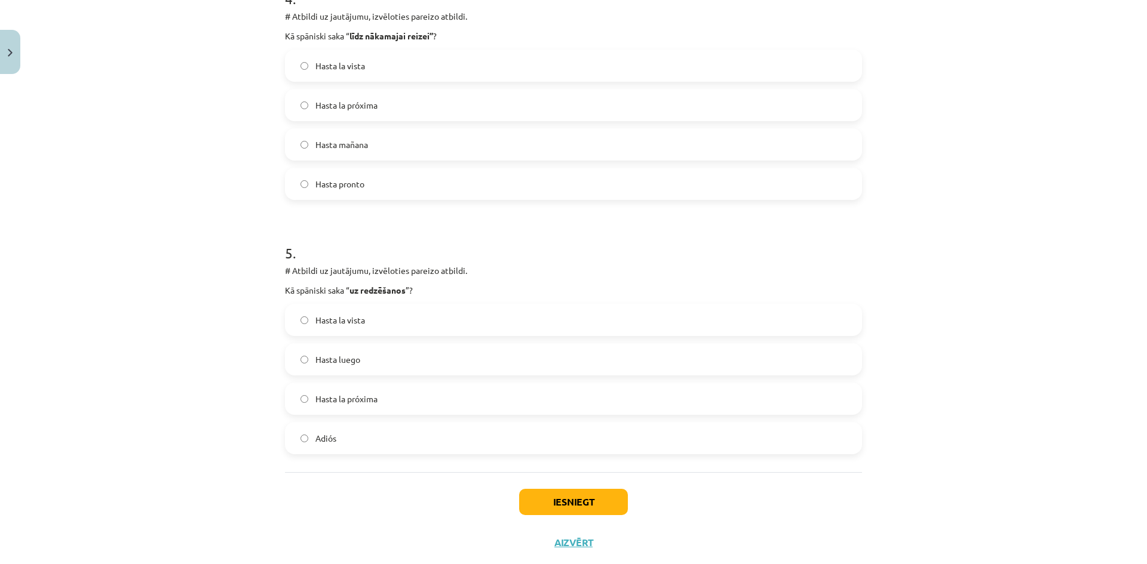
scroll to position [1045, 0]
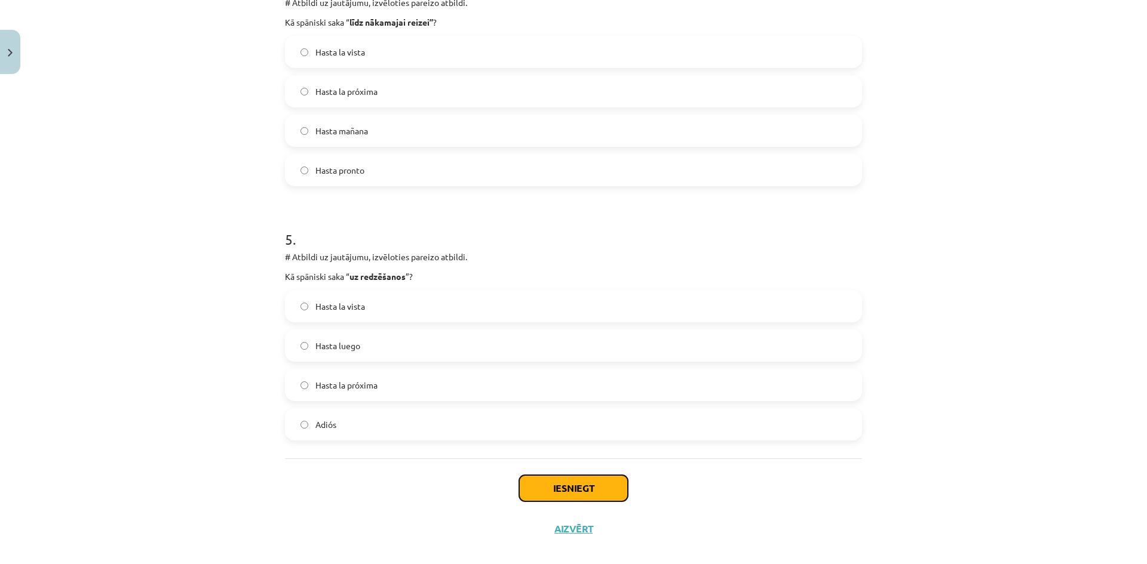
click at [565, 491] on button "Iesniegt" at bounding box center [573, 488] width 109 height 26
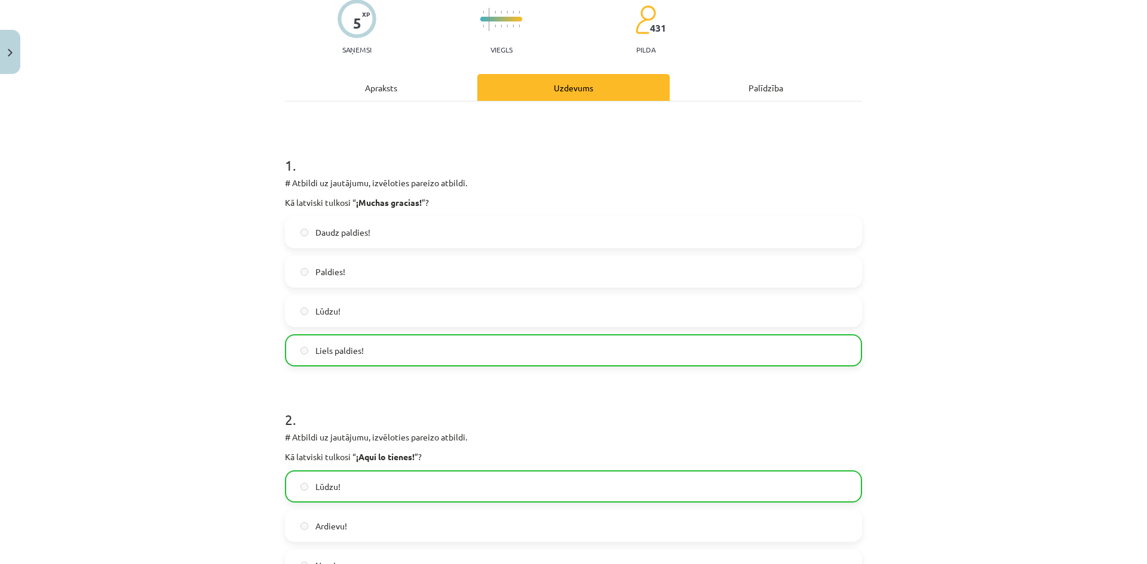
scroll to position [0, 0]
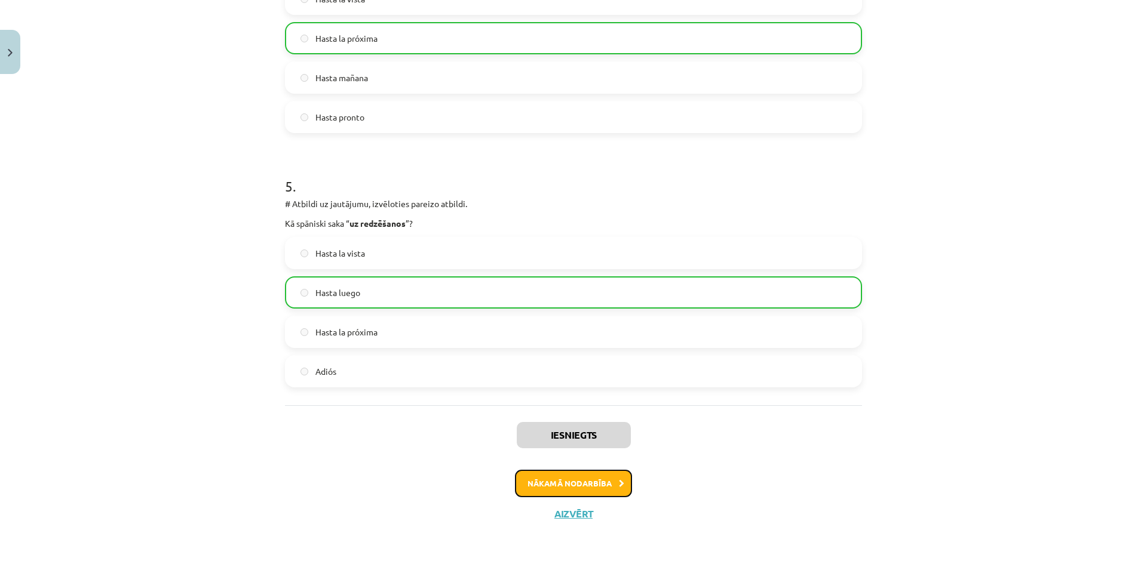
click at [593, 486] on button "Nākamā nodarbība" at bounding box center [573, 483] width 117 height 27
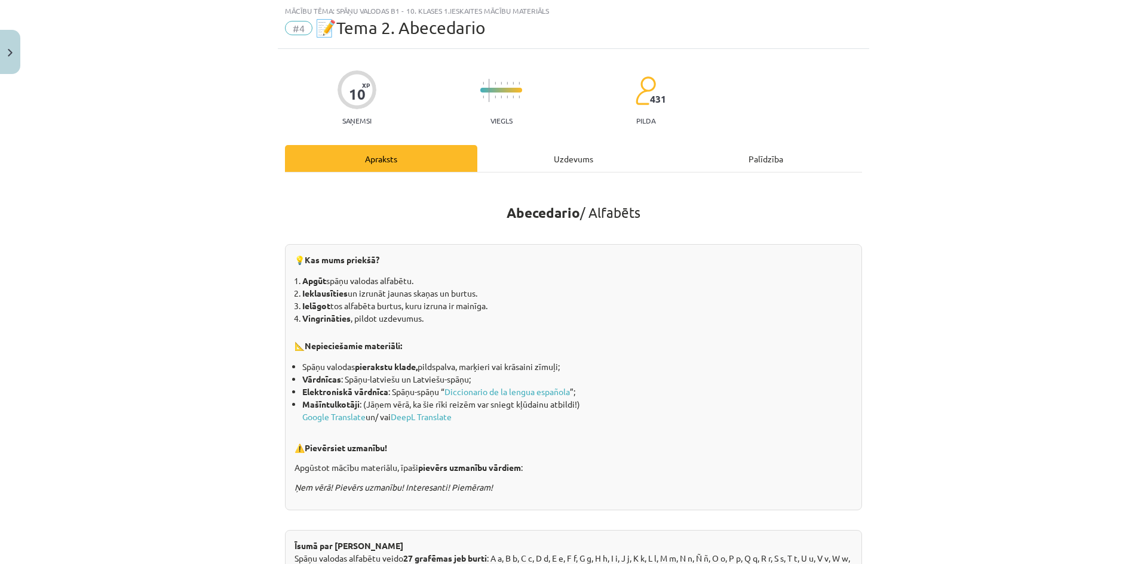
scroll to position [30, 0]
click at [566, 150] on div "Uzdevums" at bounding box center [573, 159] width 192 height 27
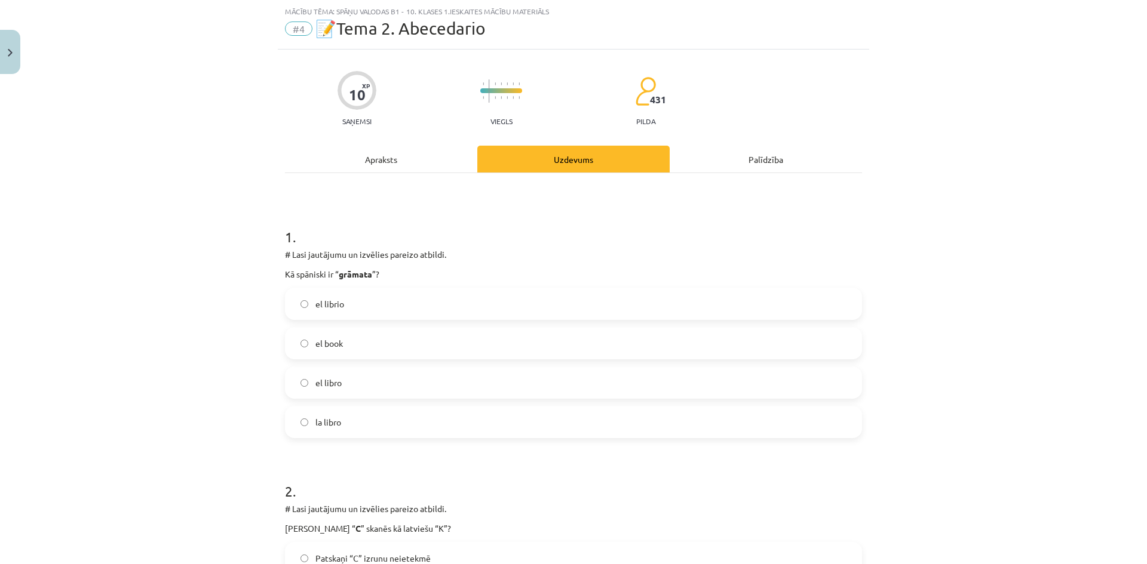
click at [399, 149] on div "Apraksts" at bounding box center [381, 159] width 192 height 27
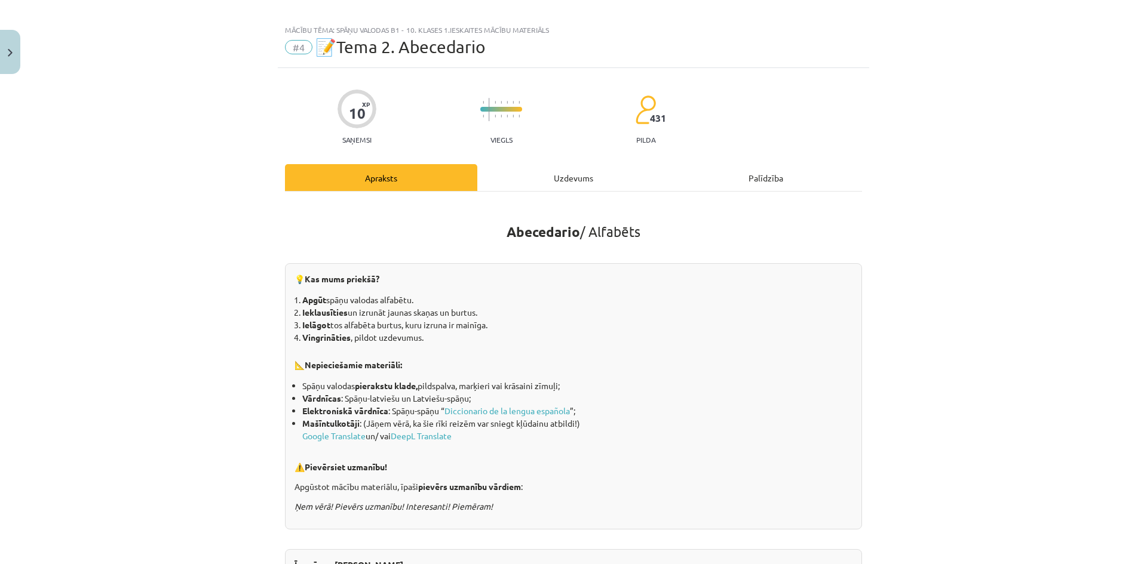
scroll to position [0, 0]
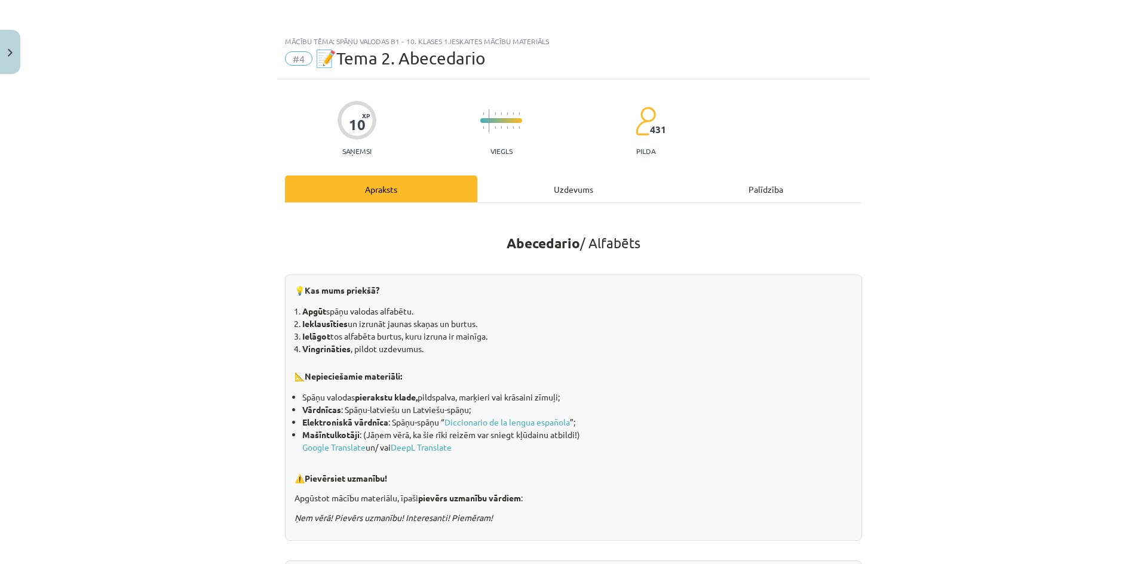
click at [556, 183] on div "Uzdevums" at bounding box center [573, 189] width 192 height 27
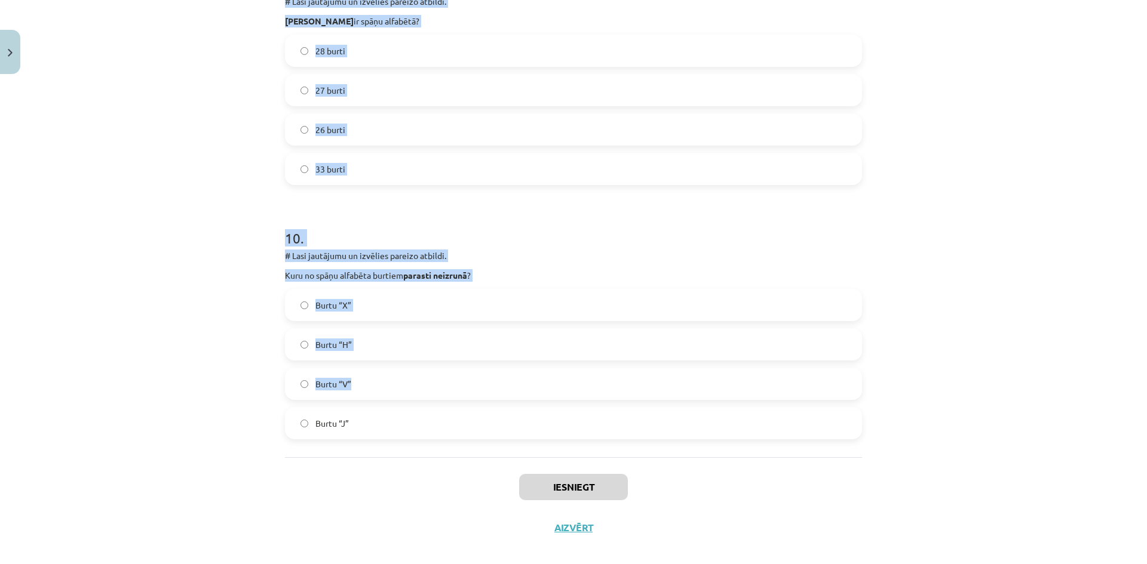
scroll to position [2332, 0]
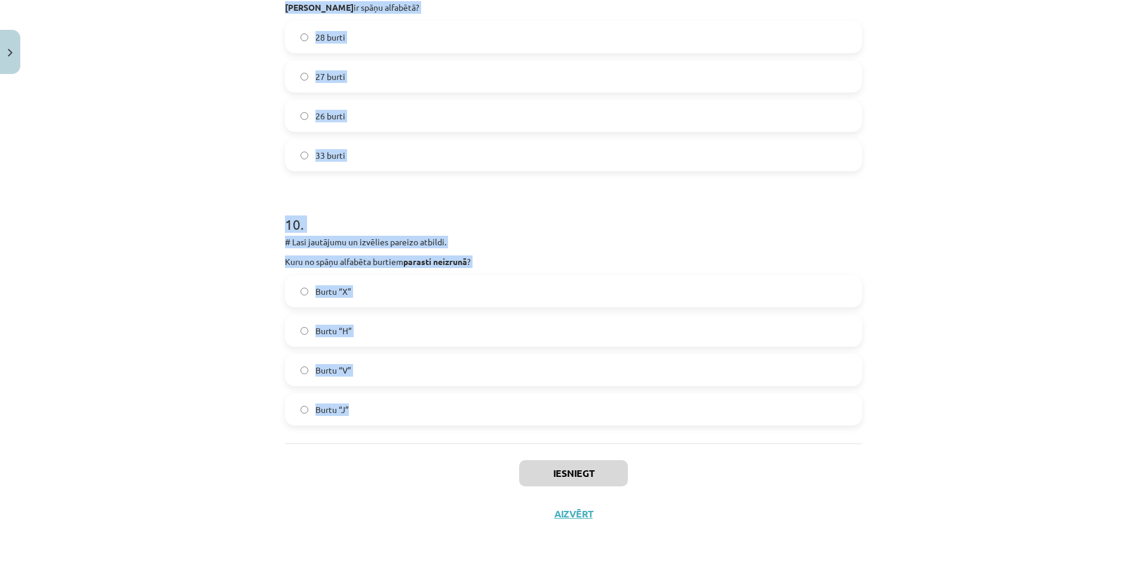
drag, startPoint x: 274, startPoint y: 70, endPoint x: 566, endPoint y: 409, distance: 447.7
copy form "# Lasi jautājumu un izvēlies pareizo atbildi. Kā spāniski ir “ grāmata ”? el li…"
click at [155, 314] on div "Mācību tēma: Spāņu valodas b1 - 10. klases 1.ieskaites mācību materiāls #4 📝Tem…" at bounding box center [573, 282] width 1147 height 564
click at [193, 266] on div "Mācību tēma: Spāņu valodas b1 - 10. klases 1.ieskaites mācību materiāls #4 📝Tem…" at bounding box center [573, 282] width 1147 height 564
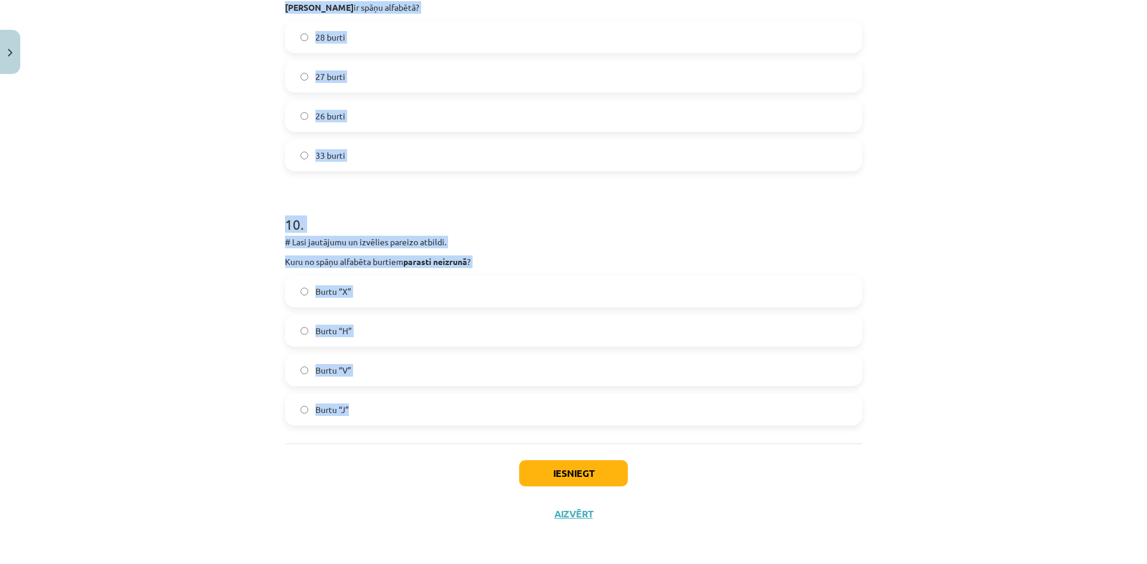
click at [1016, 232] on div "Mācību tēma: Spāņu valodas b1 - 10. klases 1.ieskaites mācību materiāls #4 📝Tem…" at bounding box center [573, 282] width 1147 height 564
click at [814, 166] on label "33 burti" at bounding box center [573, 155] width 575 height 30
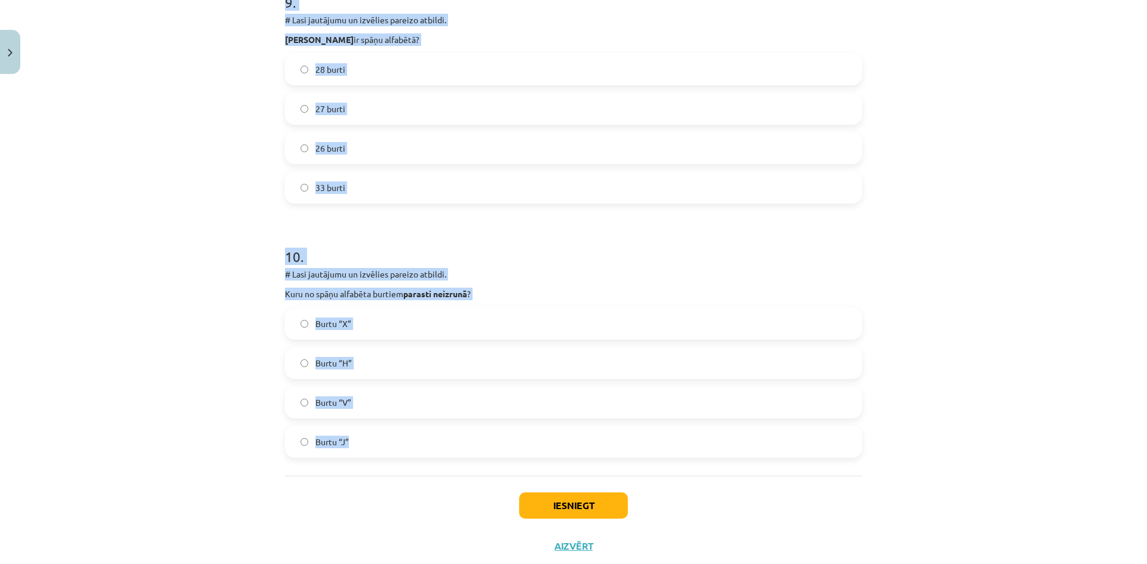
scroll to position [2093, 0]
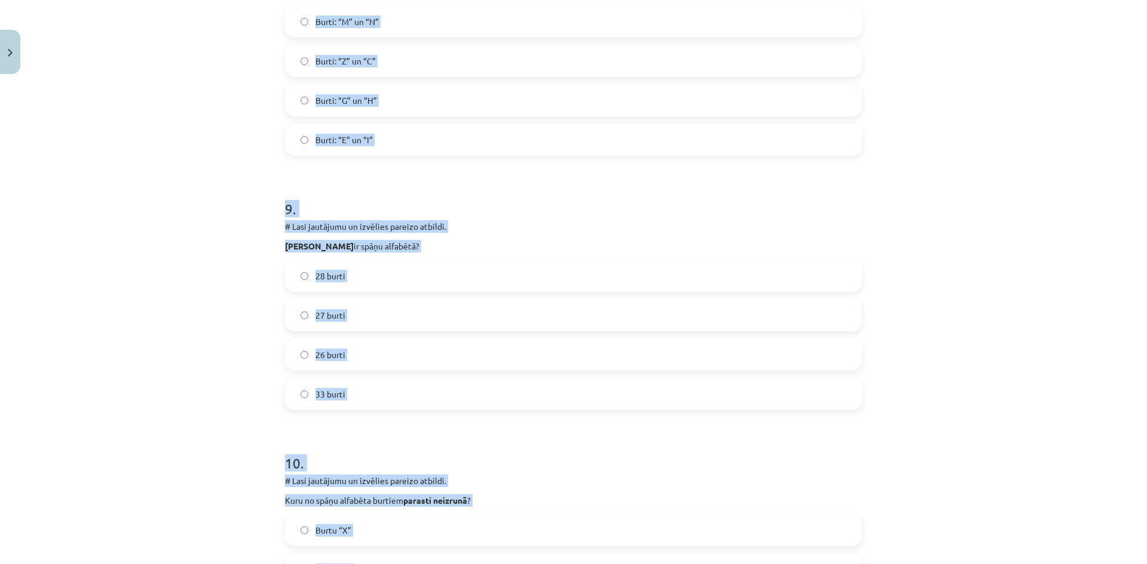
click at [176, 352] on div "Mācību tēma: Spāņu valodas b1 - 10. klases 1.ieskaites mācību materiāls #4 📝Tem…" at bounding box center [573, 282] width 1147 height 564
click at [1067, 337] on div "Mācību tēma: Spāņu valodas b1 - 10. klases 1.ieskaites mācību materiāls #4 📝Tem…" at bounding box center [573, 282] width 1147 height 564
click at [383, 194] on h1 "9 ." at bounding box center [573, 198] width 577 height 37
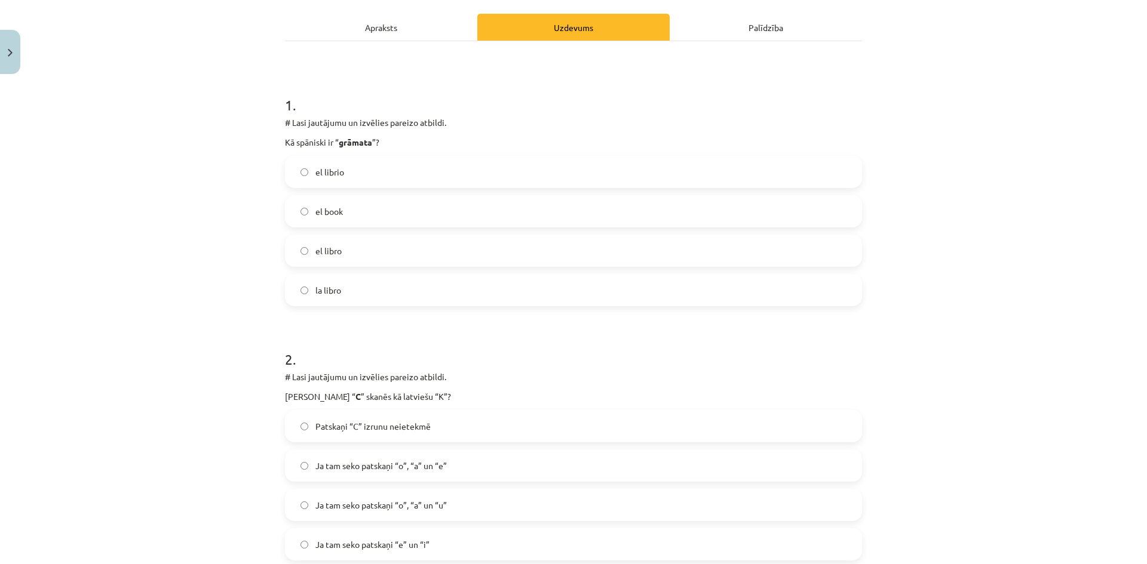
scroll to position [302, 0]
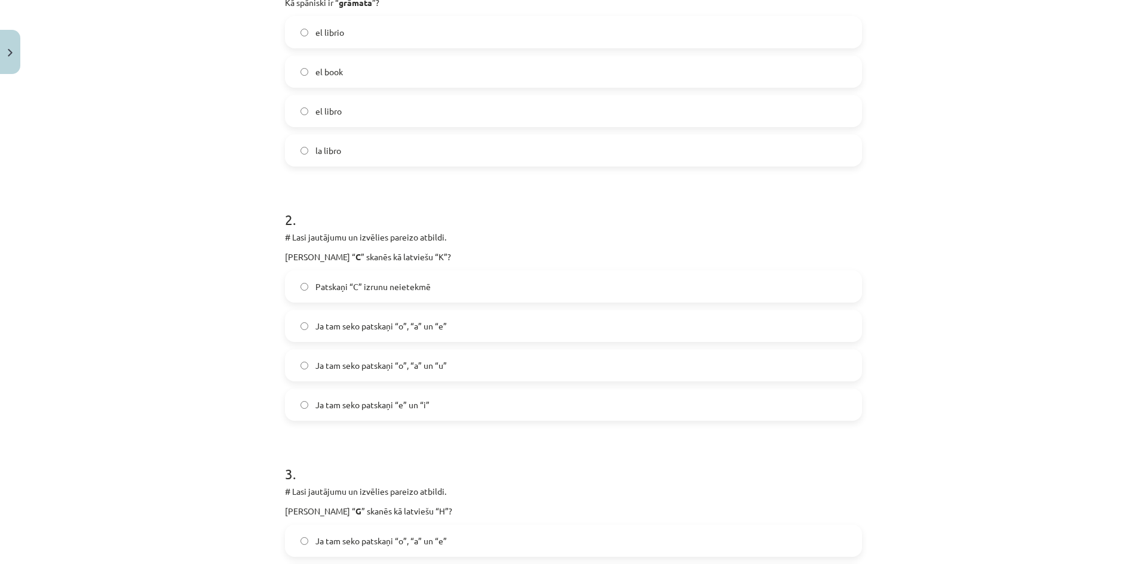
click at [294, 322] on label "Ja tam seko patskaņi “o”, “a” un “e”" at bounding box center [573, 326] width 575 height 30
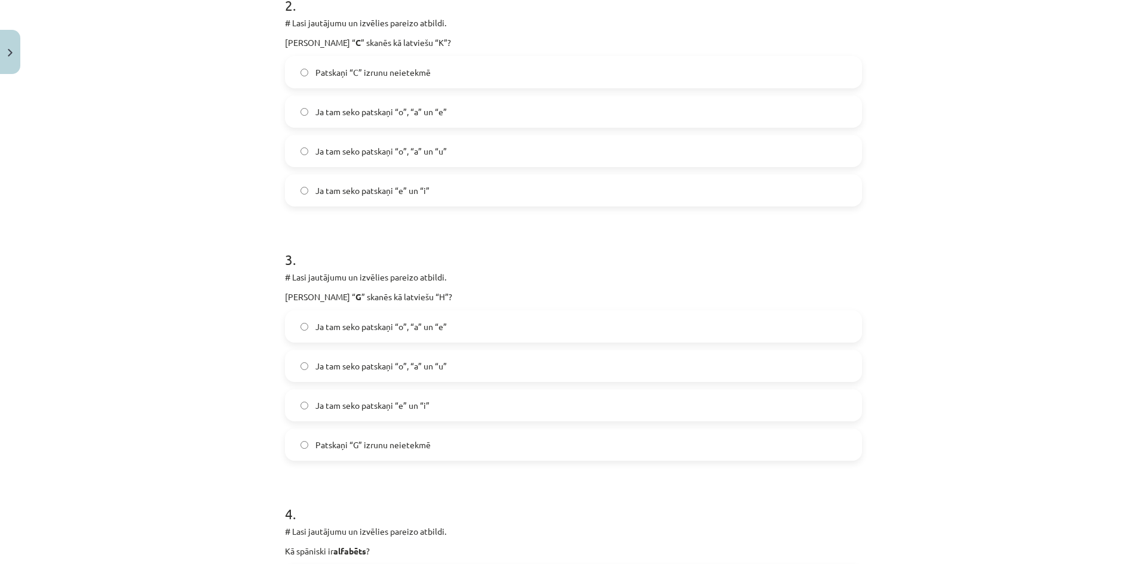
scroll to position [541, 0]
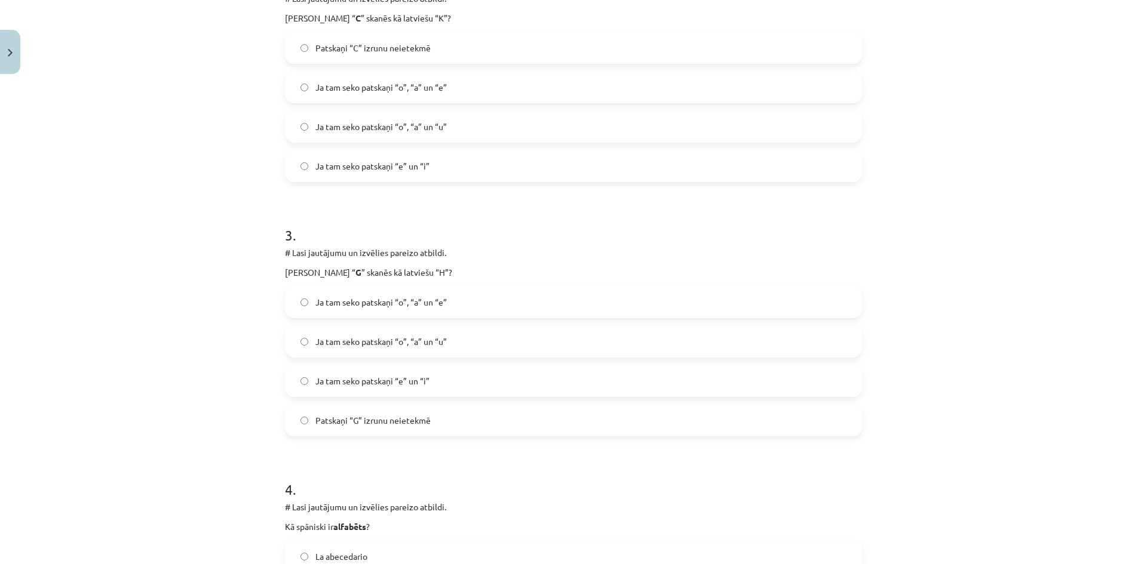
click at [295, 376] on label "Ja tam seko patskaņi “e” un “i”" at bounding box center [573, 381] width 575 height 30
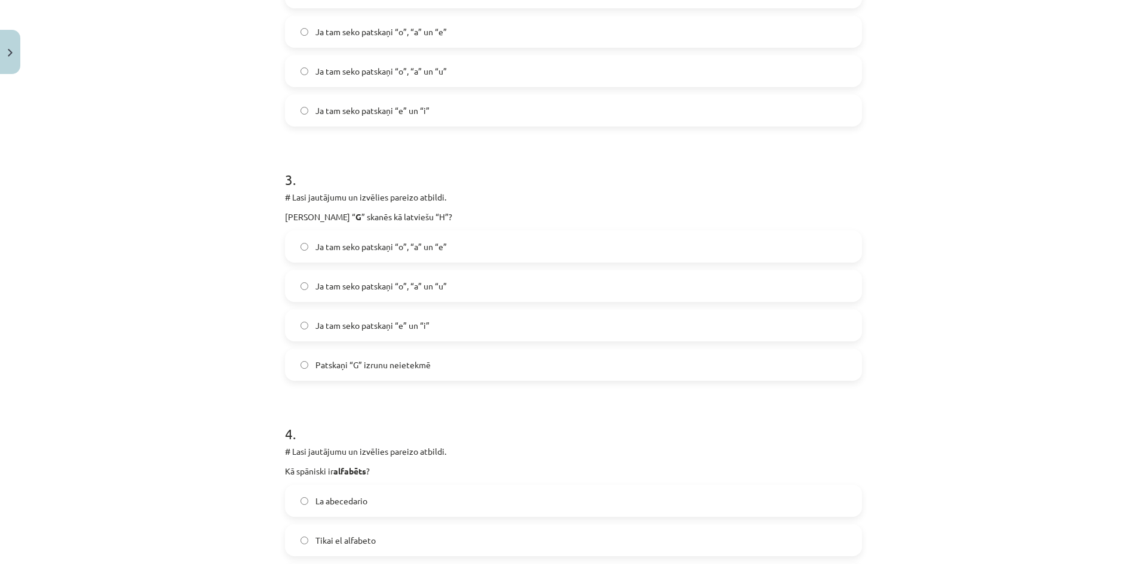
scroll to position [779, 0]
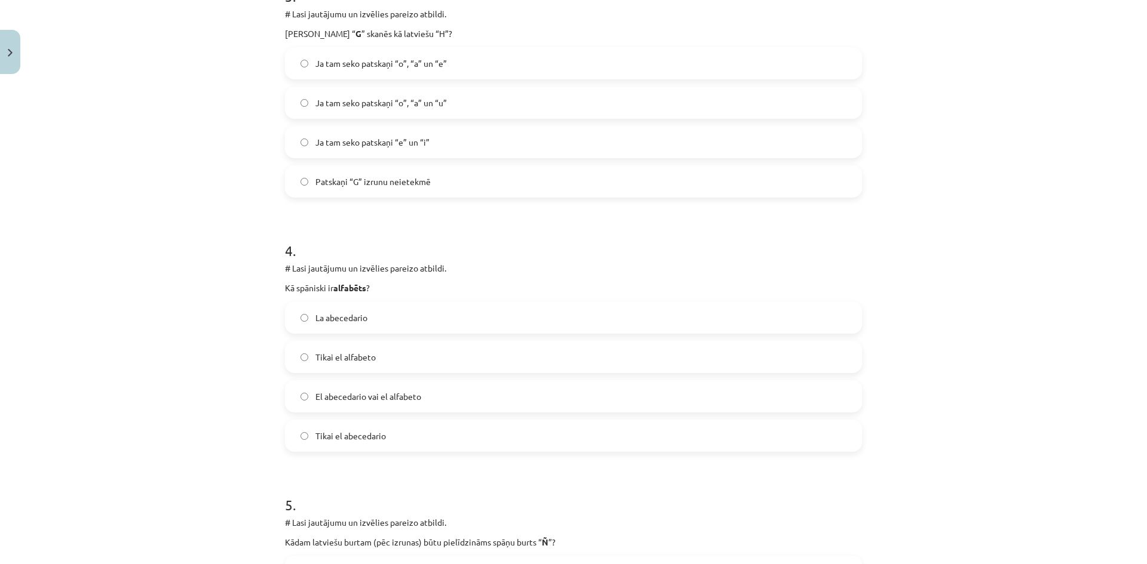
click at [305, 403] on label "El abecedario vai el alfabeto" at bounding box center [573, 397] width 575 height 30
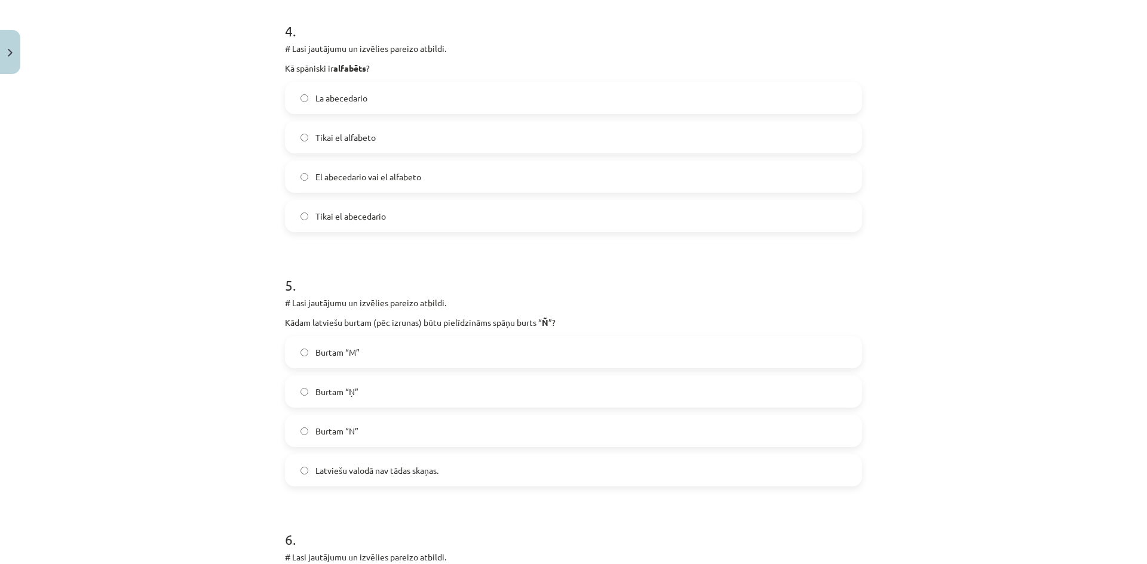
scroll to position [1078, 0]
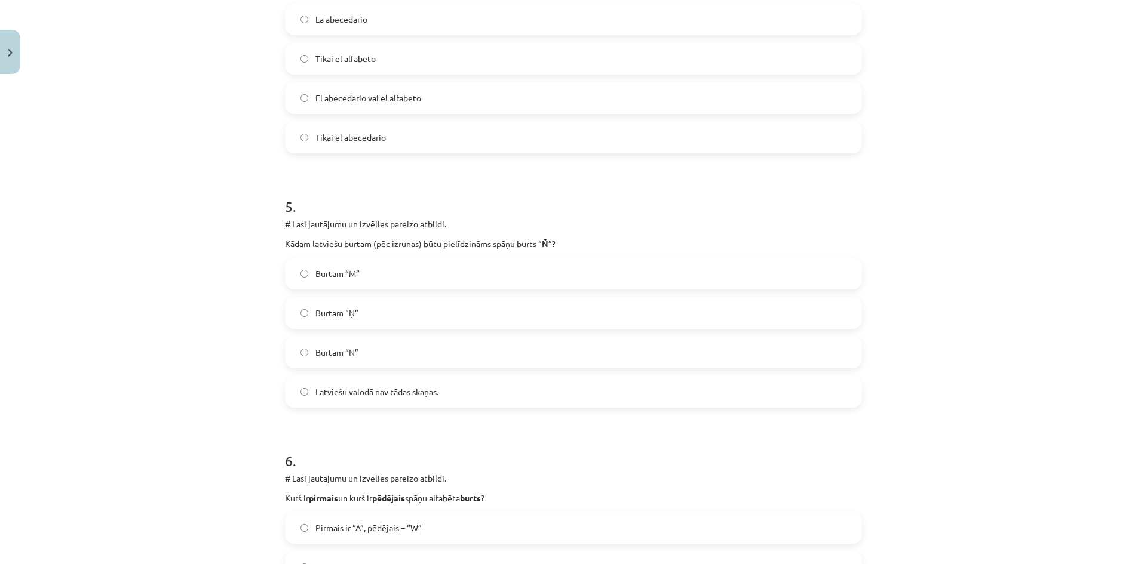
click at [154, 313] on div "Mācību tēma: Spāņu valodas b1 - 10. klases 1.ieskaites mācību materiāls #4 📝Tem…" at bounding box center [573, 282] width 1147 height 564
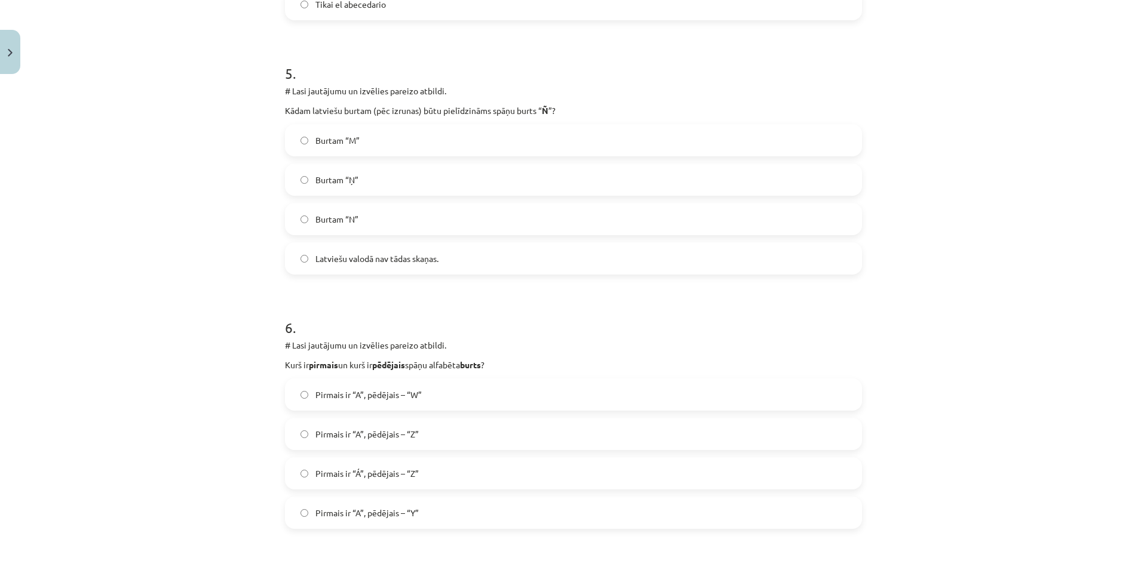
scroll to position [1257, 0]
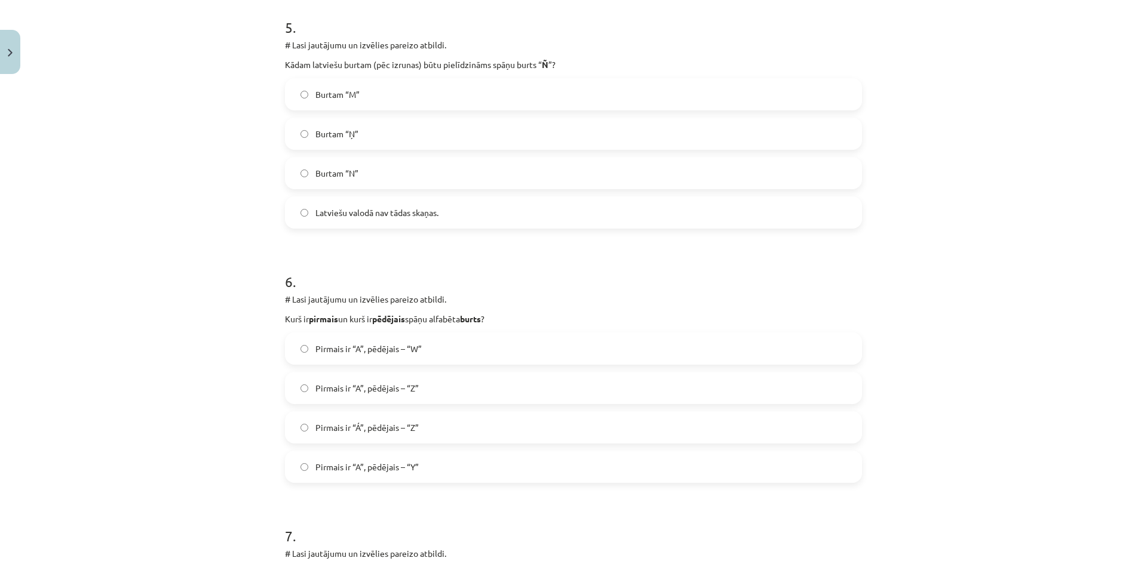
click at [297, 383] on label "Pirmais ir “A”, pēdējais – “Z”" at bounding box center [573, 388] width 575 height 30
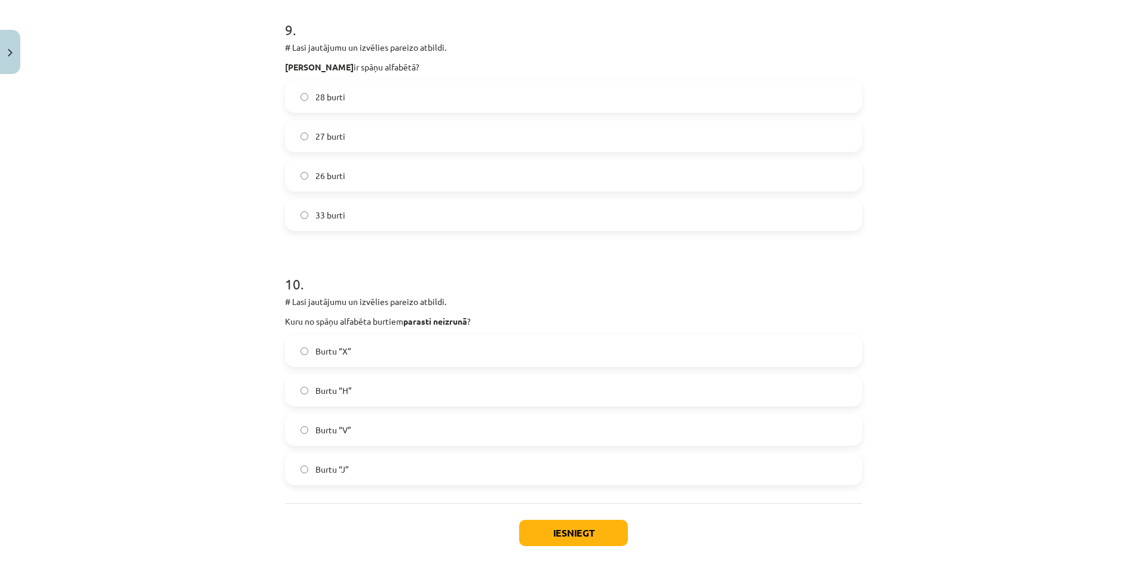
scroll to position [2332, 0]
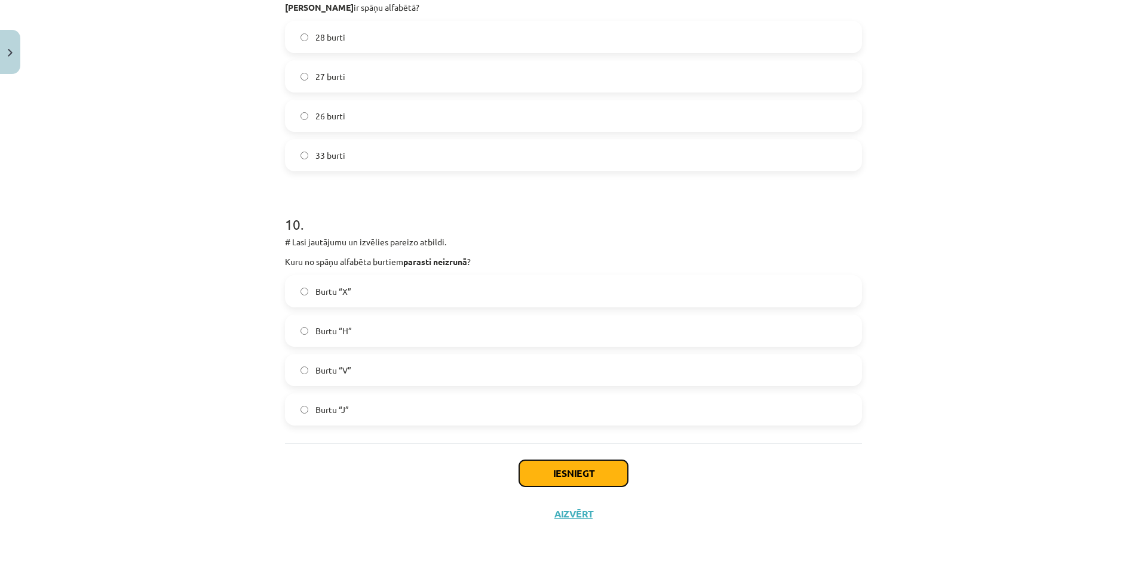
click at [588, 472] on button "Iesniegt" at bounding box center [573, 473] width 109 height 26
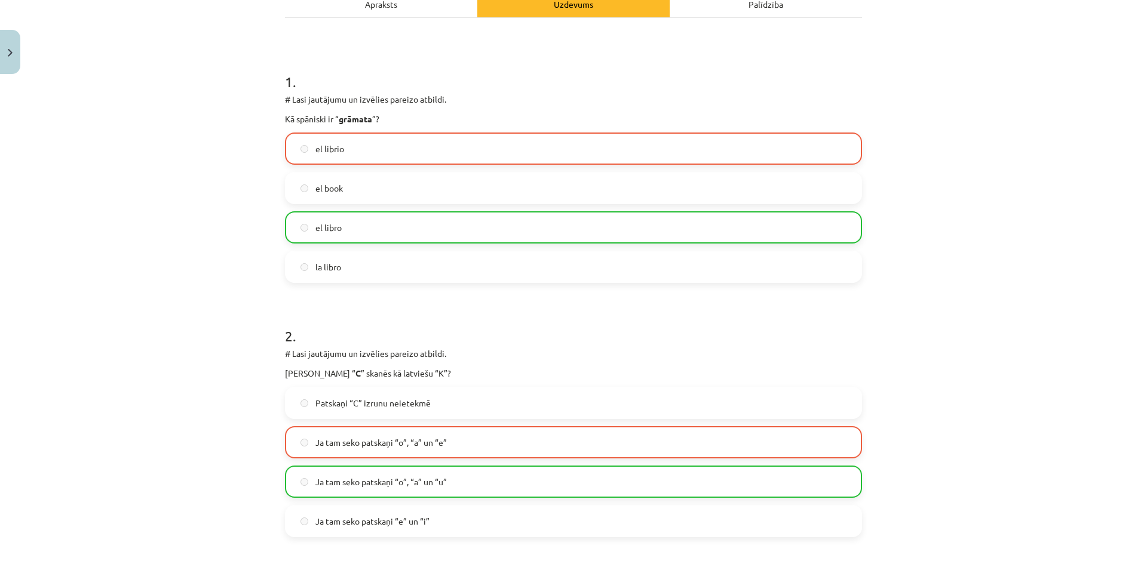
scroll to position [63, 0]
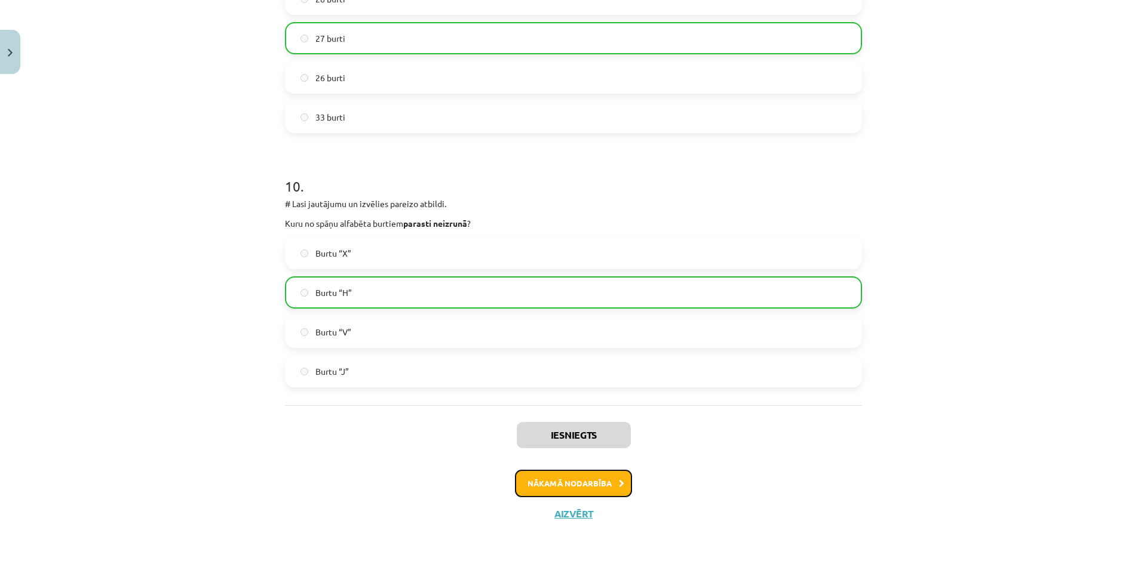
click at [587, 478] on button "Nākamā nodarbība" at bounding box center [573, 483] width 117 height 27
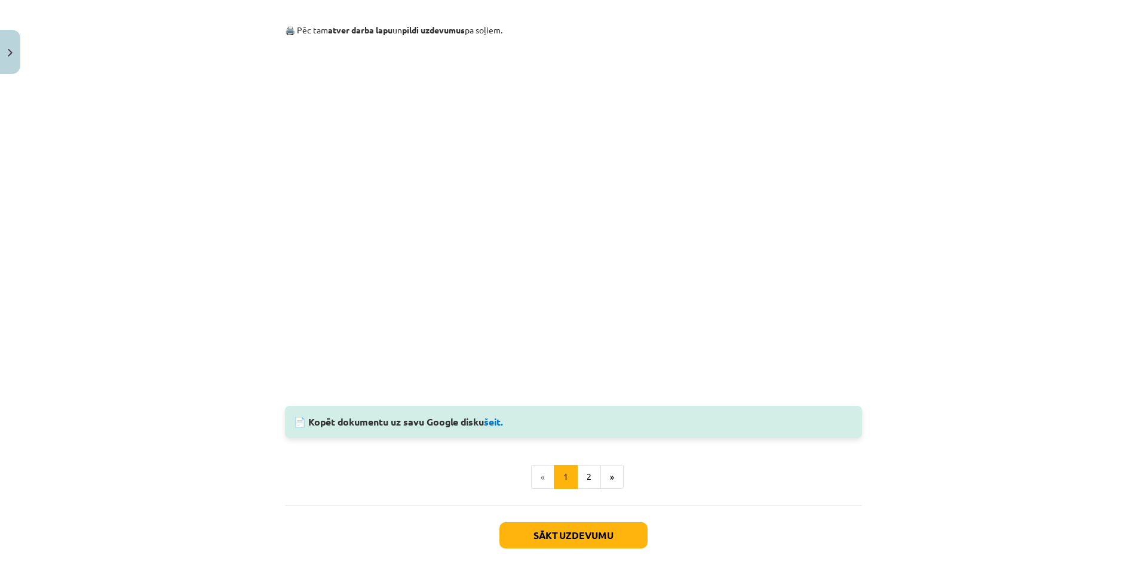
scroll to position [877, 0]
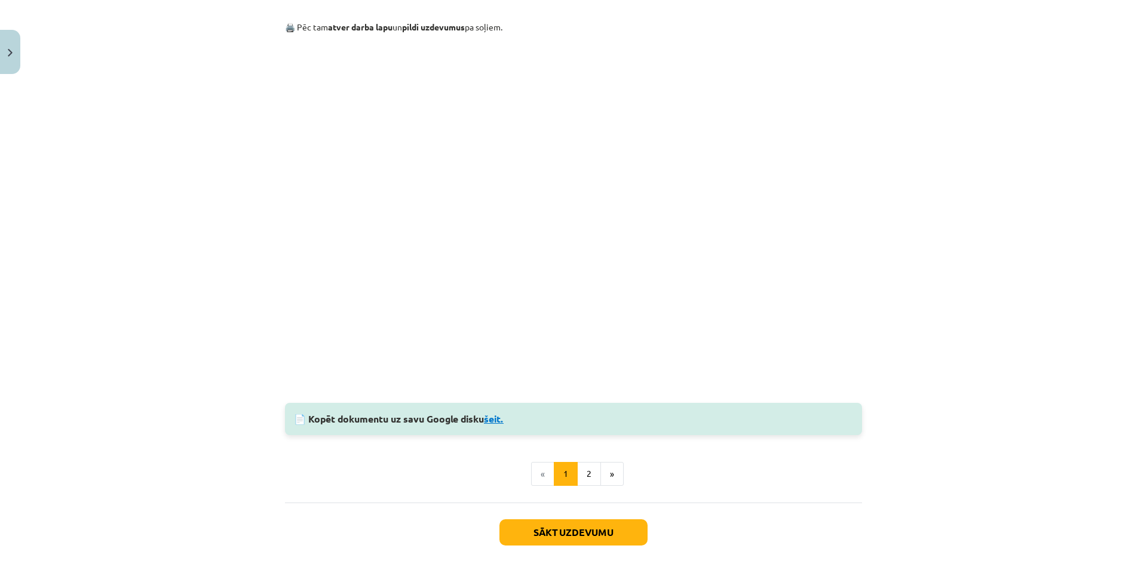
click at [498, 418] on link "šeit." at bounding box center [494, 419] width 20 height 13
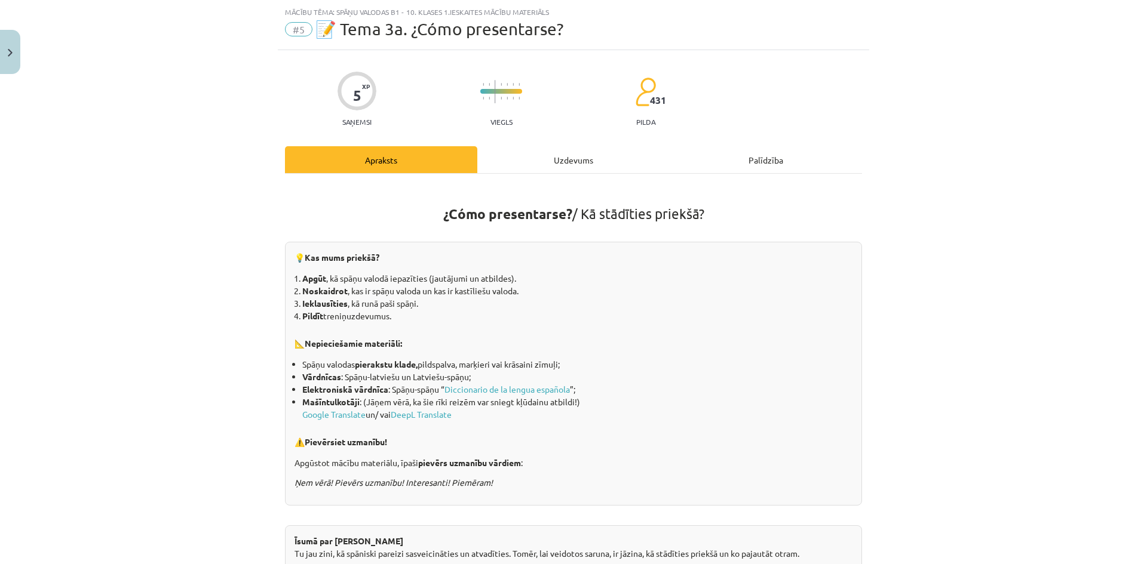
scroll to position [0, 0]
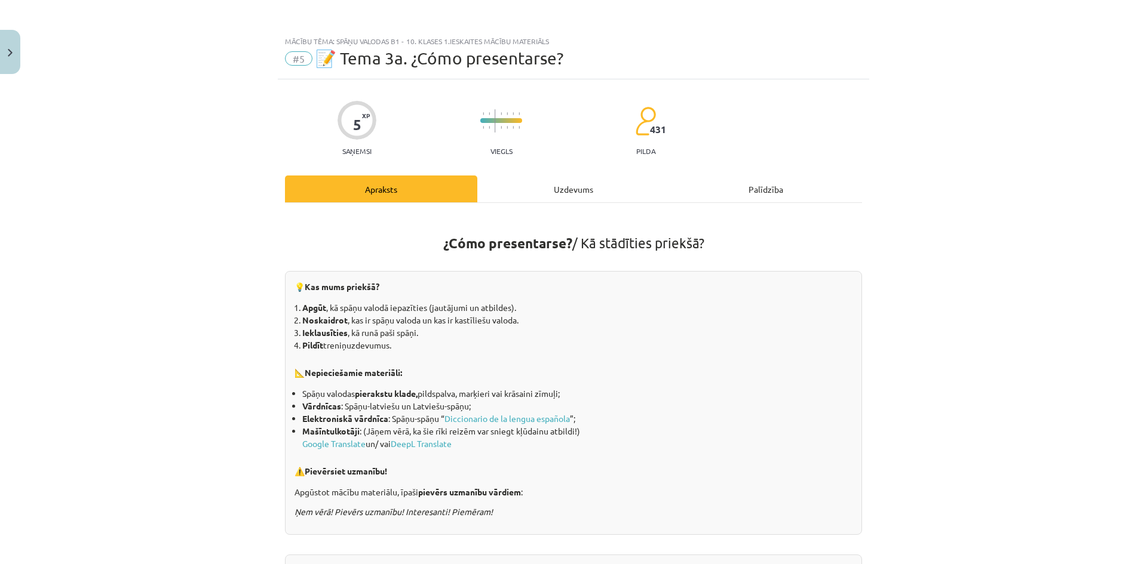
click at [553, 182] on div "Uzdevums" at bounding box center [573, 189] width 192 height 27
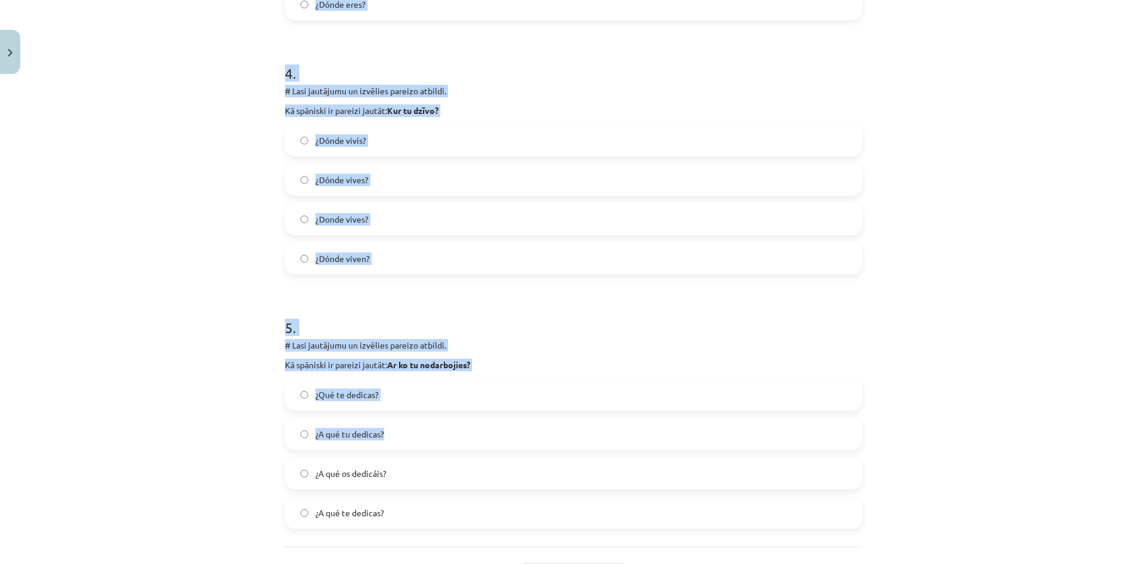
scroll to position [1060, 0]
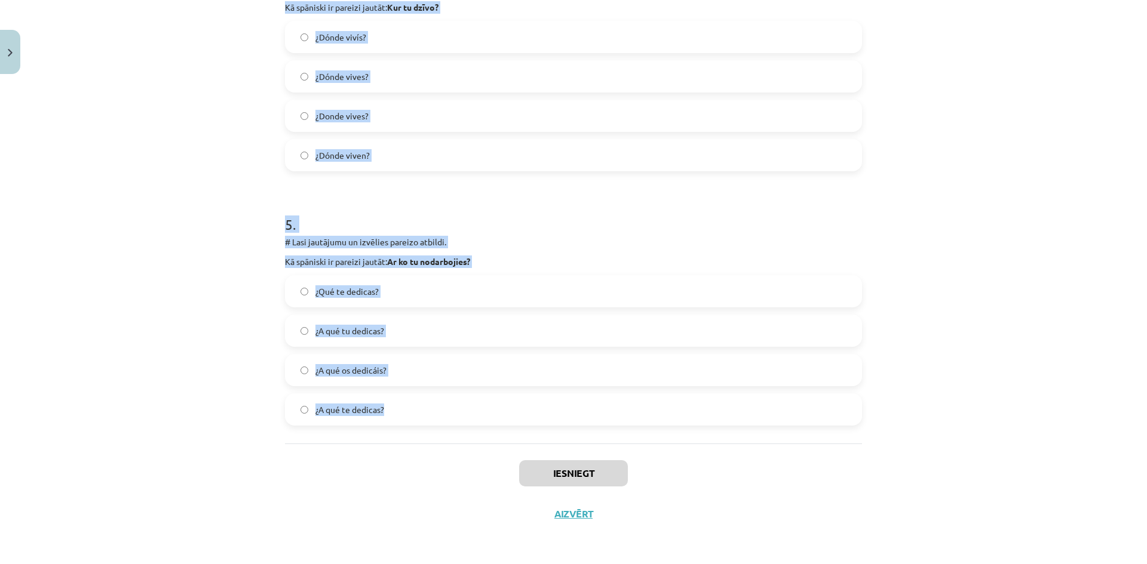
drag, startPoint x: 287, startPoint y: 254, endPoint x: 668, endPoint y: 404, distance: 409.8
copy form "Lasi jautājumu un izvēlies pareizo atbildi. Kā spāņu valodā citādāk var pateikt…"
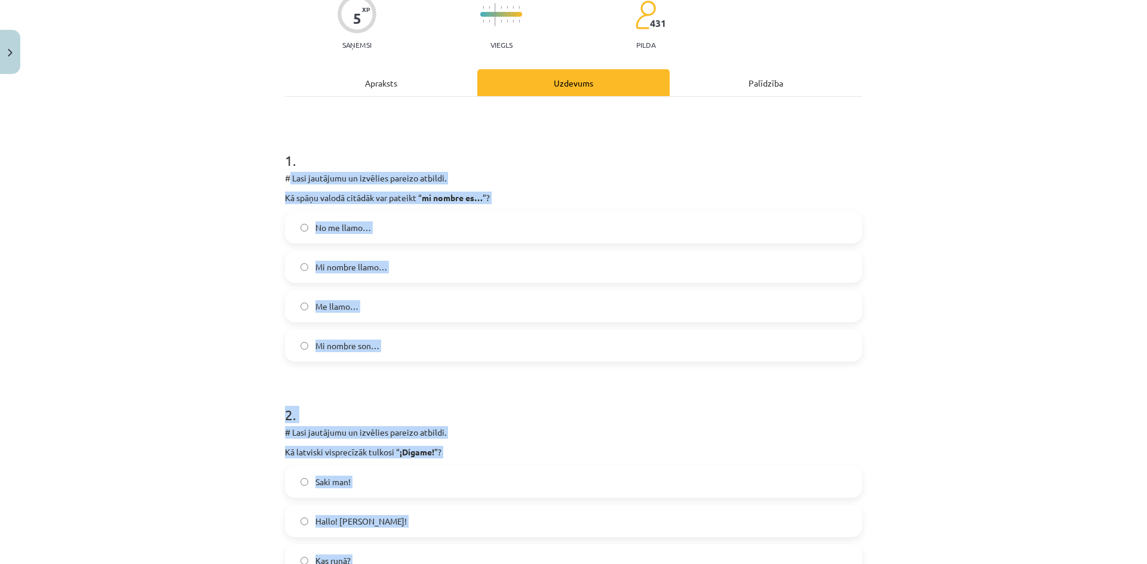
scroll to position [105, 0]
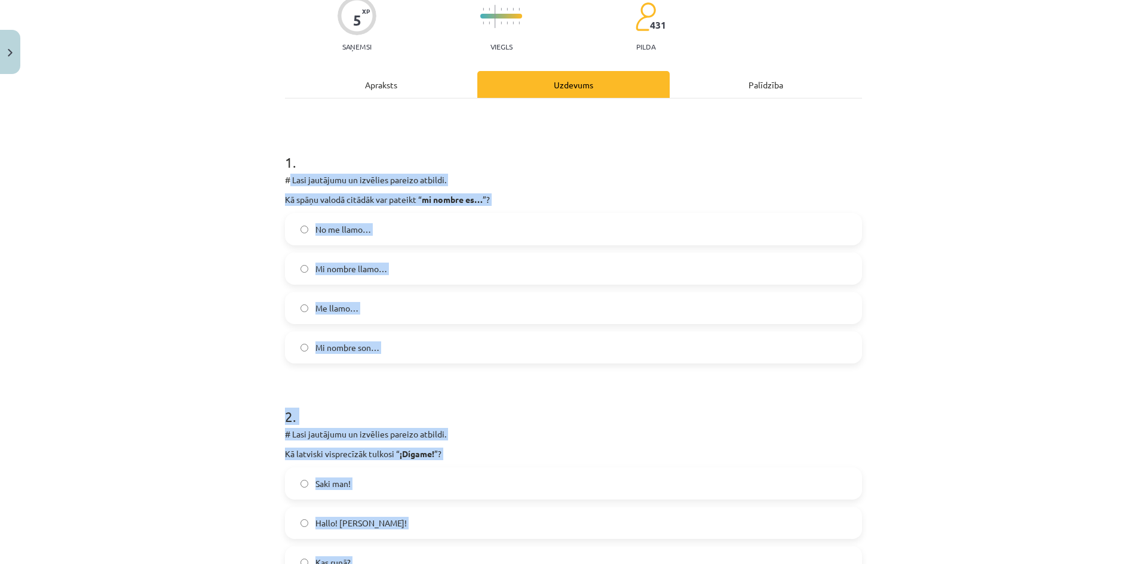
click at [135, 242] on div "Mācību tēma: Spāņu valodas b1 - 10. klases 1.ieskaites mācību materiāls #5 📝 Te…" at bounding box center [573, 282] width 1147 height 564
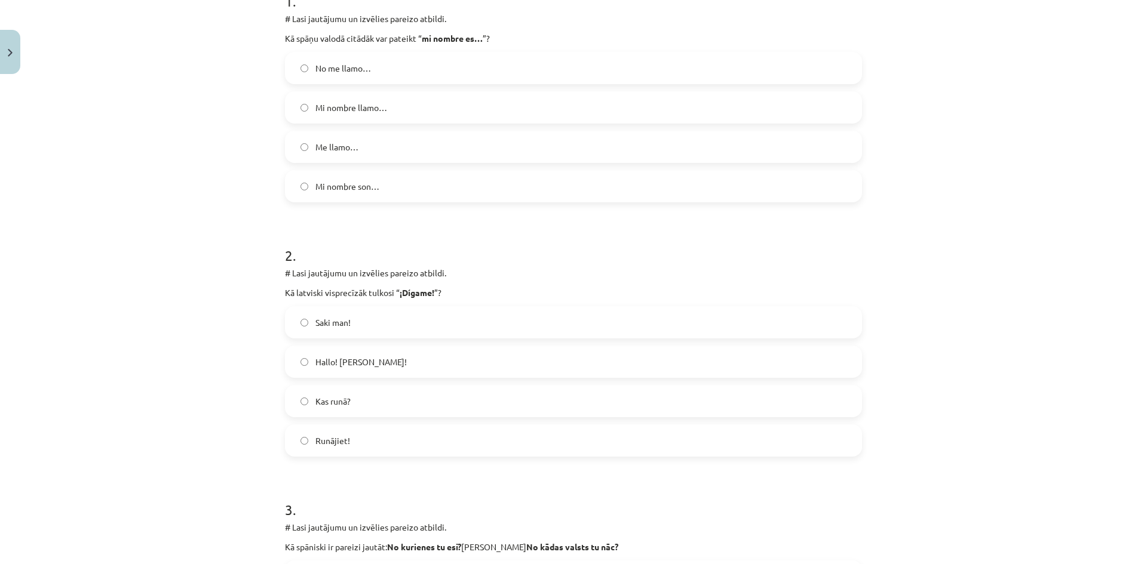
scroll to position [343, 0]
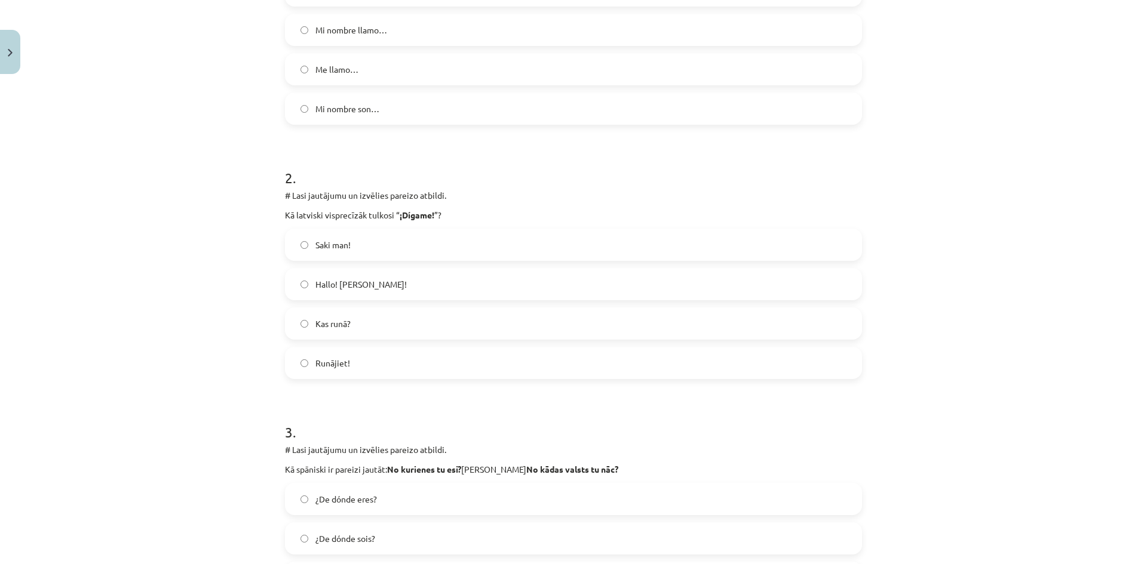
click at [295, 281] on label "Hallo! jeb Klausos!" at bounding box center [573, 284] width 575 height 30
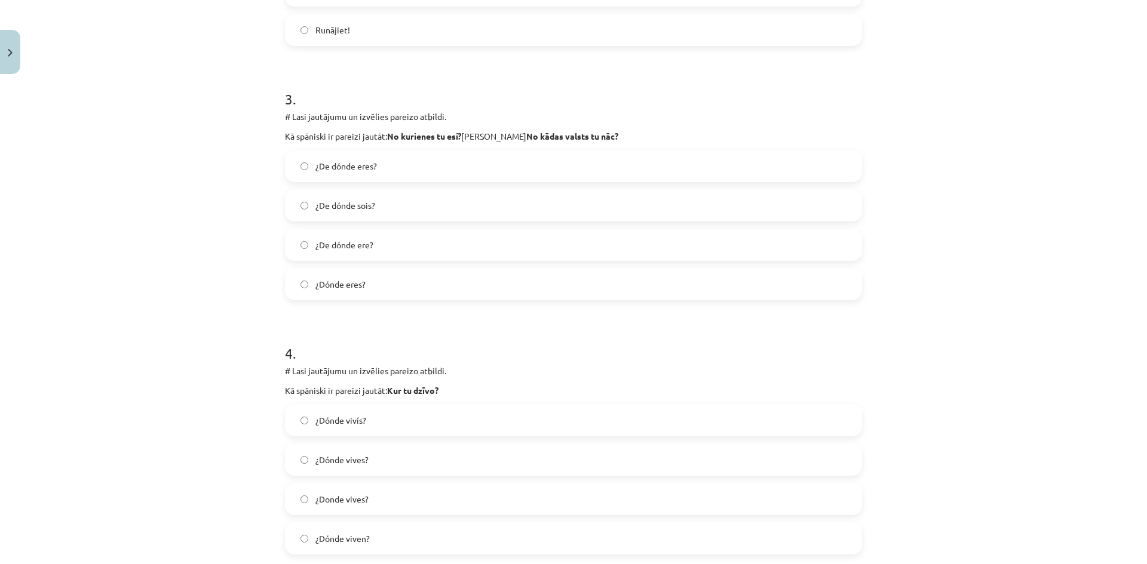
scroll to position [821, 0]
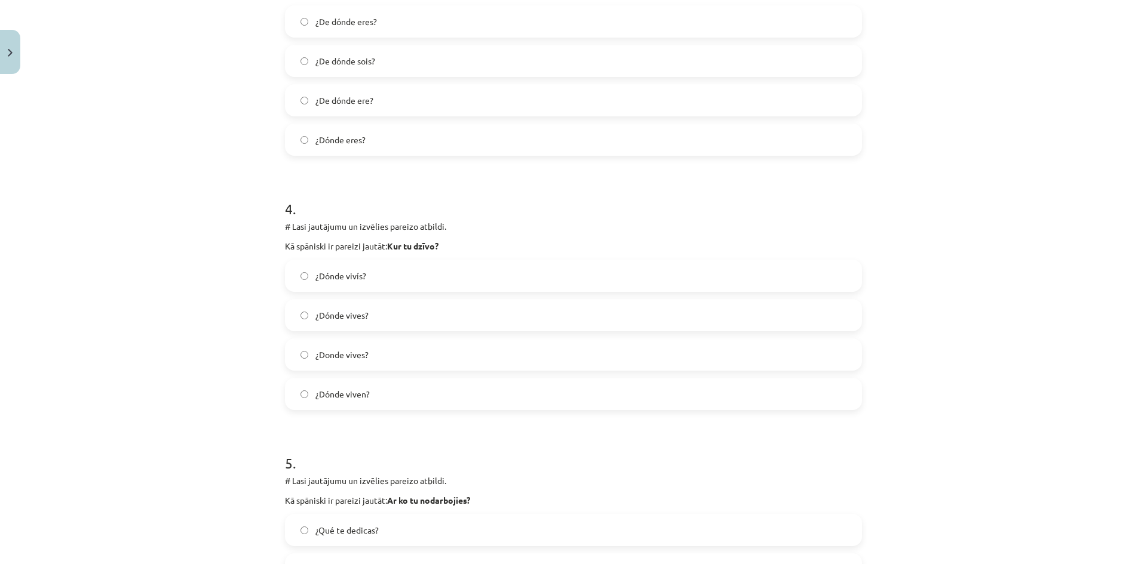
click at [308, 315] on label "¿Dónde vives?" at bounding box center [573, 315] width 575 height 30
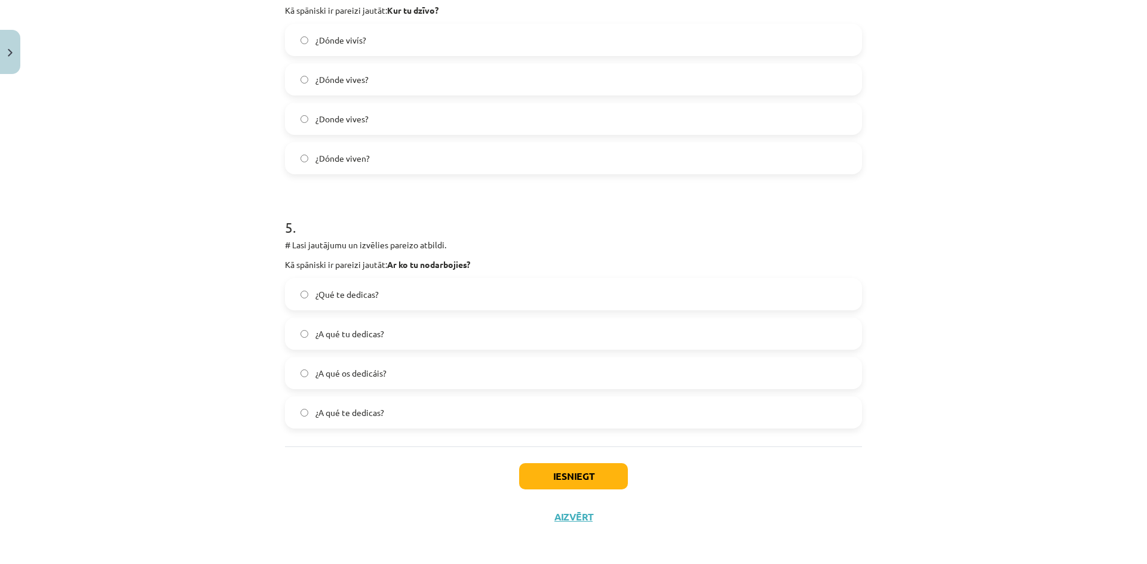
scroll to position [1060, 0]
click at [297, 405] on label "¿A qué te dedicas?" at bounding box center [573, 410] width 575 height 30
click at [575, 475] on button "Iesniegt" at bounding box center [573, 473] width 109 height 26
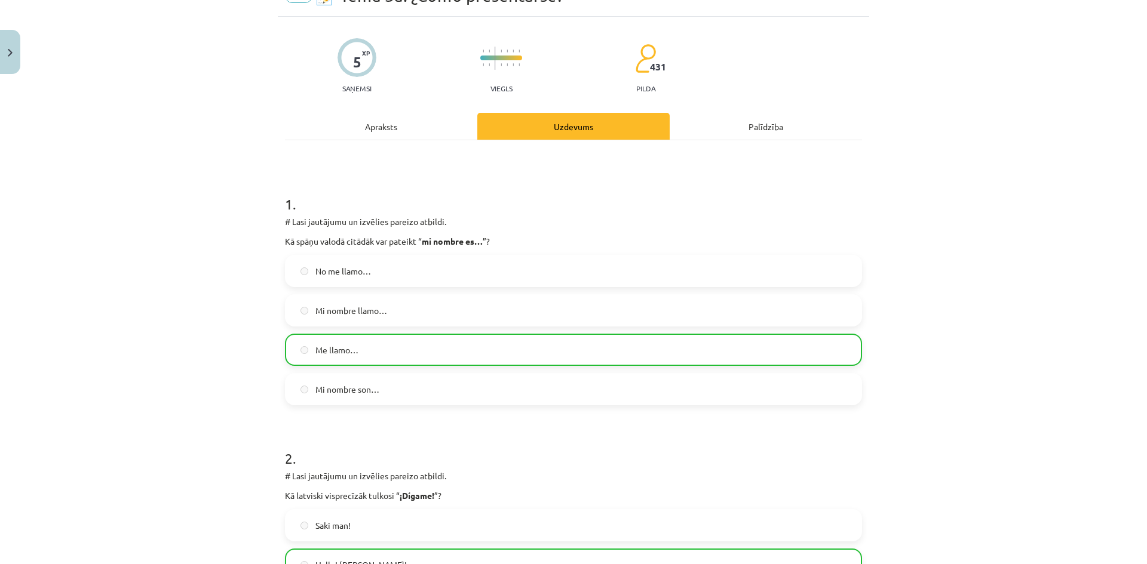
scroll to position [0, 0]
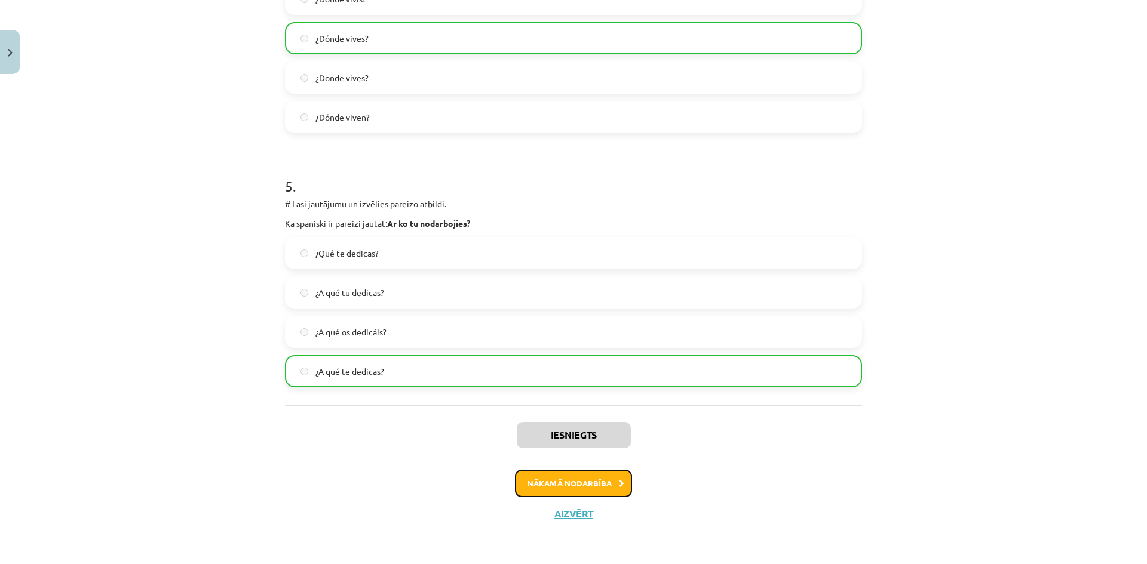
click at [588, 482] on button "Nākamā nodarbība" at bounding box center [573, 483] width 117 height 27
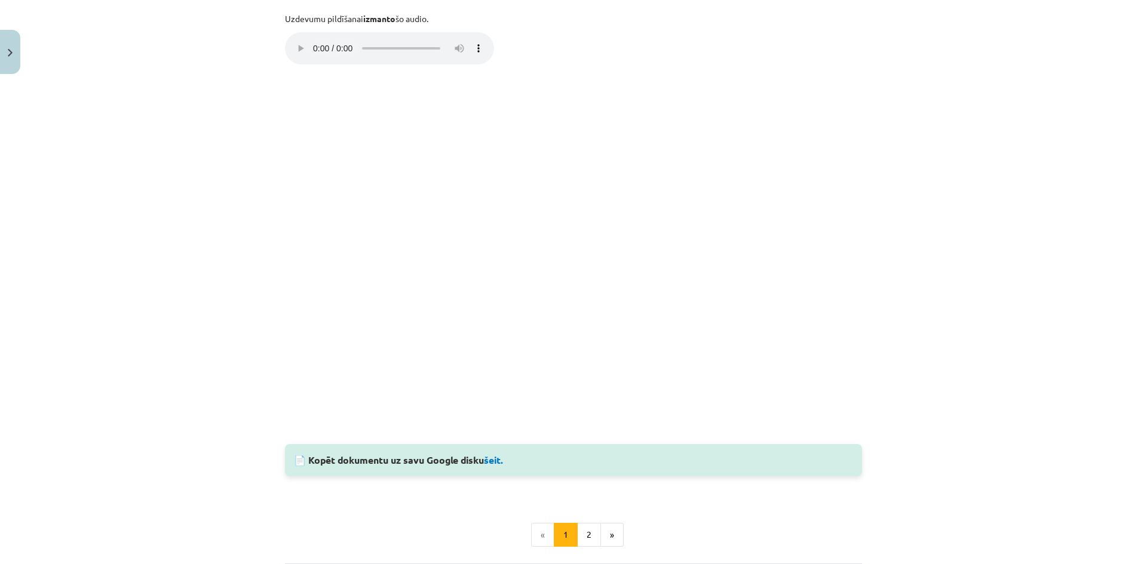
scroll to position [627, 0]
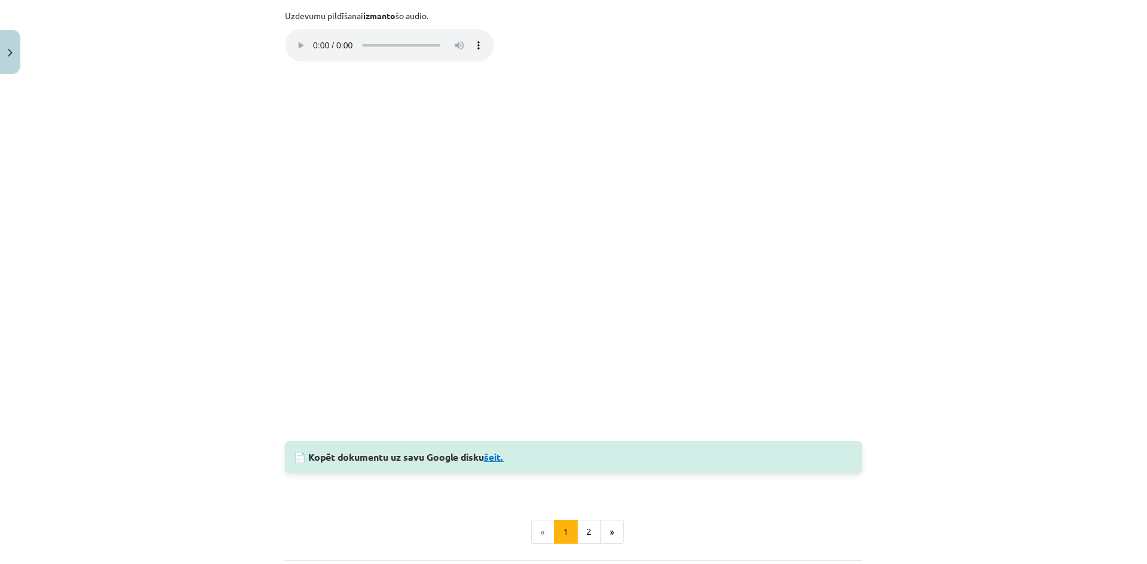
click at [499, 461] on link "šeit." at bounding box center [494, 457] width 20 height 13
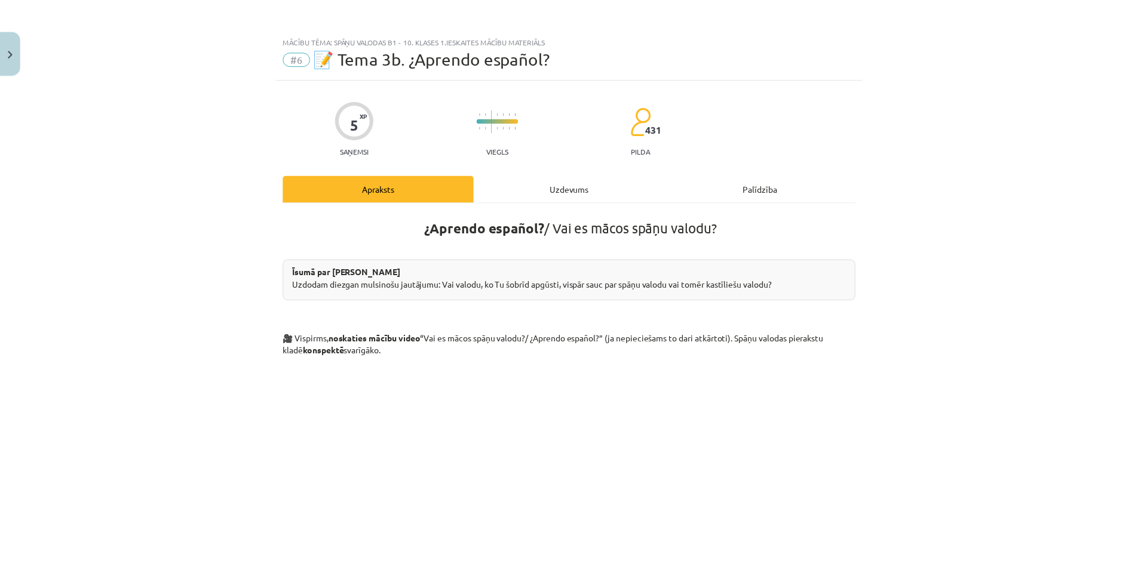
scroll to position [0, 0]
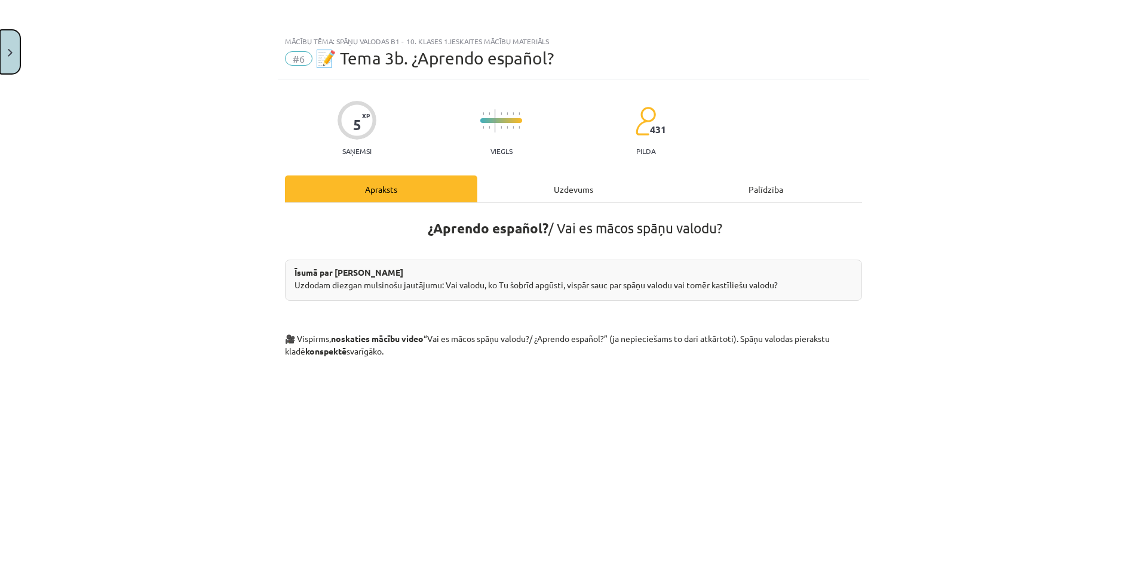
click at [13, 41] on button "Close" at bounding box center [10, 52] width 20 height 44
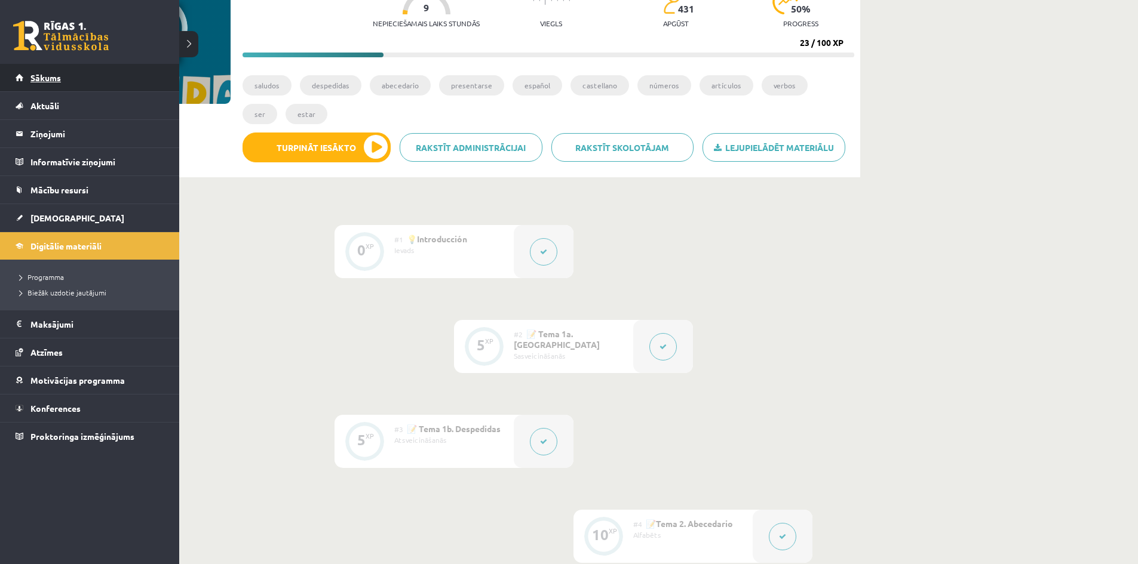
click at [20, 76] on link "Sākums" at bounding box center [90, 77] width 149 height 27
